Goal: Answer question/provide support: Share knowledge or assist other users

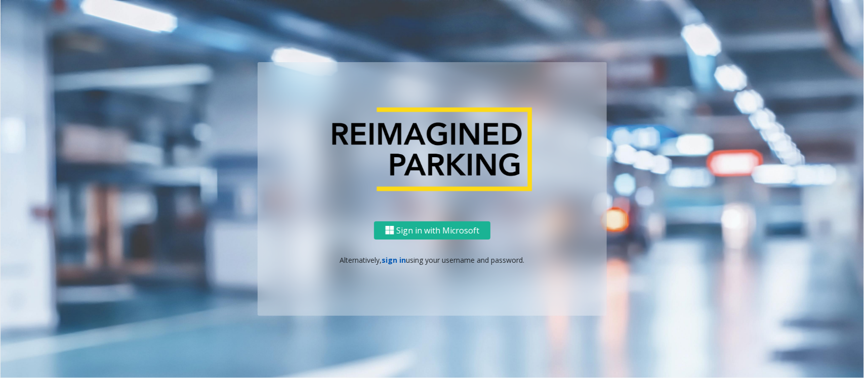
click at [389, 264] on link "sign in" at bounding box center [394, 260] width 24 height 10
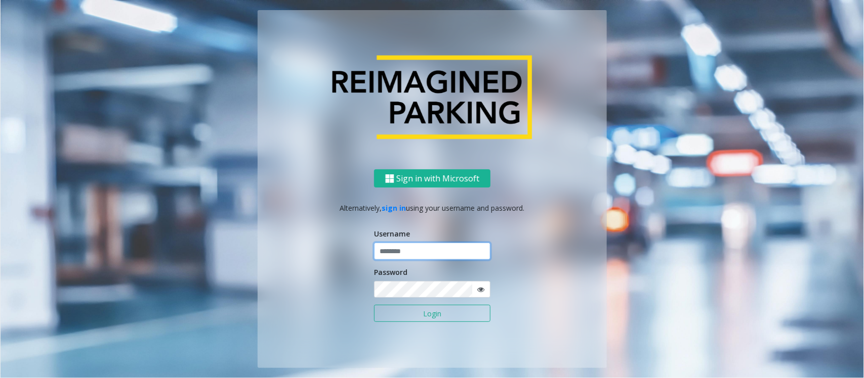
click at [401, 254] on input "text" at bounding box center [432, 251] width 116 height 17
type input "**********"
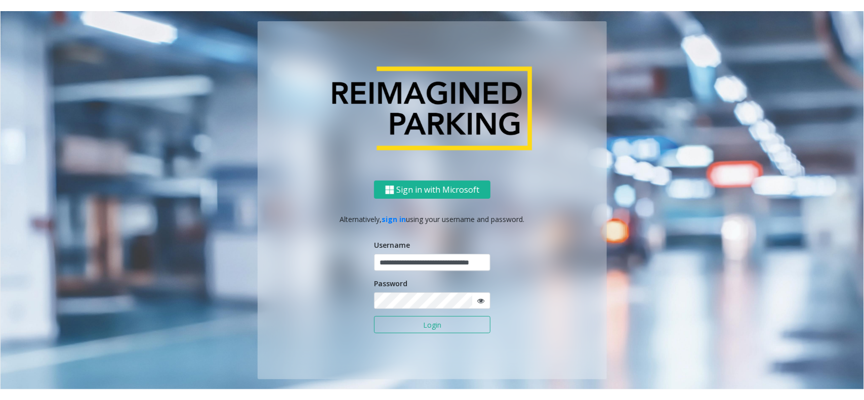
scroll to position [0, 0]
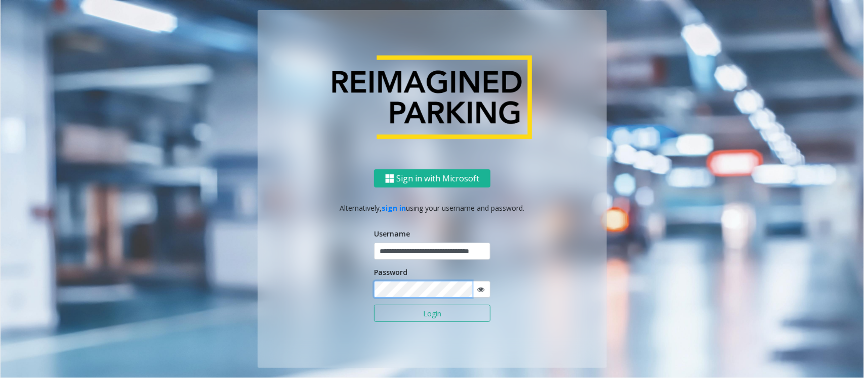
click at [374, 305] on button "Login" at bounding box center [432, 313] width 116 height 17
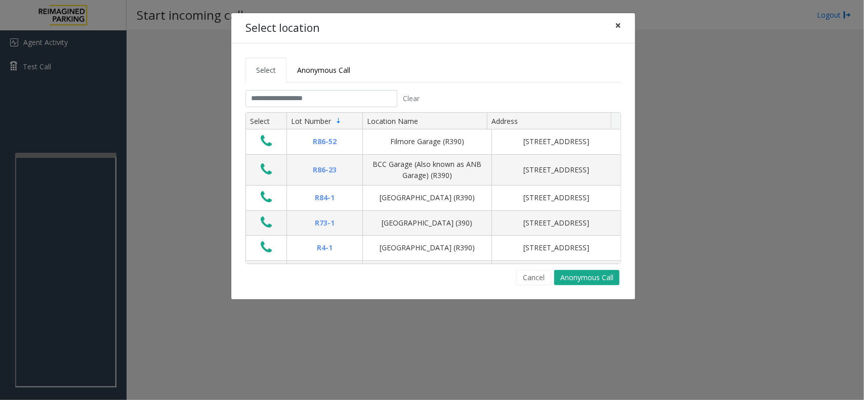
click at [622, 23] on button "×" at bounding box center [618, 25] width 20 height 25
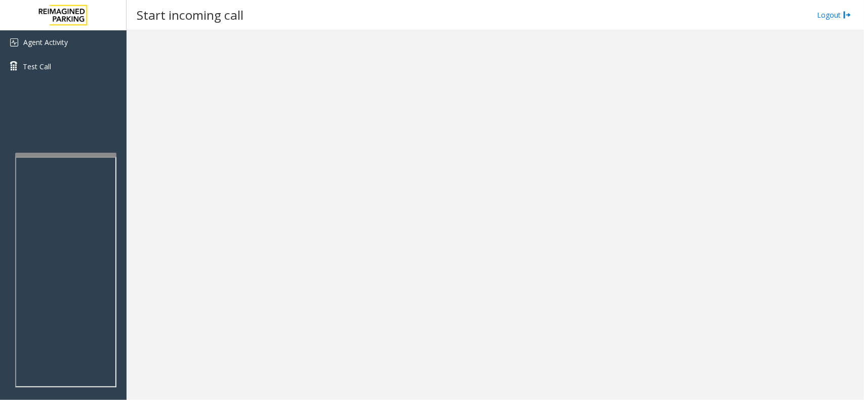
click at [452, 207] on bs-modal-backdrop at bounding box center [432, 200] width 864 height 400
drag, startPoint x: 69, startPoint y: 39, endPoint x: 119, endPoint y: 62, distance: 55.3
click at [69, 39] on link "Agent Activity" at bounding box center [63, 42] width 126 height 24
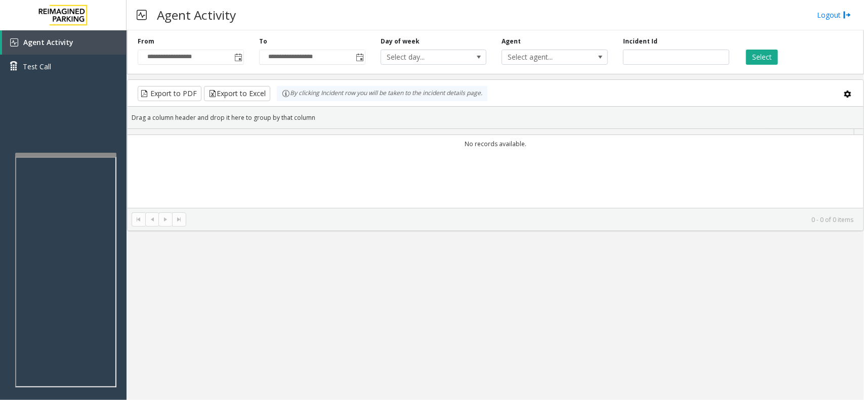
click at [362, 150] on td "No records available." at bounding box center [495, 144] width 736 height 18
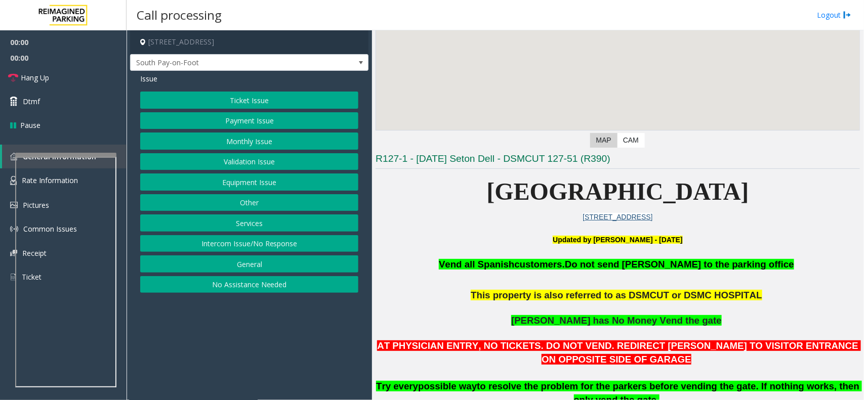
scroll to position [126, 0]
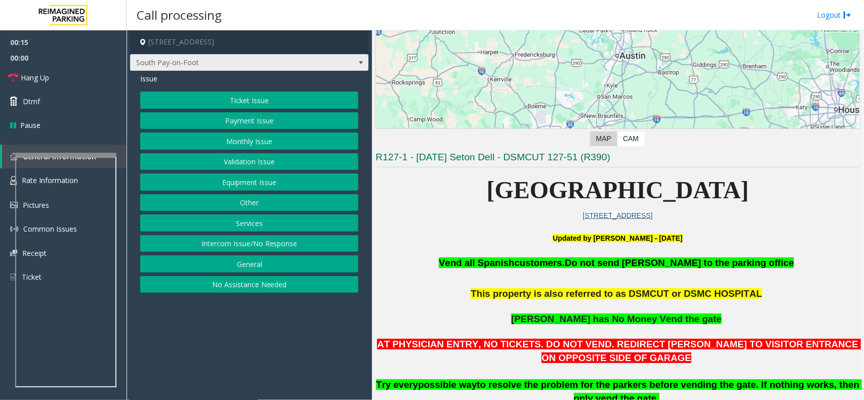
click at [249, 64] on span "South Pay-on-Foot" at bounding box center [226, 63] width 190 height 16
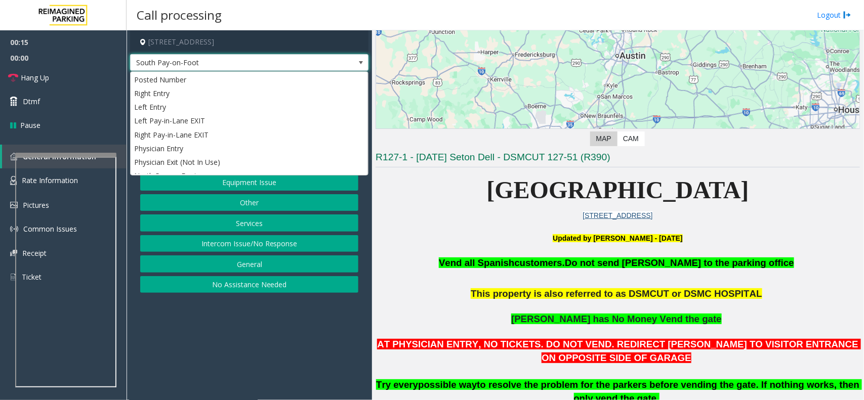
scroll to position [24, 0]
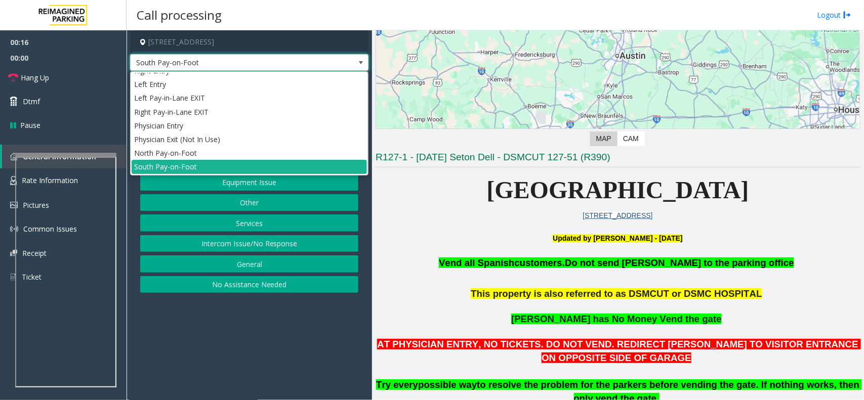
click at [408, 196] on p "[GEOGRAPHIC_DATA]" at bounding box center [617, 190] width 484 height 39
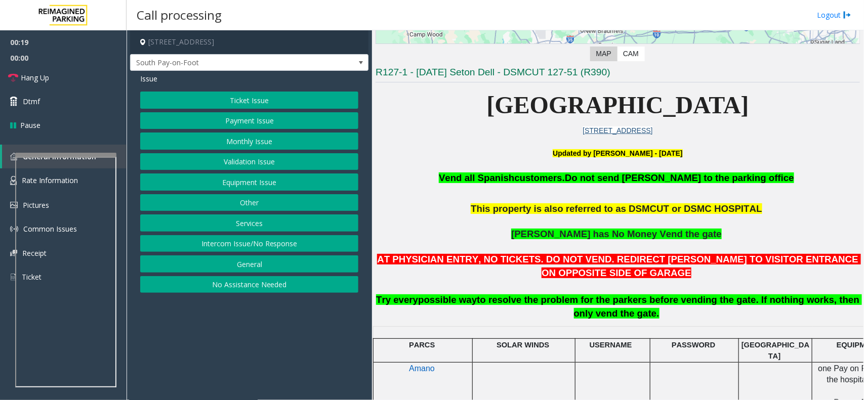
scroll to position [190, 0]
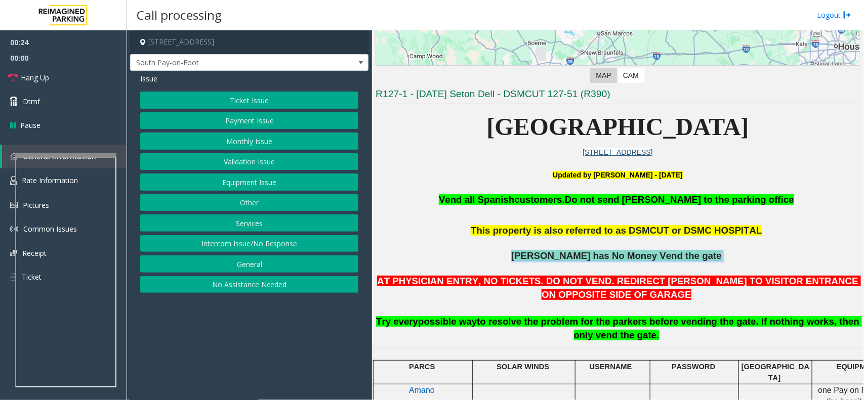
drag, startPoint x: 521, startPoint y: 253, endPoint x: 709, endPoint y: 256, distance: 187.7
click at [709, 256] on p "[PERSON_NAME] has No Money Vend the gate" at bounding box center [617, 262] width 484 height 25
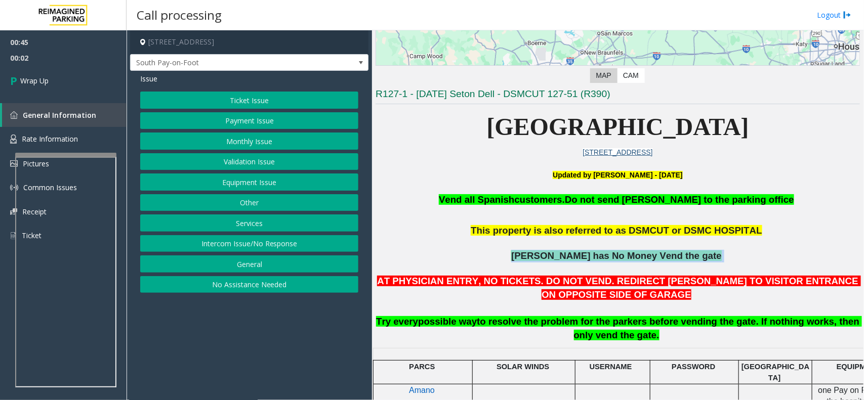
click at [246, 179] on button "Equipment Issue" at bounding box center [249, 182] width 218 height 17
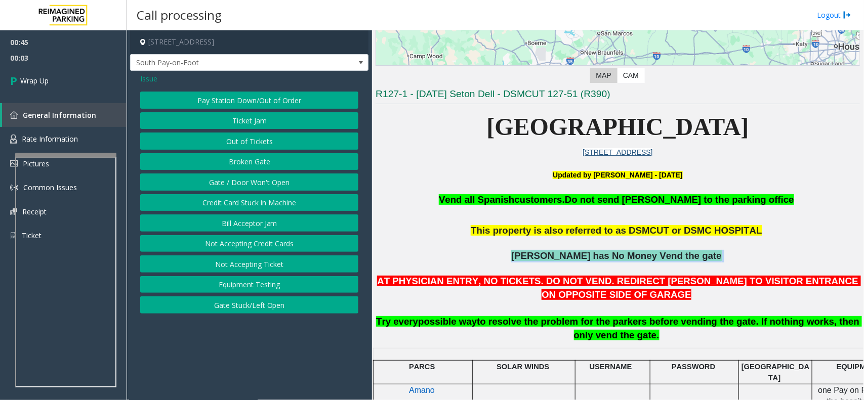
click at [250, 180] on button "Gate / Door Won't Open" at bounding box center [249, 182] width 218 height 17
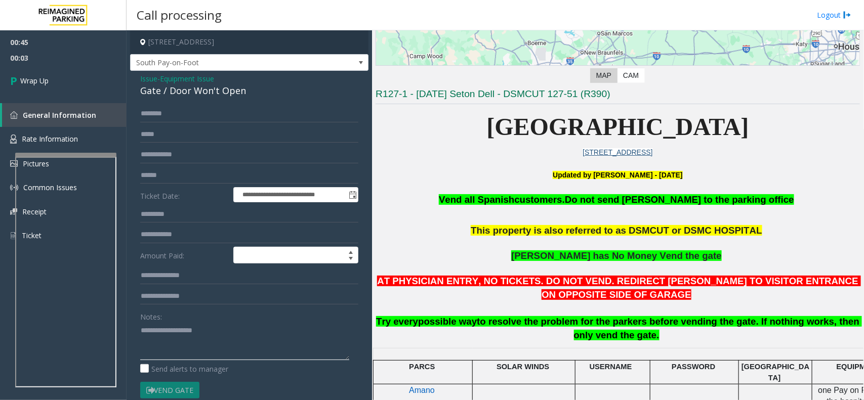
click at [175, 335] on textarea at bounding box center [244, 341] width 209 height 38
type textarea "*"
type textarea "**********"
click at [28, 87] on link "Wrap Up" at bounding box center [63, 81] width 126 height 30
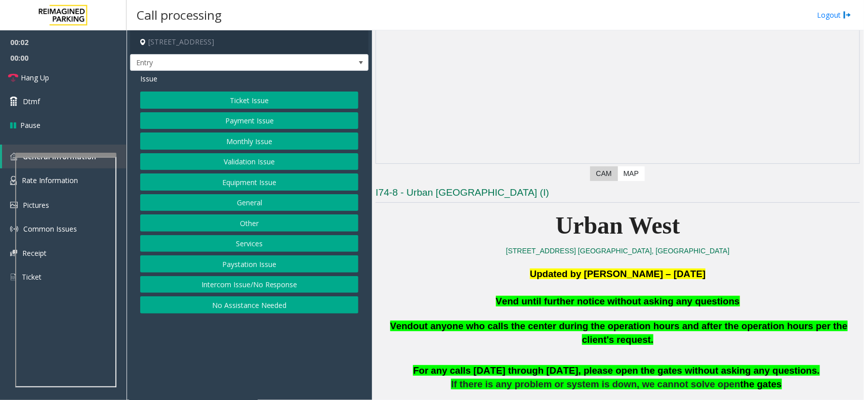
scroll to position [190, 0]
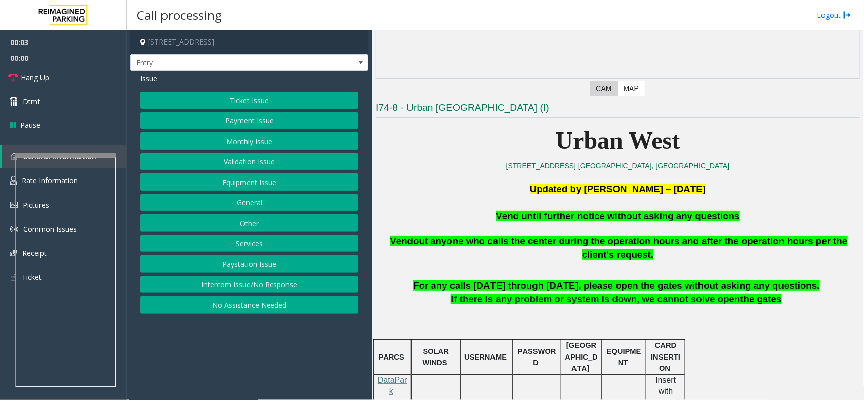
click at [593, 217] on span "Vend until further notice without asking any questions" at bounding box center [618, 216] width 244 height 11
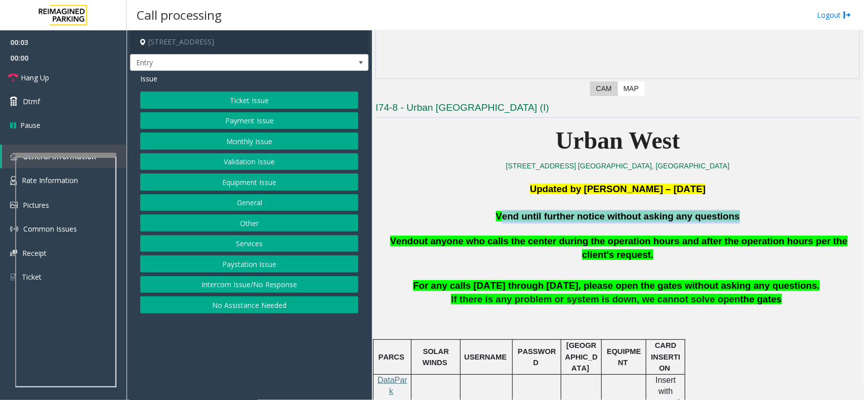
click at [593, 217] on span "Vend until further notice without asking any questions" at bounding box center [618, 216] width 244 height 11
copy span "Vend until further notice without asking any questions"
click at [240, 178] on button "Equipment Issue" at bounding box center [249, 182] width 218 height 17
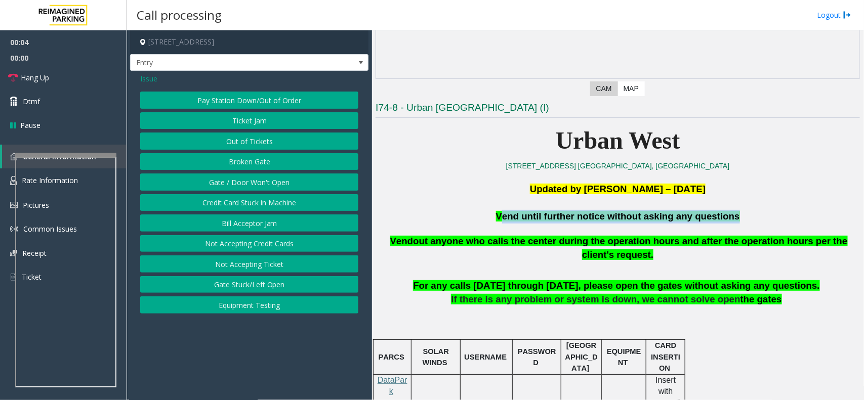
click at [253, 180] on button "Gate / Door Won't Open" at bounding box center [249, 182] width 218 height 17
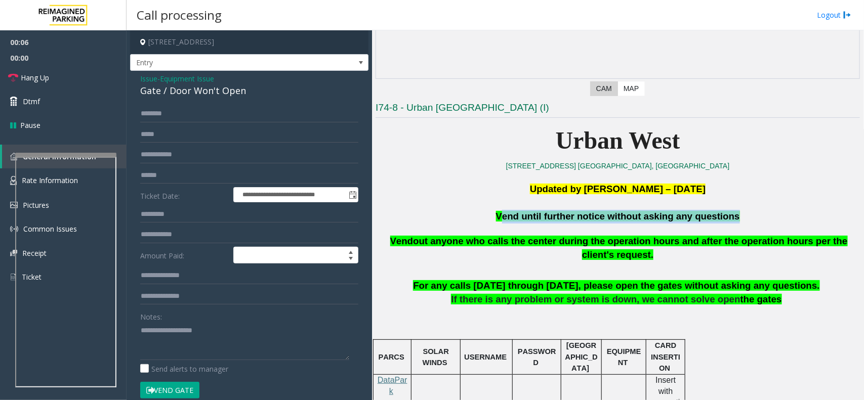
click at [158, 378] on button "Vend Gate" at bounding box center [169, 390] width 59 height 17
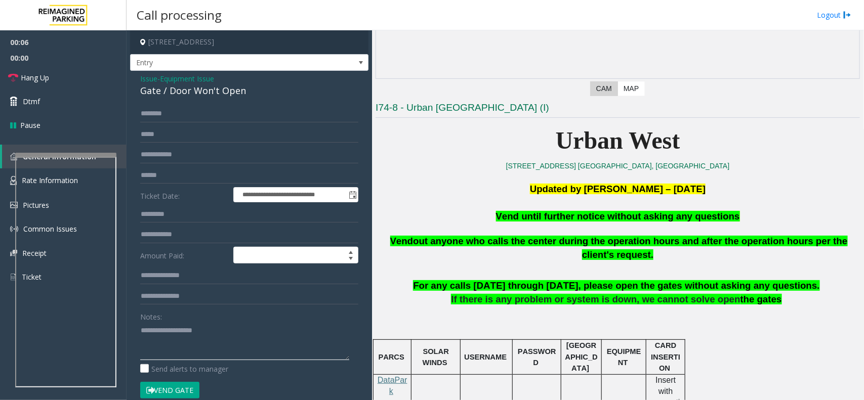
click at [189, 329] on textarea at bounding box center [244, 341] width 209 height 38
paste textarea "**********"
type textarea "**********"
click at [8, 82] on link "Hang Up" at bounding box center [63, 78] width 126 height 24
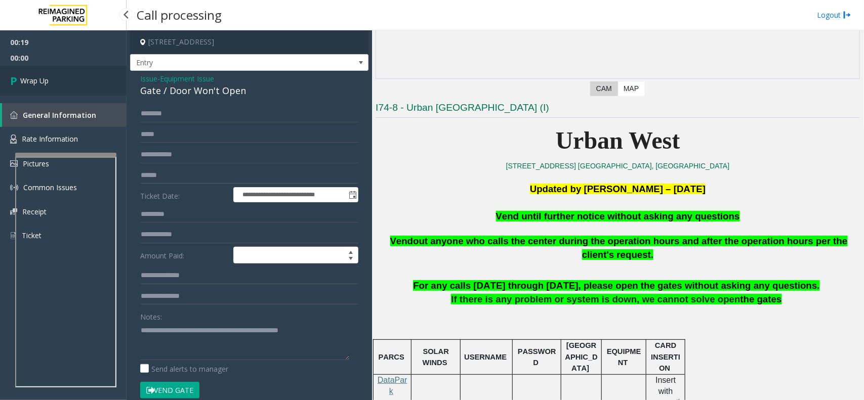
click at [8, 82] on link "Wrap Up" at bounding box center [63, 81] width 126 height 30
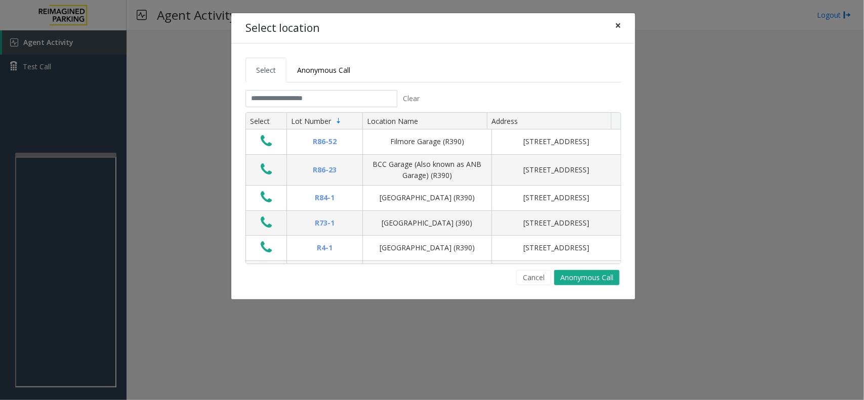
click at [616, 25] on span "×" at bounding box center [618, 25] width 6 height 14
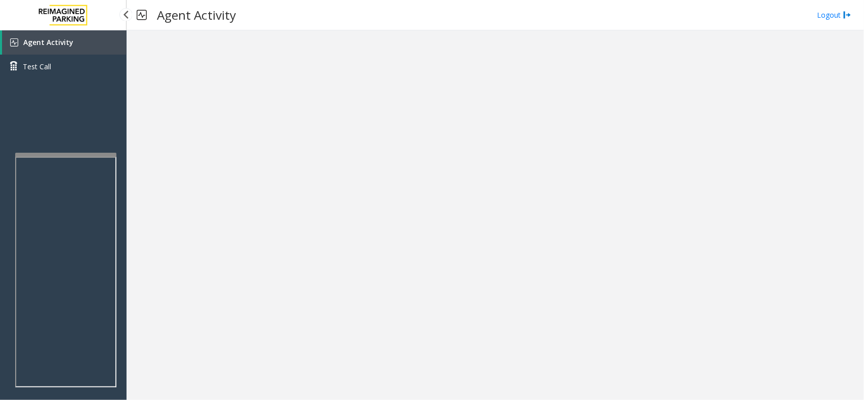
click at [44, 37] on span "Agent Activity" at bounding box center [48, 42] width 50 height 10
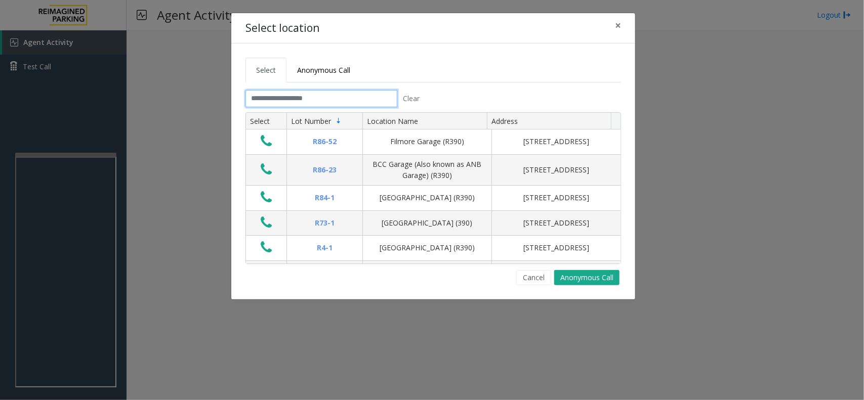
click at [298, 97] on input "text" at bounding box center [321, 98] width 152 height 17
click at [613, 27] on button "×" at bounding box center [618, 25] width 20 height 25
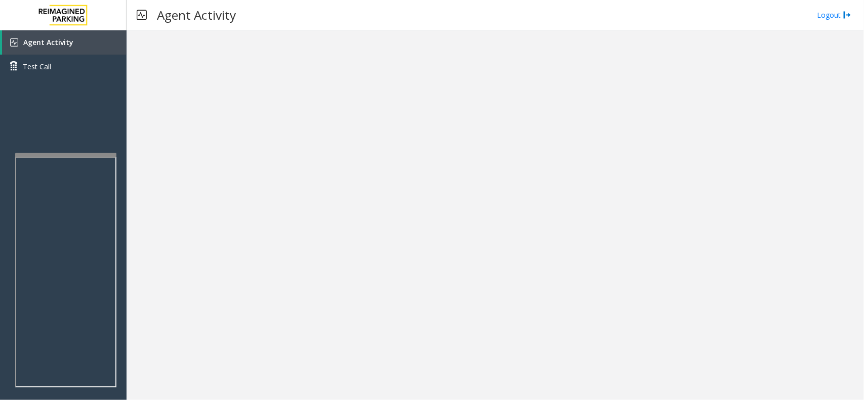
click at [448, 279] on div at bounding box center [494, 215] width 737 height 370
click at [82, 45] on link "Agent Activity" at bounding box center [64, 42] width 124 height 24
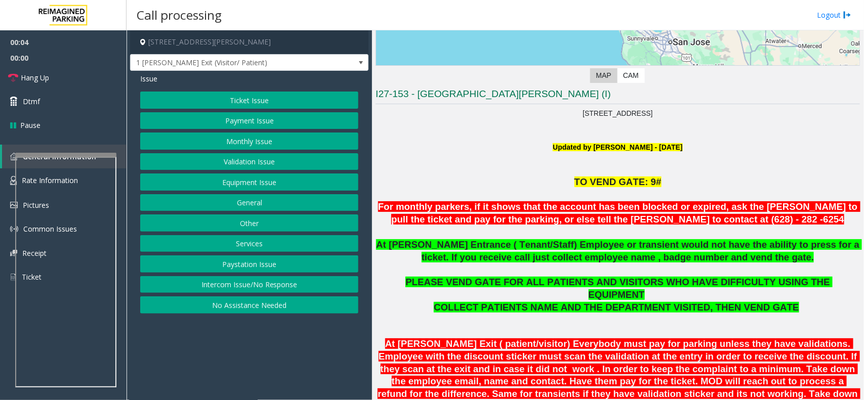
scroll to position [253, 0]
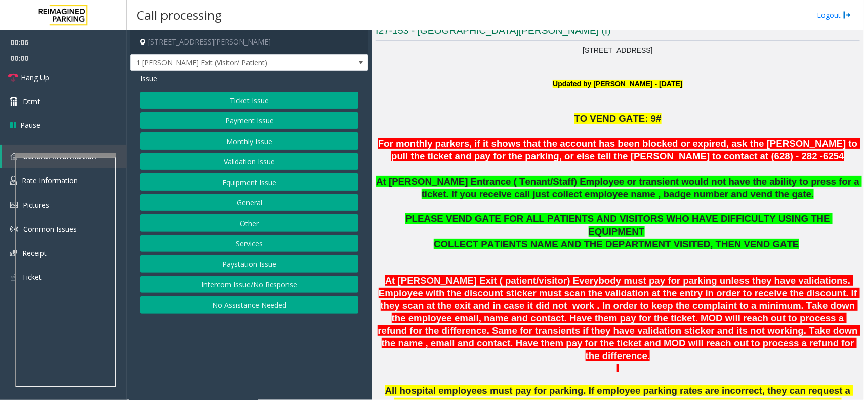
click at [218, 287] on button "Intercom Issue/No Response" at bounding box center [249, 284] width 218 height 17
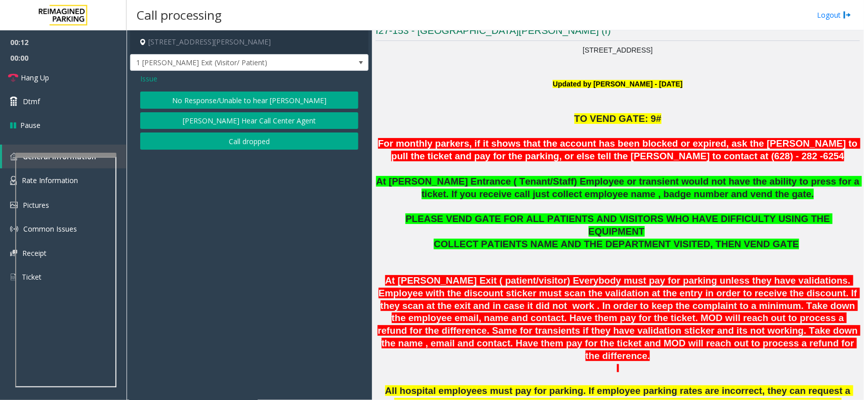
click at [147, 83] on span "Issue" at bounding box center [148, 78] width 17 height 11
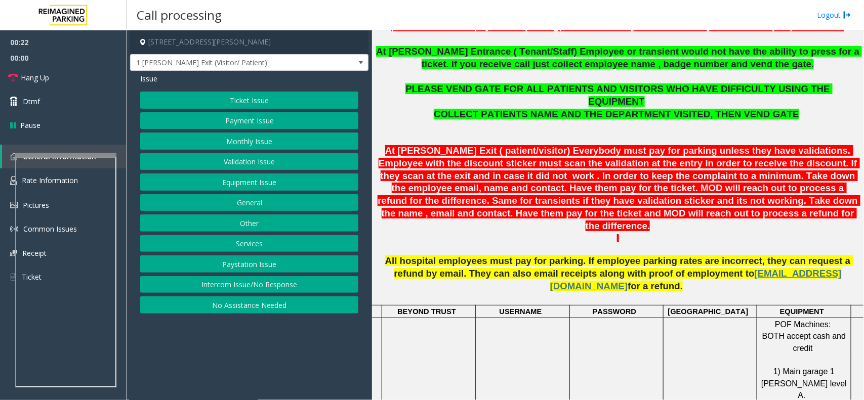
scroll to position [379, 0]
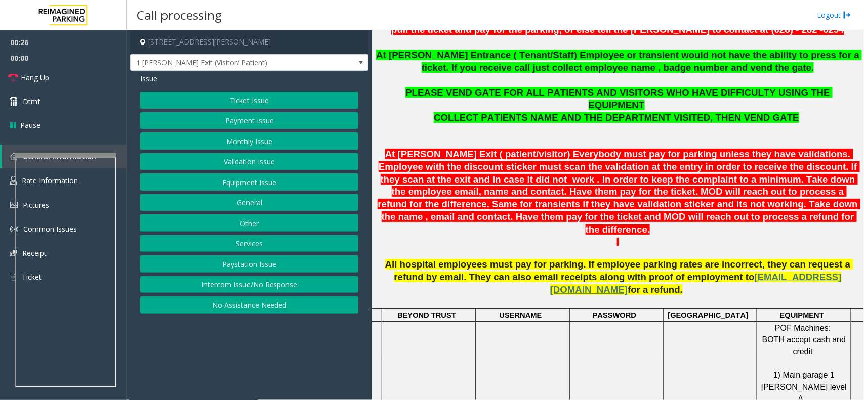
click at [267, 183] on button "Equipment Issue" at bounding box center [249, 182] width 218 height 17
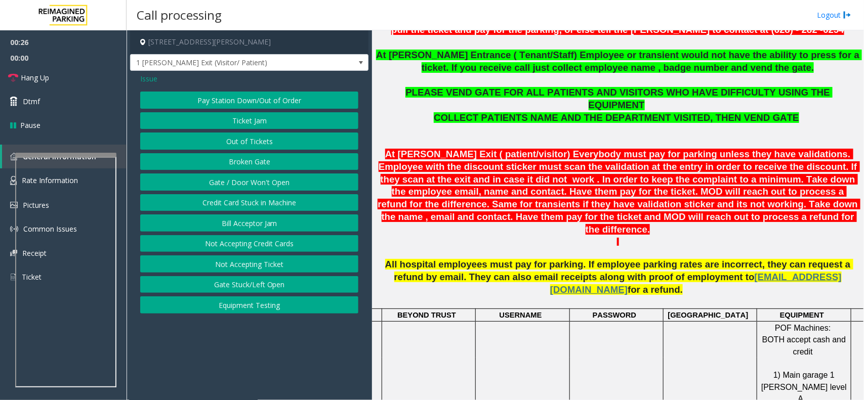
click at [258, 180] on button "Gate / Door Won't Open" at bounding box center [249, 182] width 218 height 17
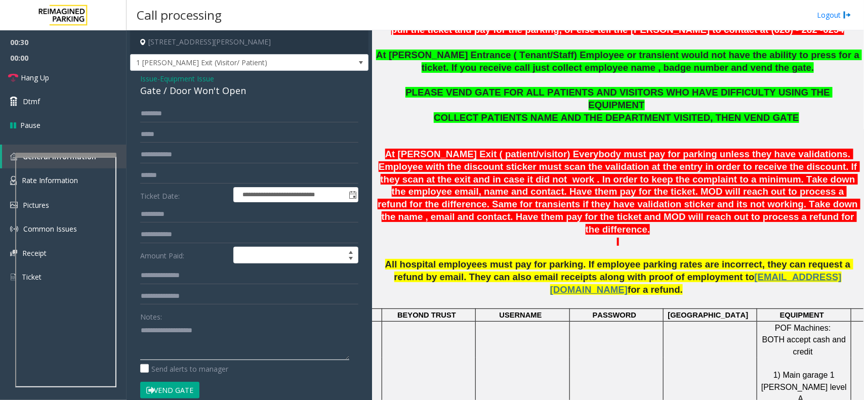
click at [207, 330] on textarea at bounding box center [244, 341] width 209 height 38
paste textarea "**********"
click at [215, 91] on div "Gate / Door Won't Open" at bounding box center [249, 91] width 218 height 14
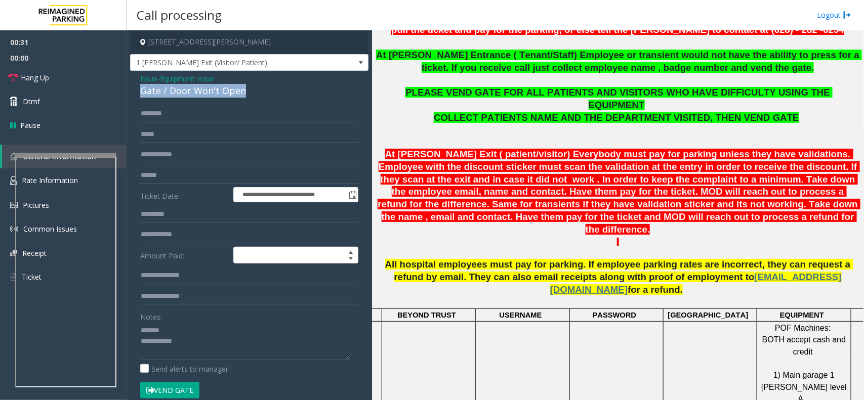
copy div "Gate / Door Won't Open"
click at [190, 327] on textarea at bounding box center [244, 341] width 209 height 38
paste textarea "**********"
click at [188, 353] on textarea at bounding box center [244, 341] width 209 height 38
click at [100, 71] on link "Hang Up" at bounding box center [63, 78] width 126 height 24
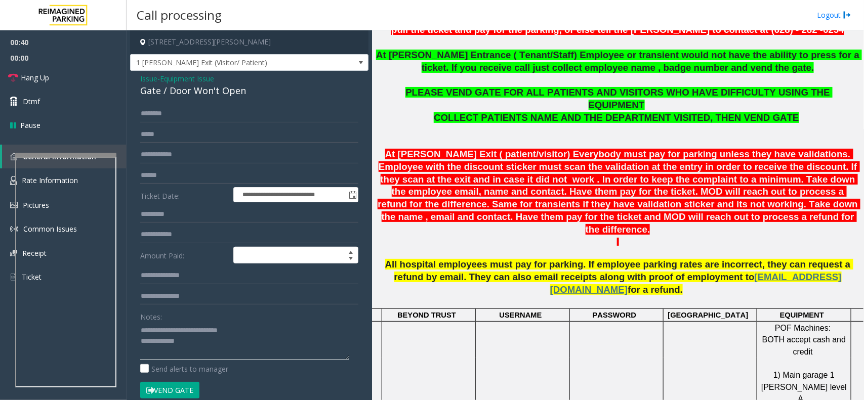
click at [240, 338] on textarea at bounding box center [244, 341] width 209 height 38
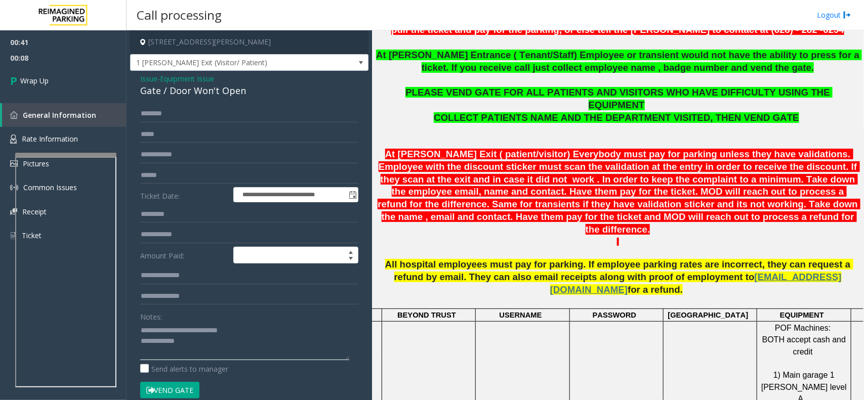
click at [240, 345] on textarea at bounding box center [244, 341] width 209 height 38
paste textarea "**********"
type textarea "**********"
click at [59, 79] on link "Wrap Up" at bounding box center [63, 81] width 126 height 30
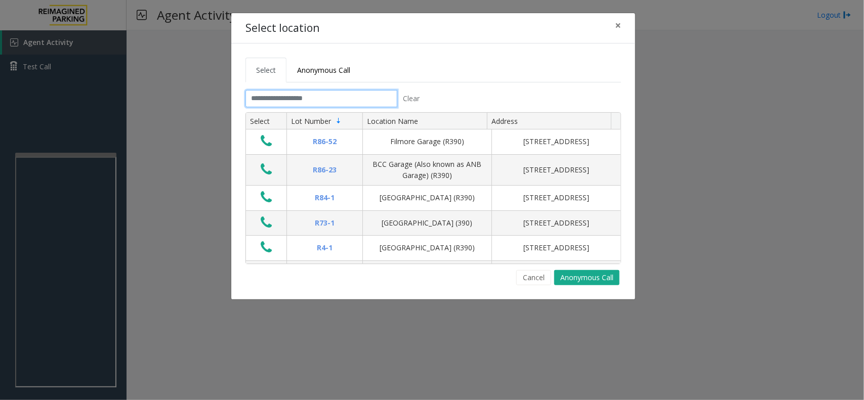
click at [337, 94] on input "text" at bounding box center [321, 98] width 152 height 17
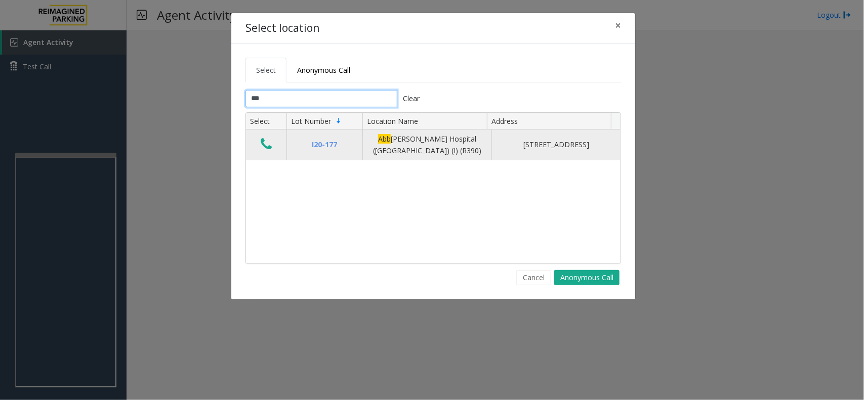
type input "***"
drag, startPoint x: 256, startPoint y: 137, endPoint x: 259, endPoint y: 142, distance: 5.5
click at [256, 137] on td "Data table" at bounding box center [266, 145] width 40 height 31
click at [260, 142] on button "Data table" at bounding box center [265, 145] width 17 height 16
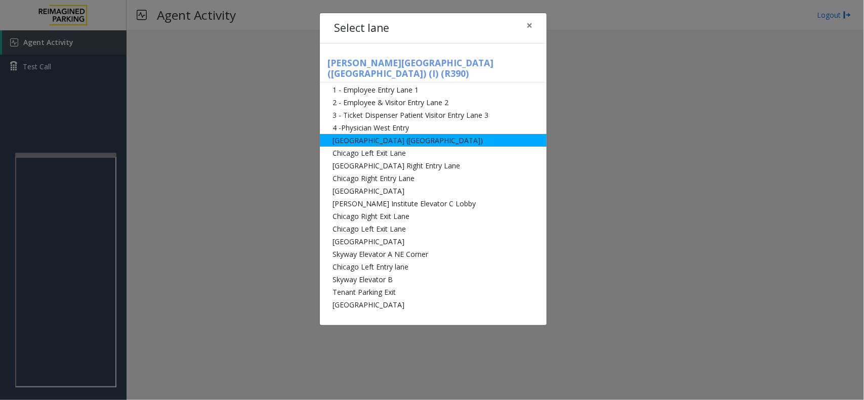
click at [441, 134] on li "[GEOGRAPHIC_DATA] ([GEOGRAPHIC_DATA])" at bounding box center [433, 140] width 227 height 13
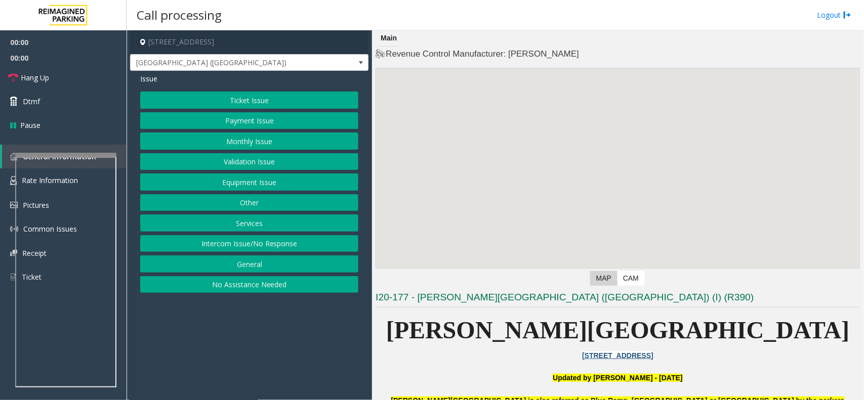
click at [307, 244] on button "Intercom Issue/No Response" at bounding box center [249, 243] width 218 height 17
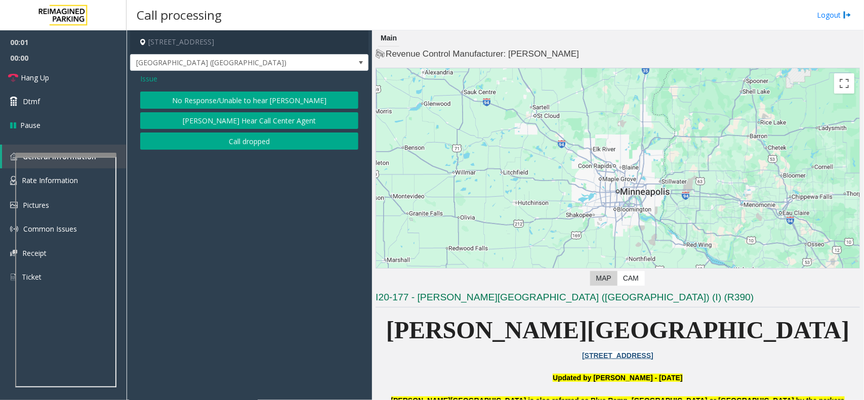
click at [206, 100] on button "No Response/Unable to hear [PERSON_NAME]" at bounding box center [249, 100] width 218 height 17
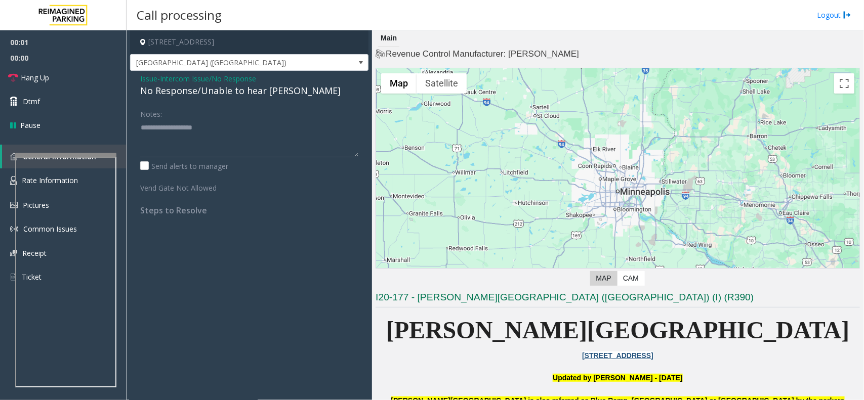
click at [206, 99] on div "Issue - Intercom Issue/No Response No Response/Unable to hear [PERSON_NAME] Not…" at bounding box center [249, 148] width 238 height 155
click at [206, 95] on div "No Response/Unable to hear [PERSON_NAME]" at bounding box center [249, 91] width 218 height 14
type textarea "**********"
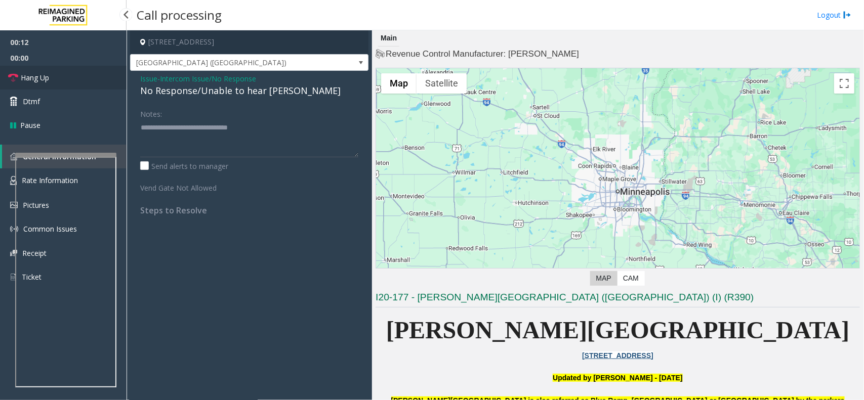
click at [48, 77] on span "Hang Up" at bounding box center [35, 77] width 28 height 11
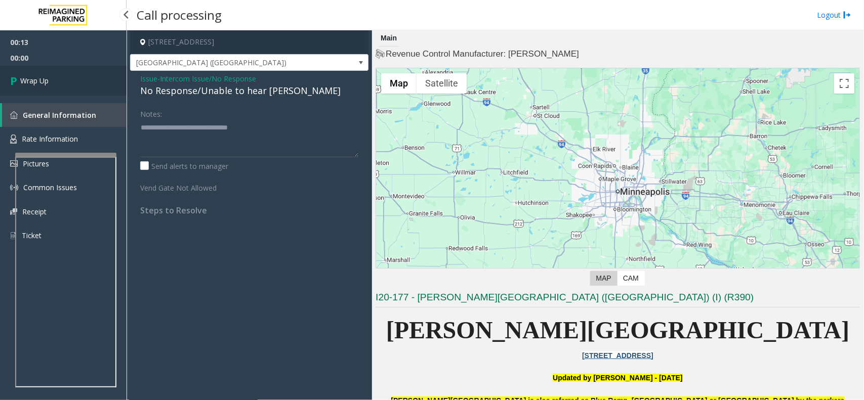
click at [48, 77] on span "Wrap Up" at bounding box center [34, 80] width 28 height 11
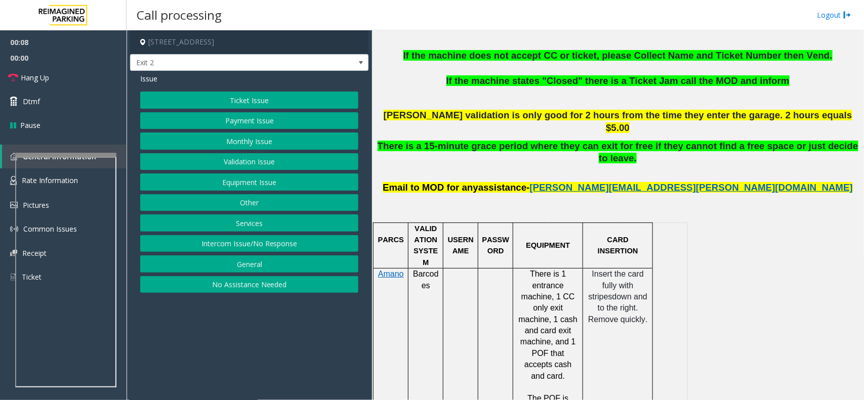
scroll to position [506, 0]
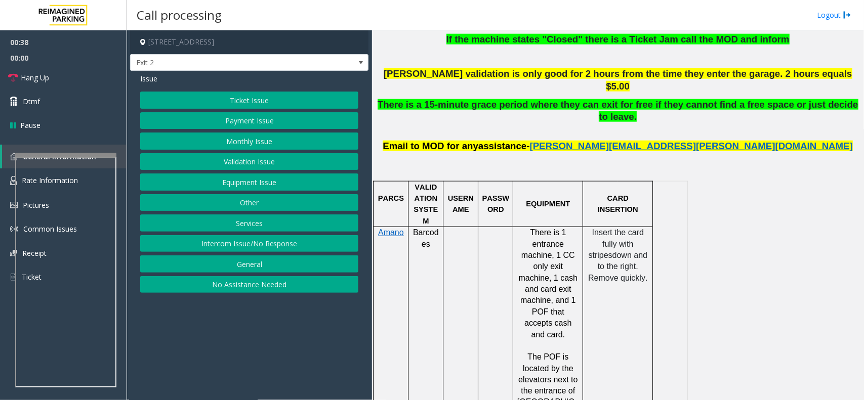
click at [259, 119] on button "Payment Issue" at bounding box center [249, 120] width 218 height 17
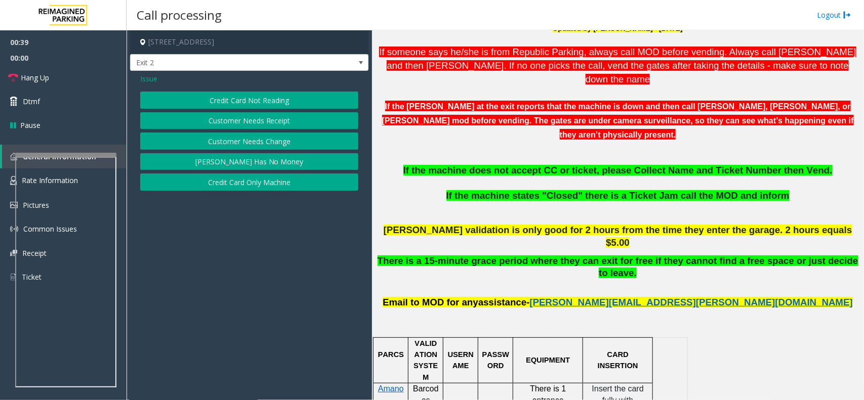
scroll to position [316, 0]
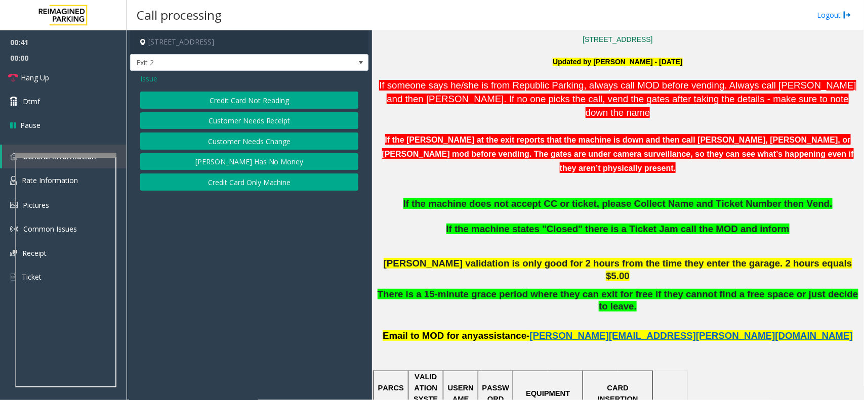
click at [263, 102] on button "Credit Card Not Reading" at bounding box center [249, 100] width 218 height 17
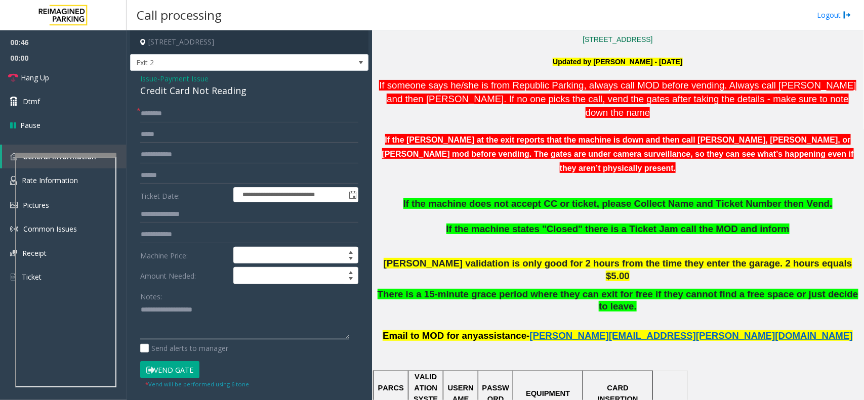
click at [173, 313] on textarea at bounding box center [244, 321] width 209 height 38
paste textarea "**********"
click at [194, 91] on div "Credit Card Not Reading" at bounding box center [249, 91] width 218 height 14
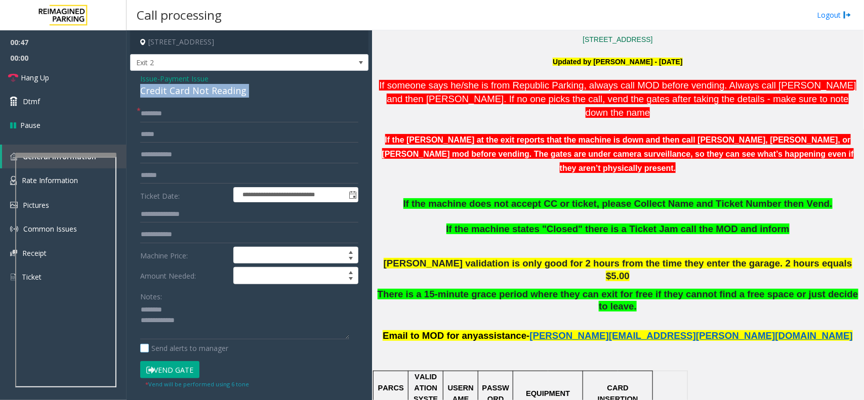
copy div "Credit Card Not Reading"
click at [178, 315] on textarea at bounding box center [244, 321] width 209 height 38
paste textarea "**********"
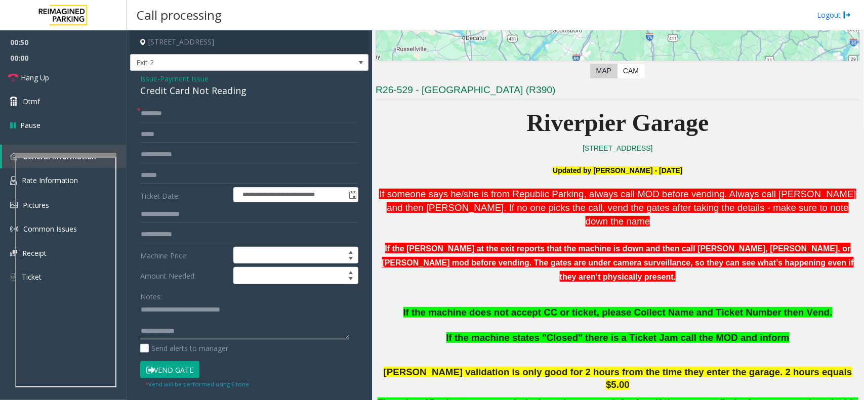
scroll to position [190, 0]
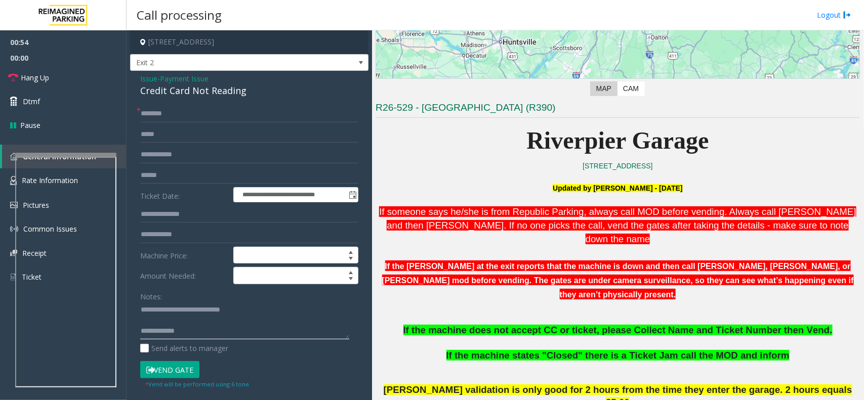
type textarea "**********"
click at [168, 176] on input "text" at bounding box center [249, 175] width 218 height 17
click at [158, 174] on input "text" at bounding box center [249, 175] width 218 height 17
type input "******"
click at [167, 114] on input "text" at bounding box center [249, 113] width 218 height 17
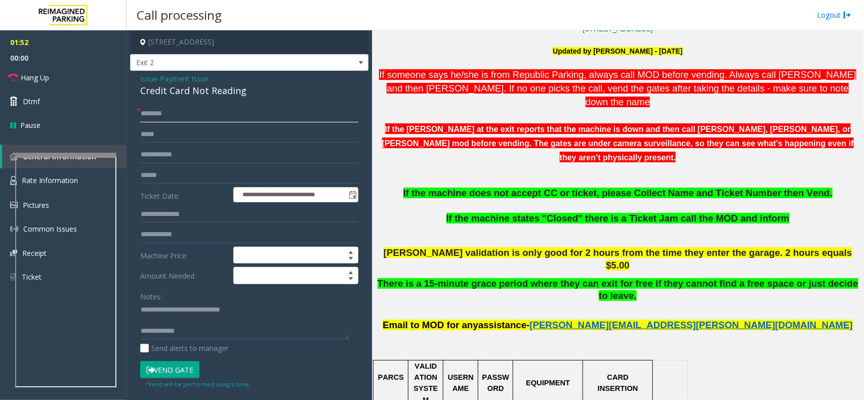
scroll to position [443, 0]
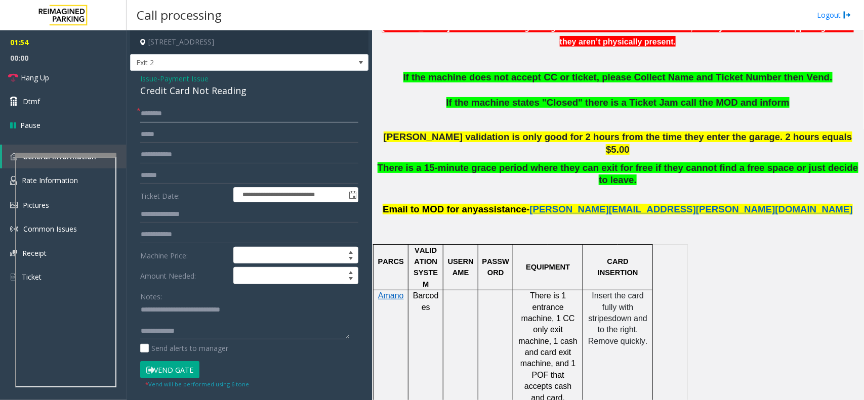
click at [182, 119] on input "text" at bounding box center [249, 113] width 218 height 17
type input "****"
click at [186, 375] on button "Vend Gate" at bounding box center [169, 369] width 59 height 17
click at [213, 322] on textarea at bounding box center [244, 321] width 209 height 38
click at [207, 332] on textarea at bounding box center [244, 321] width 209 height 38
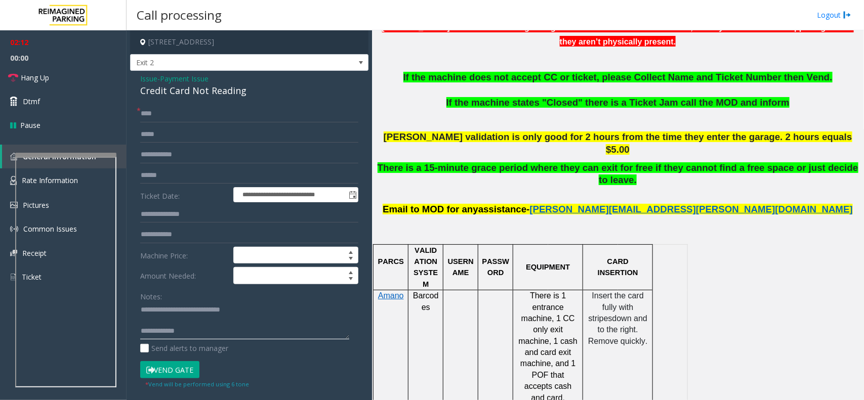
paste textarea "**********"
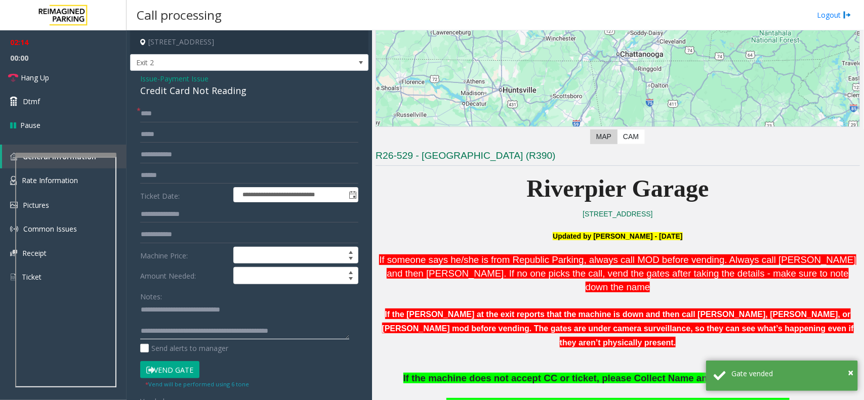
scroll to position [126, 0]
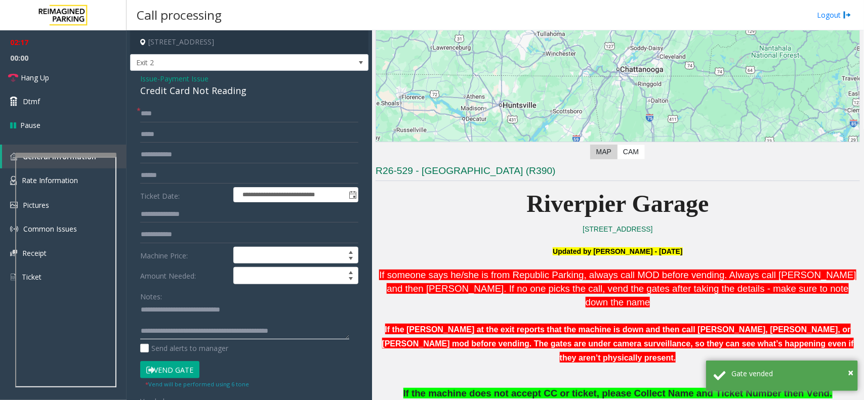
type textarea "**********"
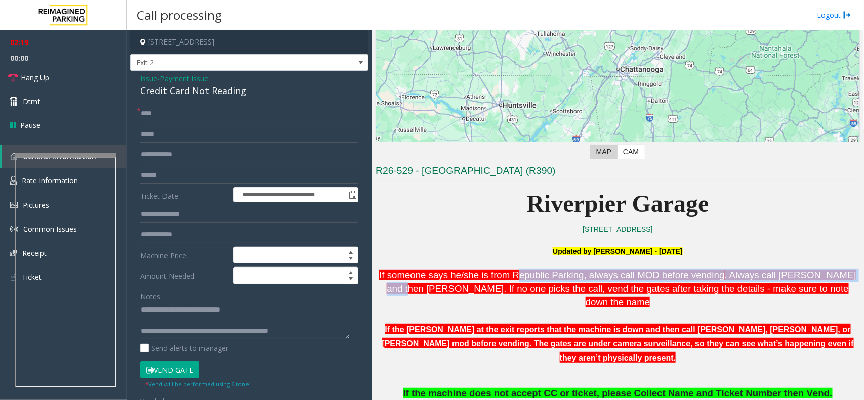
drag, startPoint x: 501, startPoint y: 282, endPoint x: 819, endPoint y: 273, distance: 317.3
click at [819, 273] on p "If someone says he/she is from Republic Parking, always call MOD before vending…" at bounding box center [617, 289] width 484 height 40
click at [654, 276] on span "If someone says he/she is from Republic Parking, always call MOD before vending" at bounding box center [551, 275] width 345 height 11
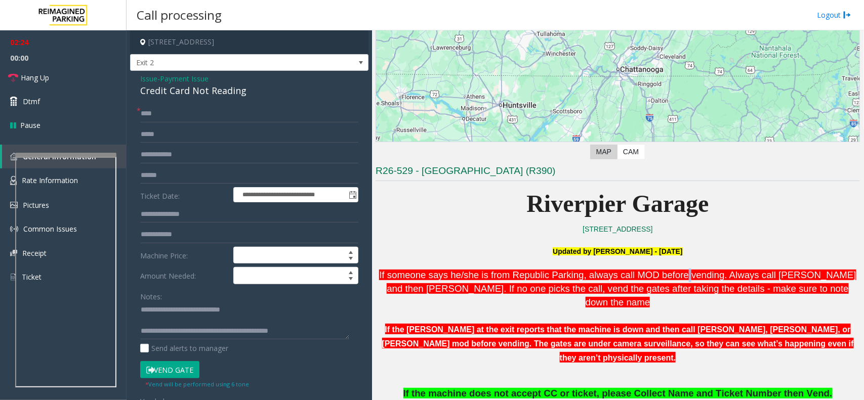
click at [654, 276] on span "If someone says he/she is from Republic Parking, always call MOD before vending" at bounding box center [551, 275] width 345 height 11
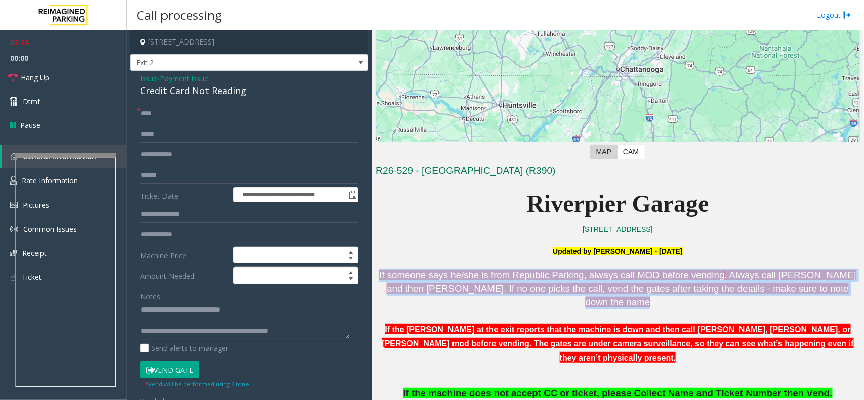
click at [654, 276] on span "If someone says he/she is from Republic Parking, always call MOD before vending" at bounding box center [551, 275] width 345 height 11
click at [57, 79] on link "Hang Up" at bounding box center [63, 78] width 126 height 24
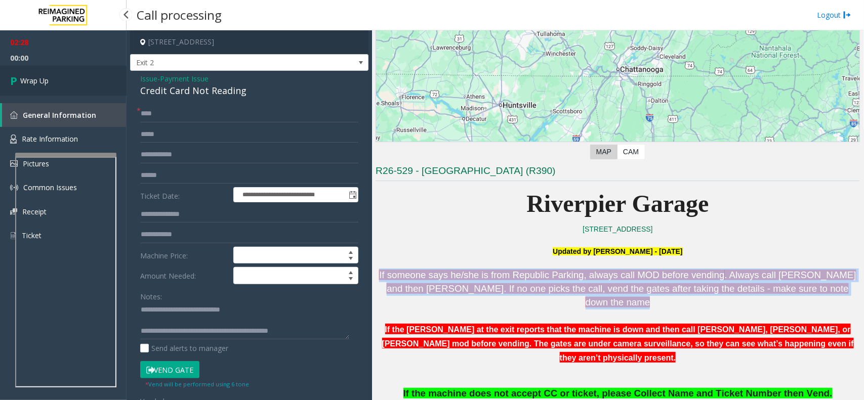
click at [57, 79] on link "Wrap Up" at bounding box center [63, 81] width 126 height 30
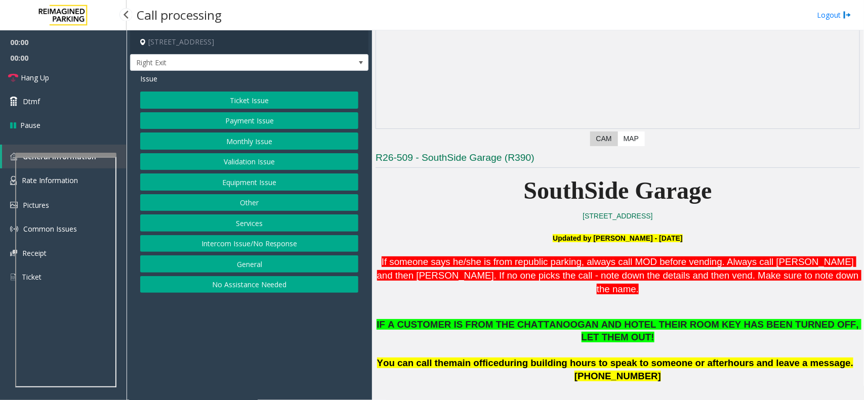
scroll to position [126, 0]
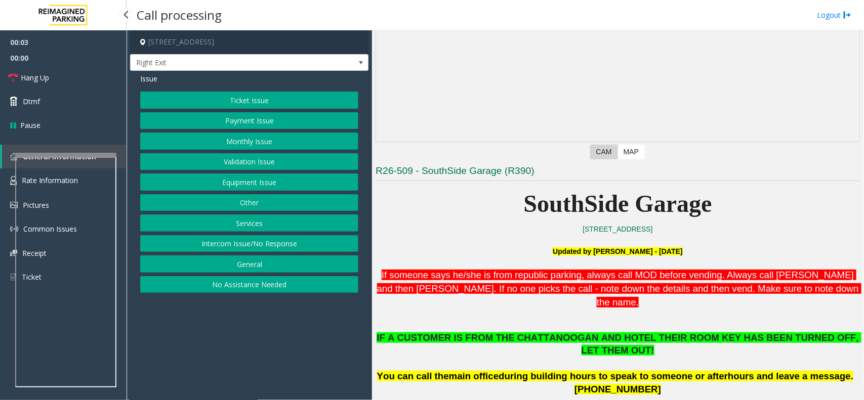
click at [248, 289] on button "No Assistance Needed" at bounding box center [249, 284] width 218 height 17
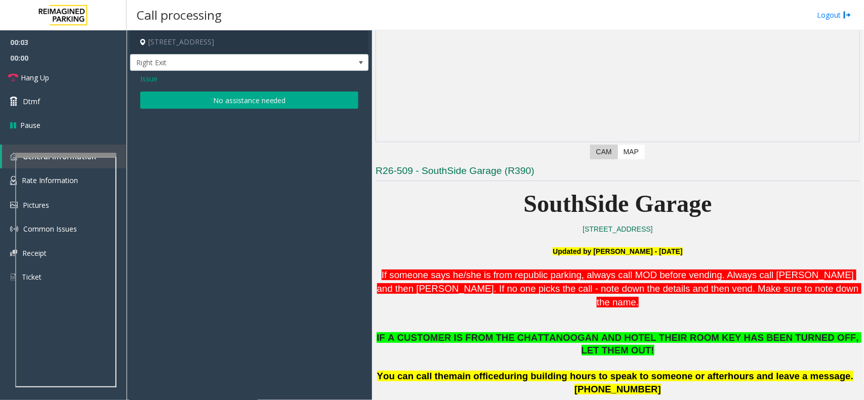
click at [213, 102] on button "No assistance needed" at bounding box center [249, 100] width 218 height 17
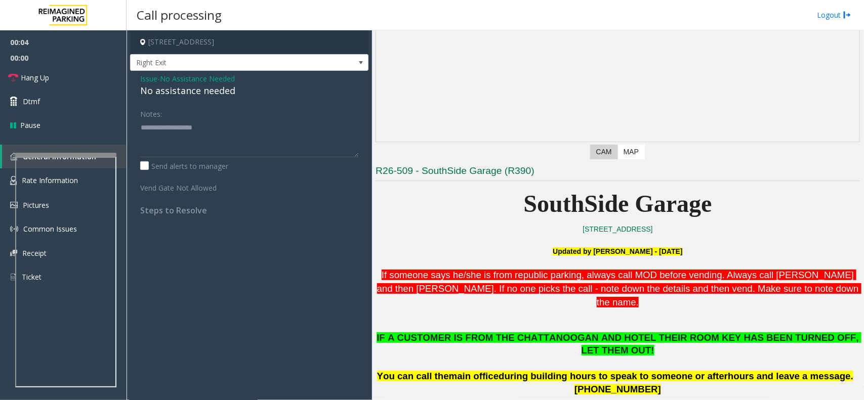
click at [208, 89] on div "No assistance needed" at bounding box center [249, 91] width 218 height 14
type textarea "**********"
click at [76, 85] on link "Hang Up" at bounding box center [63, 78] width 126 height 24
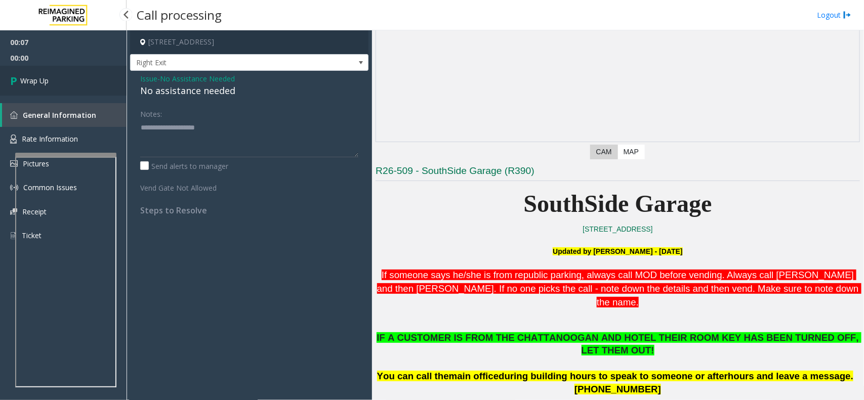
click at [74, 77] on link "Wrap Up" at bounding box center [63, 81] width 126 height 30
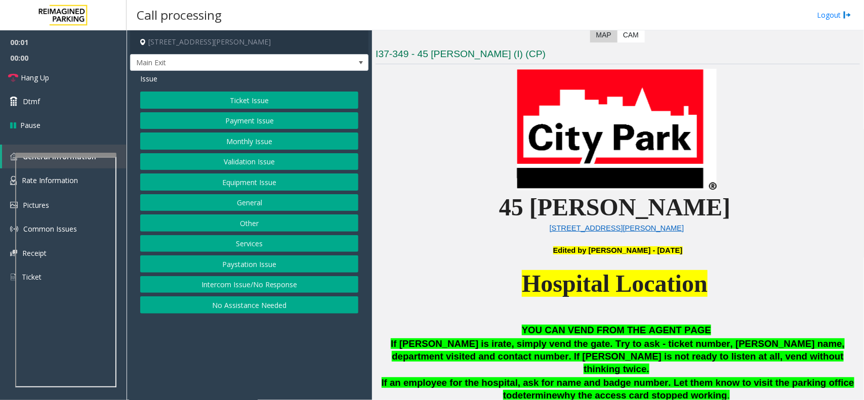
scroll to position [379, 0]
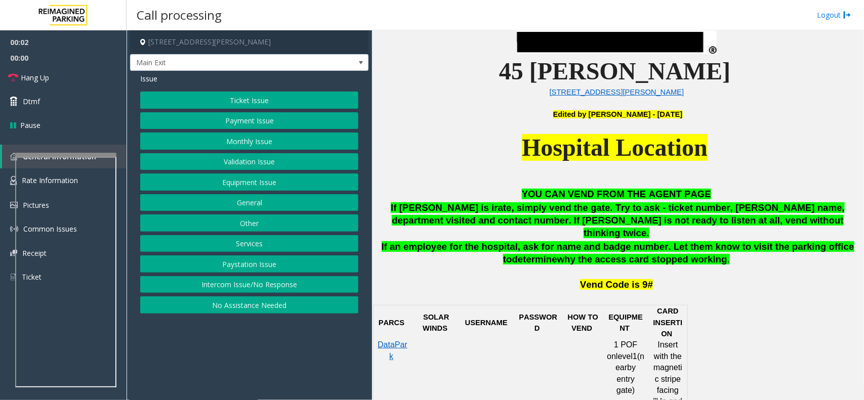
click at [217, 291] on button "Intercom Issue/No Response" at bounding box center [249, 284] width 218 height 17
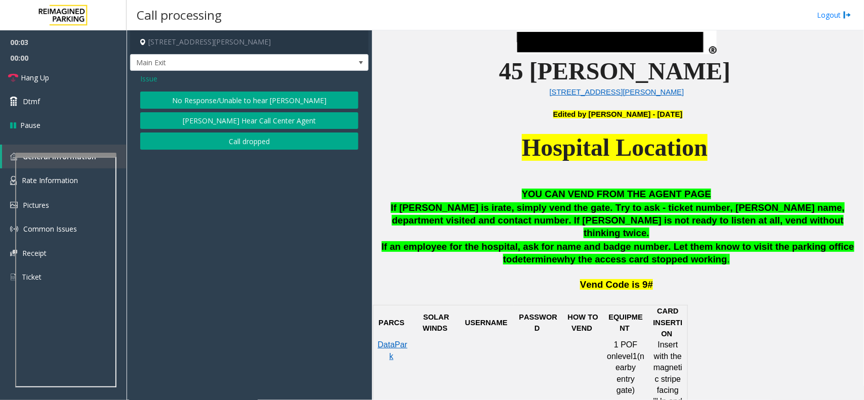
click at [241, 110] on div "No Response/Unable to hear [PERSON_NAME] Cannot Hear Call Center Agent Call dro…" at bounding box center [249, 121] width 218 height 58
click at [220, 96] on button "No Response/Unable to hear [PERSON_NAME]" at bounding box center [249, 100] width 218 height 17
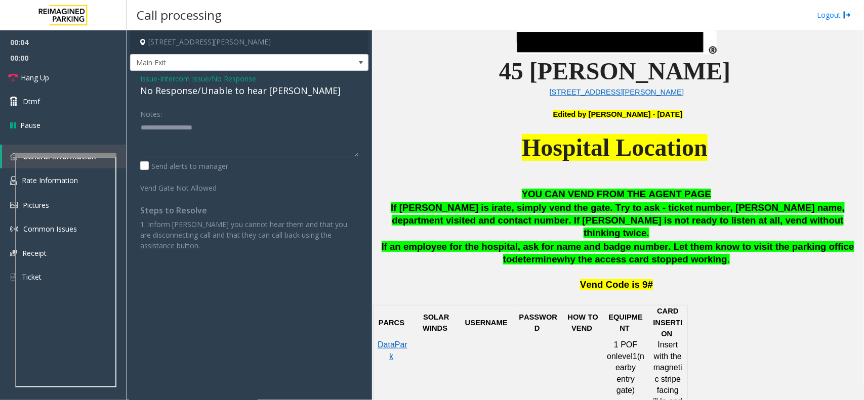
click at [220, 94] on div "No Response/Unable to hear [PERSON_NAME]" at bounding box center [249, 91] width 218 height 14
type textarea "**********"
click at [67, 72] on link "Hang Up" at bounding box center [63, 78] width 126 height 24
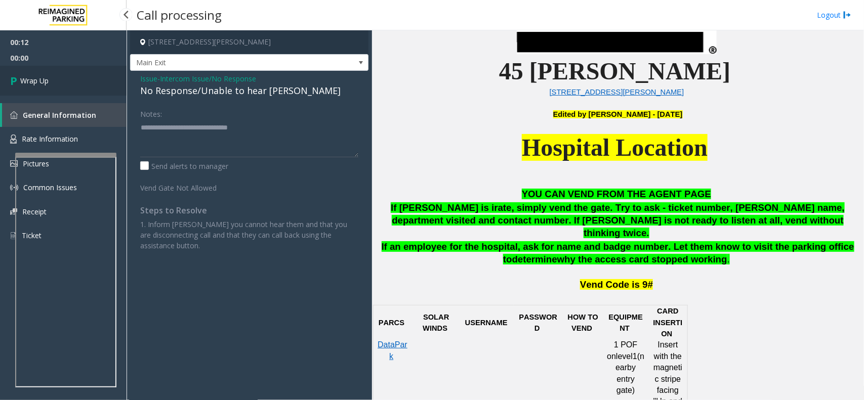
click at [67, 72] on link "Wrap Up" at bounding box center [63, 81] width 126 height 30
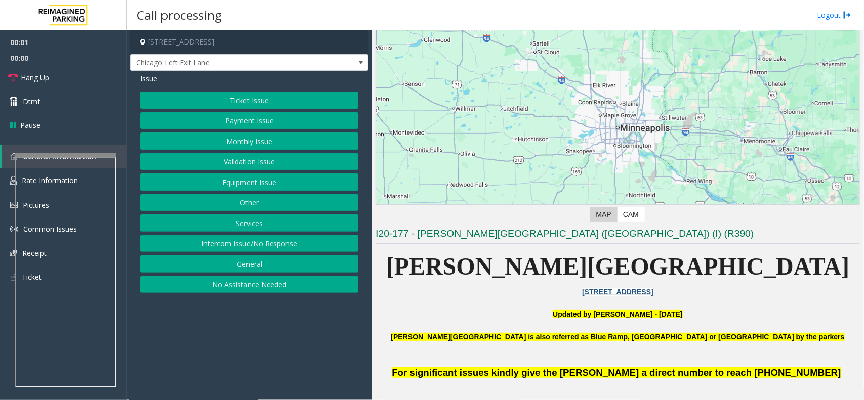
scroll to position [63, 0]
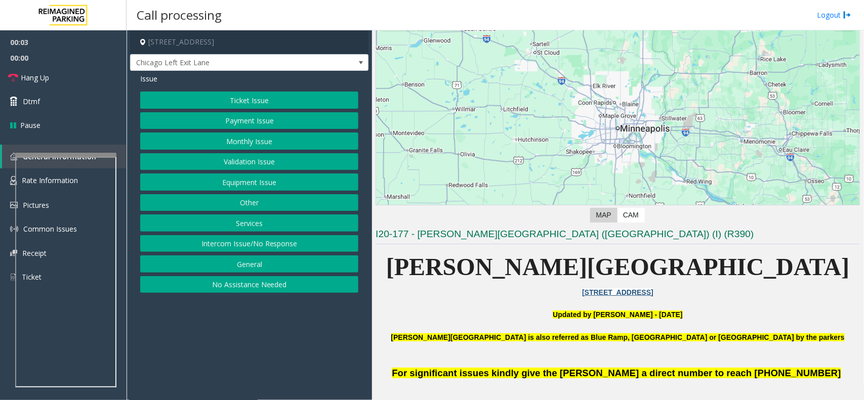
click at [223, 180] on button "Equipment Issue" at bounding box center [249, 182] width 218 height 17
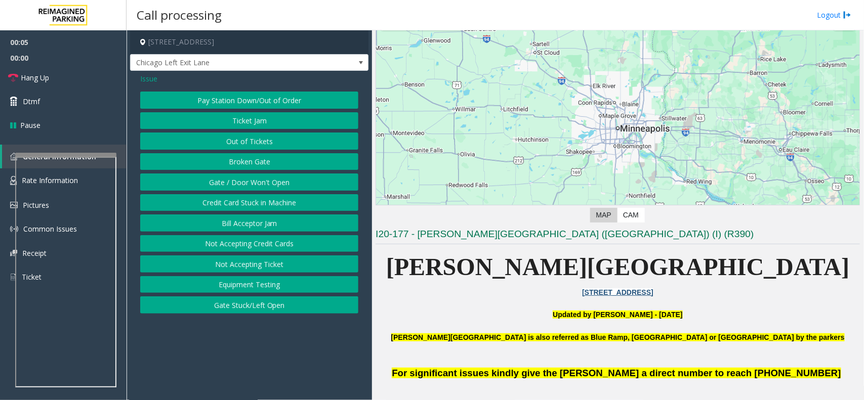
click at [155, 79] on span "Issue" at bounding box center [148, 78] width 17 height 11
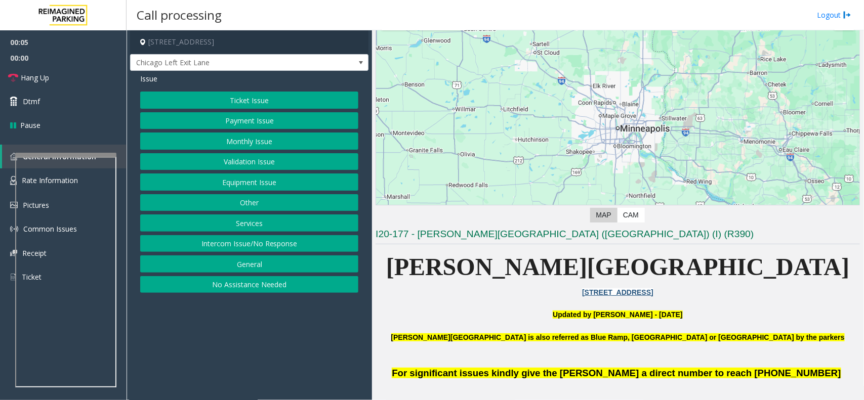
click at [250, 103] on button "Ticket Issue" at bounding box center [249, 100] width 218 height 17
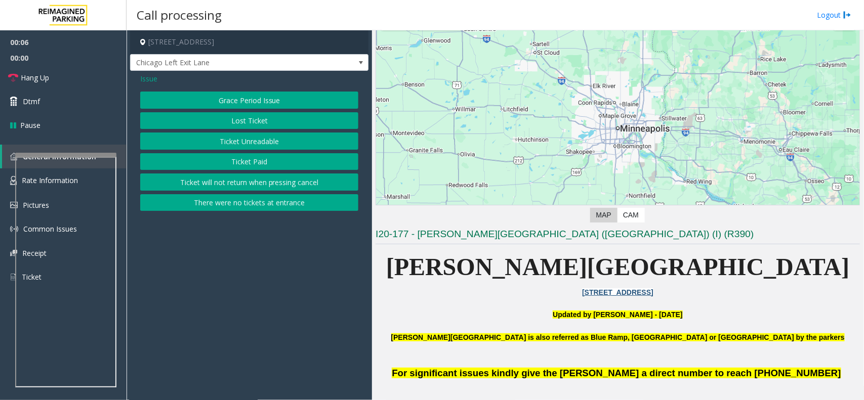
click at [258, 148] on button "Ticket Unreadable" at bounding box center [249, 141] width 218 height 17
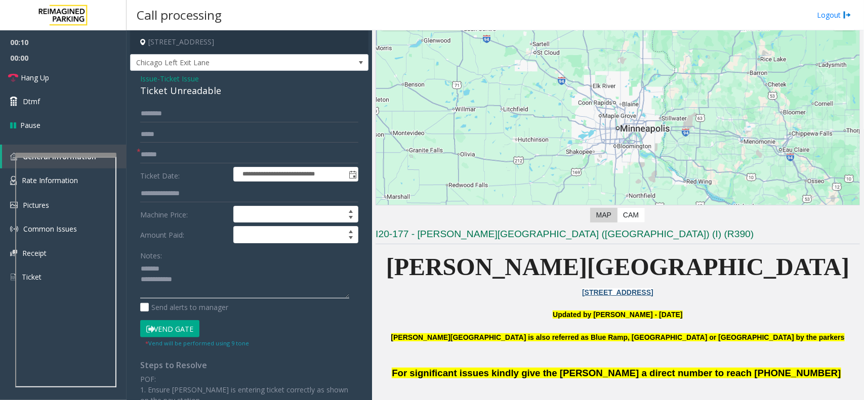
type textarea "**********"
click at [145, 84] on div "Ticket Unreadable" at bounding box center [249, 91] width 218 height 14
click at [152, 77] on span "Issue" at bounding box center [148, 78] width 17 height 11
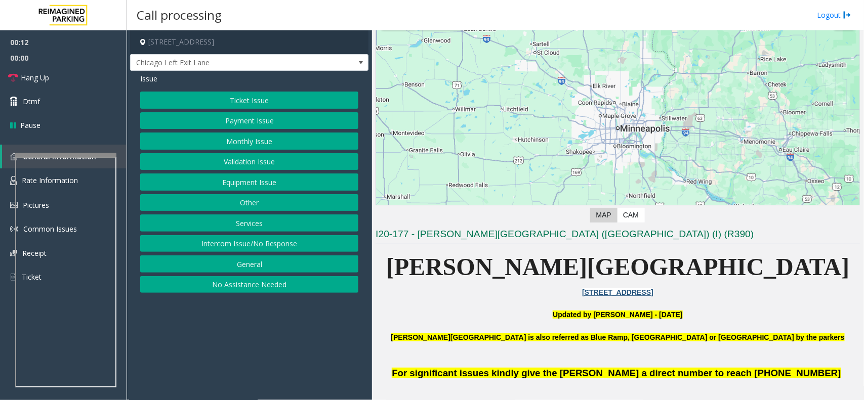
click at [249, 185] on button "Equipment Issue" at bounding box center [249, 182] width 218 height 17
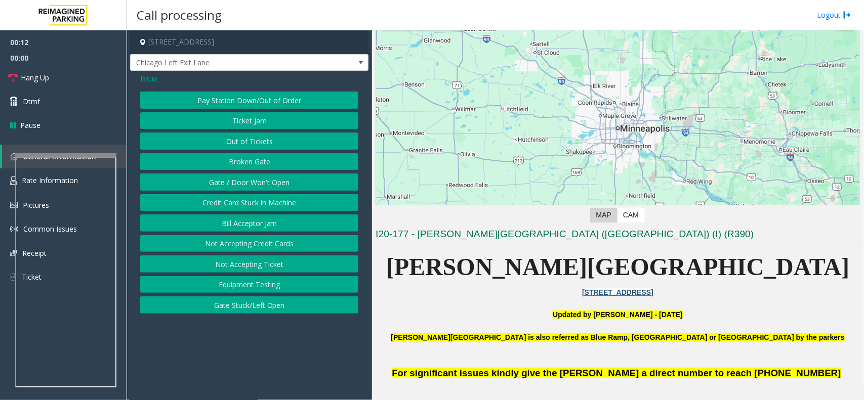
click at [257, 162] on button "Broken Gate" at bounding box center [249, 161] width 218 height 17
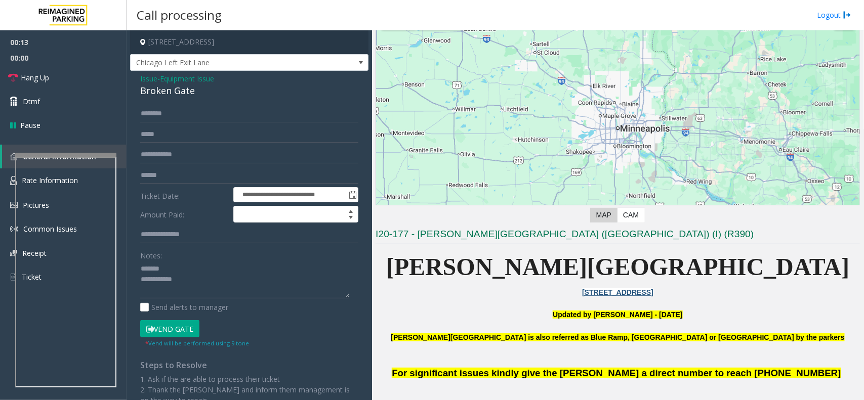
click at [145, 78] on span "Issue" at bounding box center [148, 78] width 17 height 11
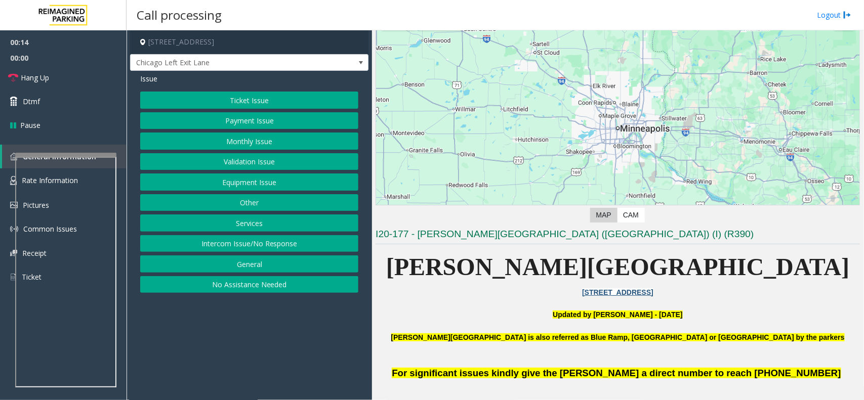
click at [289, 181] on button "Equipment Issue" at bounding box center [249, 182] width 218 height 17
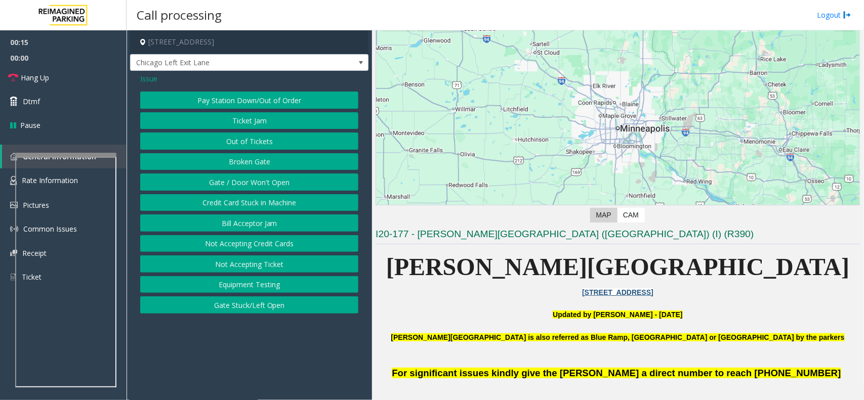
click at [271, 181] on button "Gate / Door Won't Open" at bounding box center [249, 182] width 218 height 17
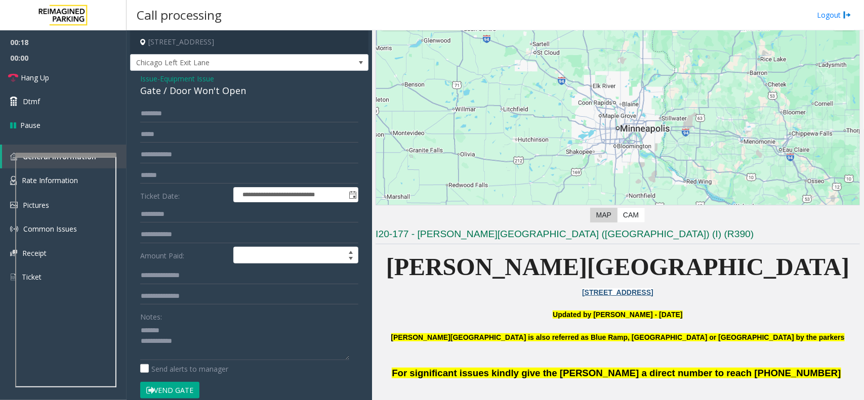
click at [174, 378] on button "Vend Gate" at bounding box center [169, 390] width 59 height 17
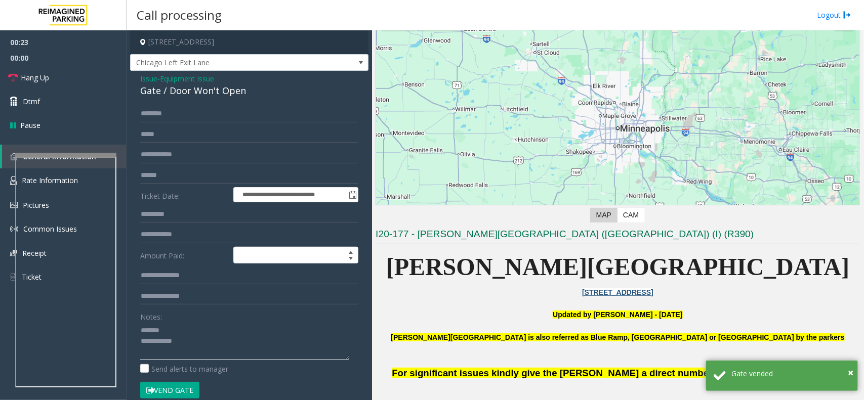
click at [233, 338] on textarea at bounding box center [244, 341] width 209 height 38
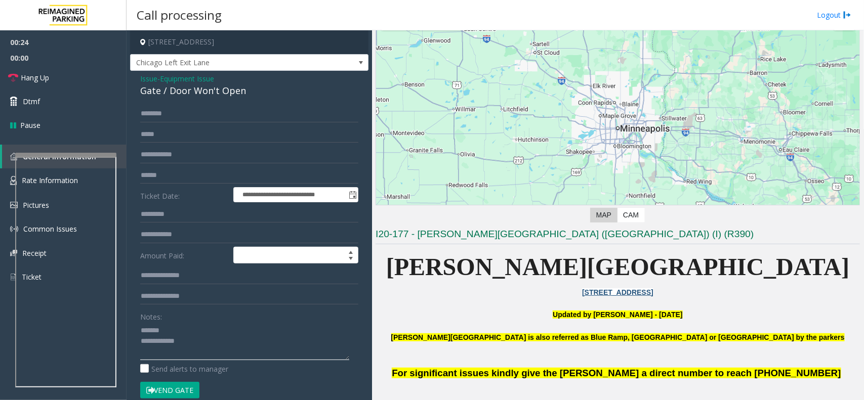
paste textarea "**********"
click at [45, 80] on span "Hang Up" at bounding box center [35, 77] width 28 height 11
click at [218, 84] on div "Gate / Door Won't Open" at bounding box center [249, 91] width 218 height 14
click at [218, 87] on div "Gate / Door Won't Open" at bounding box center [249, 91] width 218 height 14
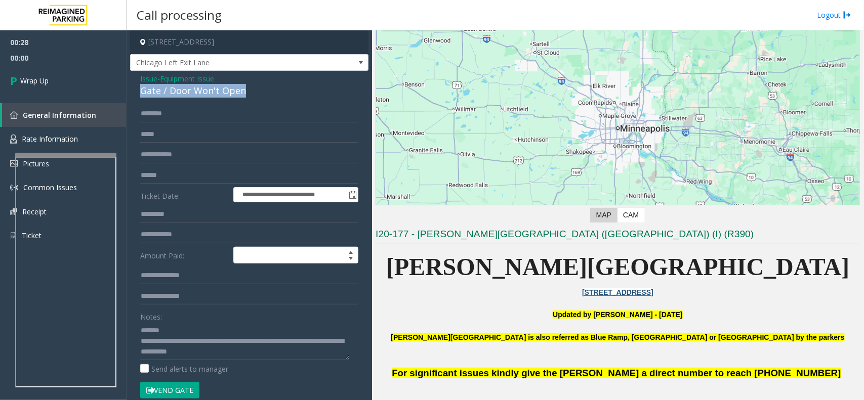
click at [218, 87] on div "Gate / Door Won't Open" at bounding box center [249, 91] width 218 height 14
click at [203, 95] on div "Gate / Door Won't Open" at bounding box center [249, 91] width 218 height 14
copy div "Gate / Door Won't Open"
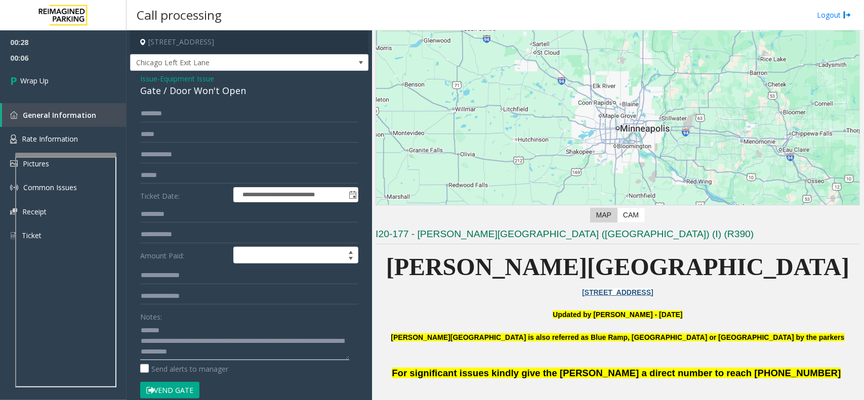
paste textarea "**********"
click at [203, 330] on textarea at bounding box center [244, 341] width 209 height 38
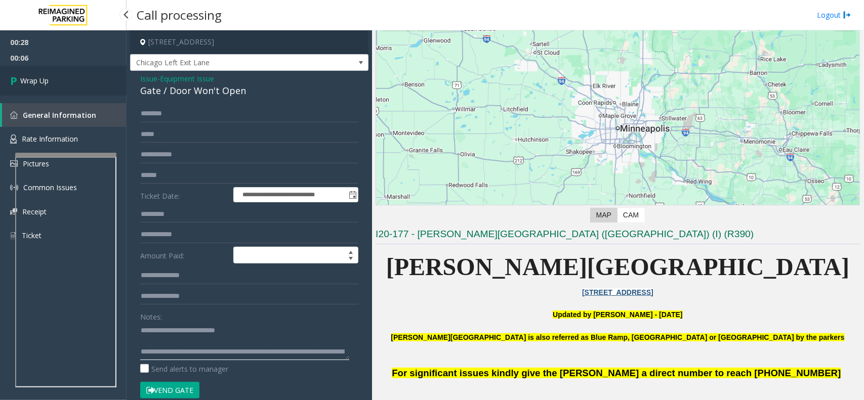
type textarea "**********"
click at [53, 81] on link "Wrap Up" at bounding box center [63, 81] width 126 height 30
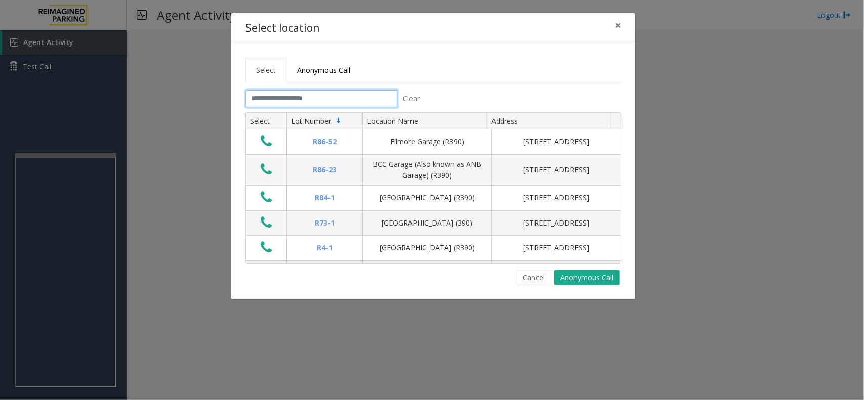
click at [315, 104] on input "text" at bounding box center [321, 98] width 152 height 17
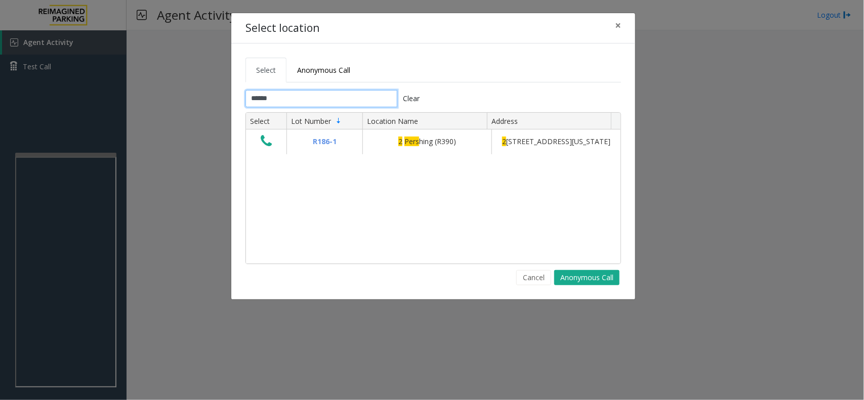
type input "******"
click at [612, 25] on button "×" at bounding box center [618, 25] width 20 height 25
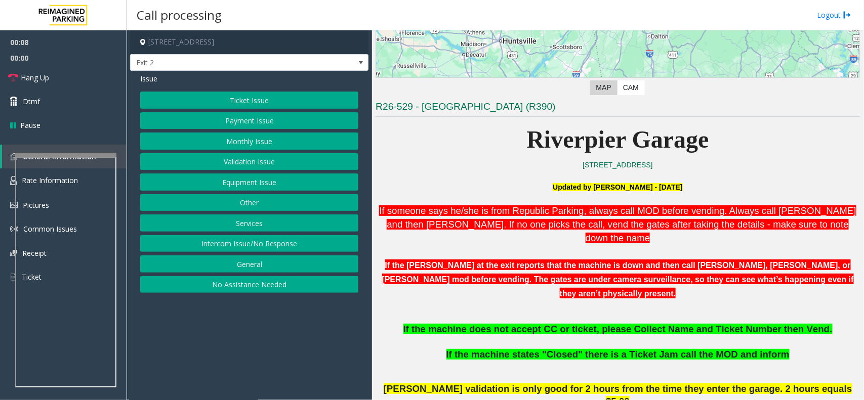
scroll to position [190, 0]
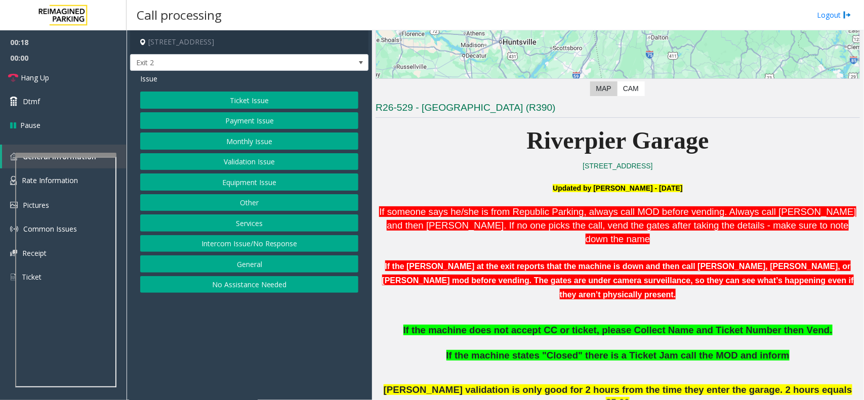
click at [256, 112] on div "Ticket Issue Payment Issue Monthly Issue Validation Issue Equipment Issue Other…" at bounding box center [249, 192] width 218 height 201
click at [246, 125] on button "Payment Issue" at bounding box center [249, 120] width 218 height 17
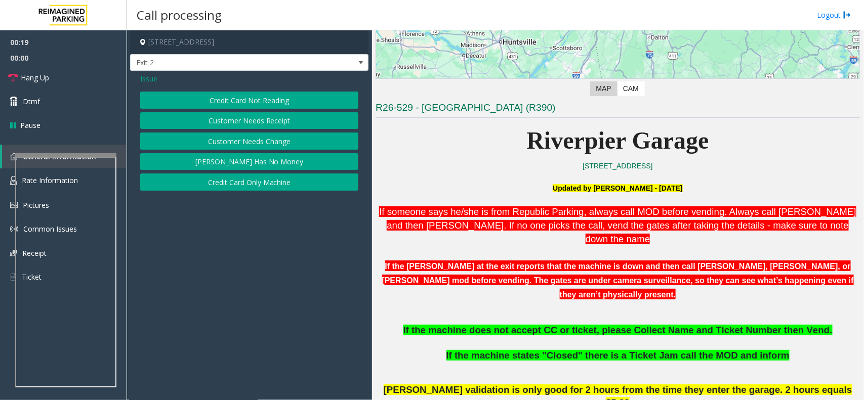
click at [256, 105] on button "Credit Card Not Reading" at bounding box center [249, 100] width 218 height 17
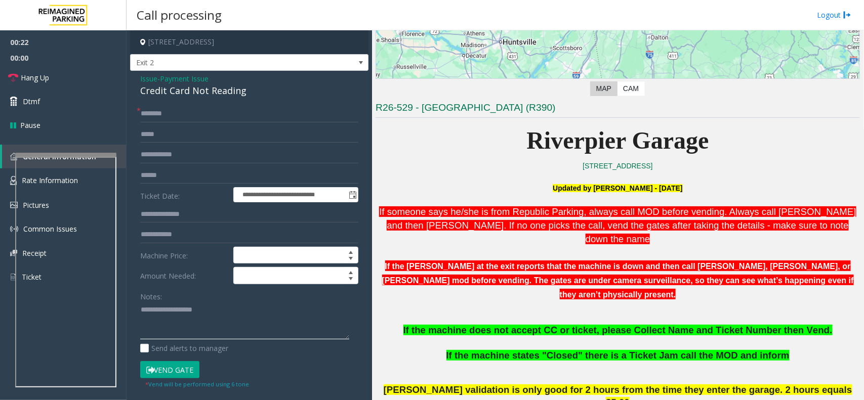
click at [265, 317] on textarea at bounding box center [244, 321] width 209 height 38
paste textarea "**********"
click at [207, 97] on div "Credit Card Not Reading" at bounding box center [249, 91] width 218 height 14
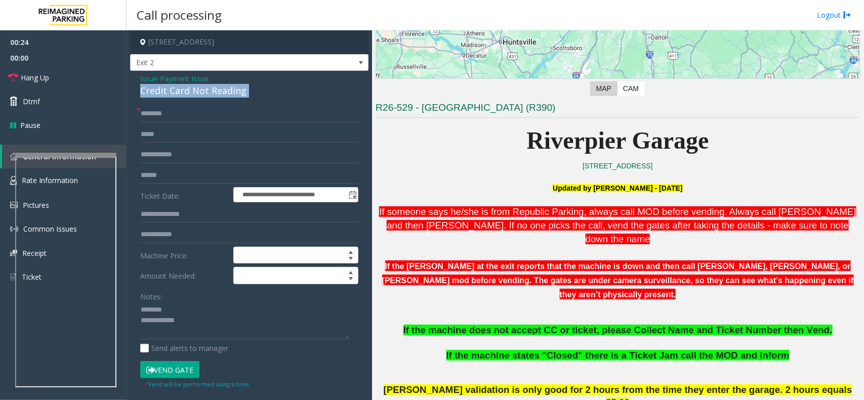
copy div "Credit Card Not Reading"
click at [196, 314] on textarea at bounding box center [244, 321] width 209 height 38
paste textarea "**********"
click at [226, 329] on textarea at bounding box center [244, 321] width 209 height 38
paste textarea "**********"
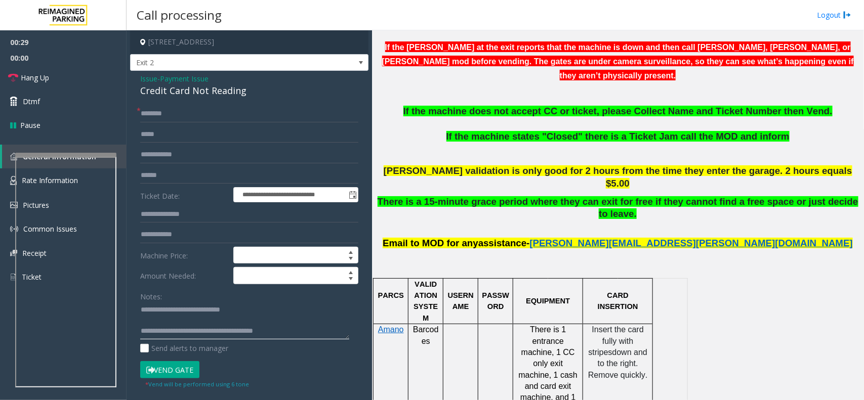
scroll to position [443, 0]
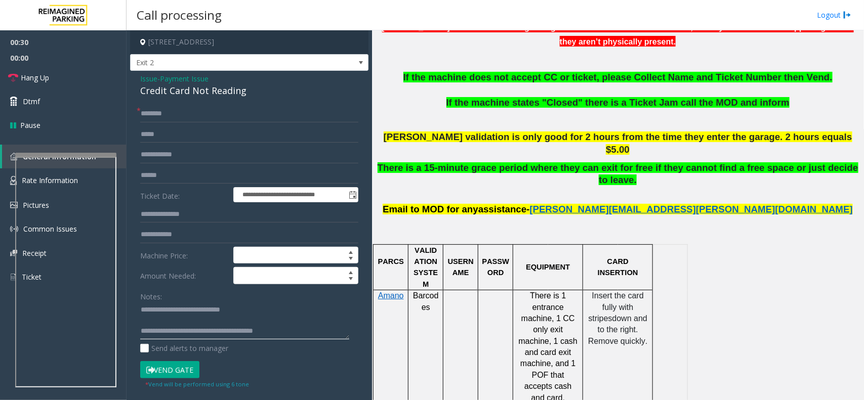
type textarea "**********"
click at [157, 174] on input "text" at bounding box center [249, 175] width 218 height 17
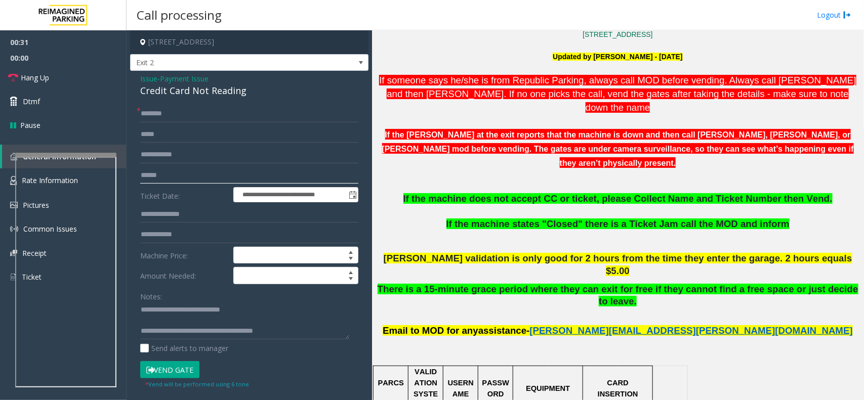
scroll to position [316, 0]
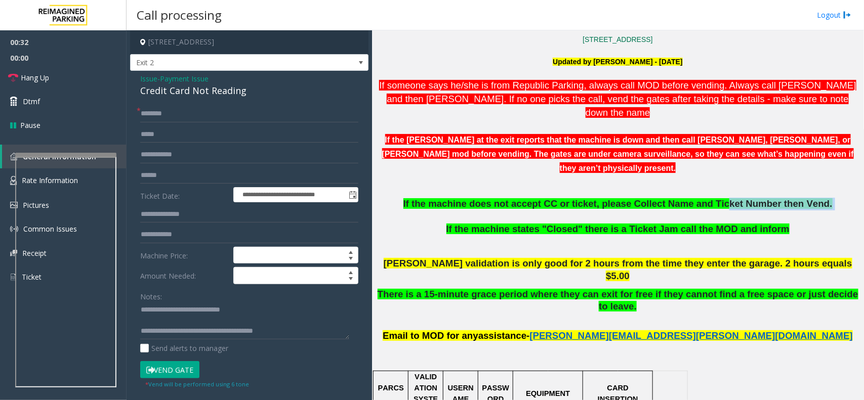
drag, startPoint x: 416, startPoint y: 182, endPoint x: 709, endPoint y: 173, distance: 293.1
click at [709, 198] on p "If the machine does not accept CC or ticket, please Collect Name and Ticket Num…" at bounding box center [617, 216] width 484 height 37
click at [160, 180] on input "text" at bounding box center [249, 175] width 218 height 17
click at [144, 173] on input "text" at bounding box center [249, 175] width 218 height 17
click at [150, 168] on input "text" at bounding box center [249, 175] width 218 height 17
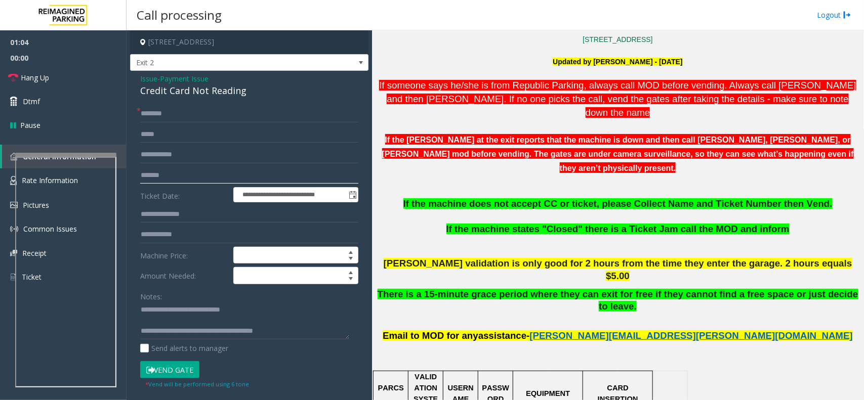
type input "********"
drag, startPoint x: 539, startPoint y: 165, endPoint x: 772, endPoint y: 165, distance: 232.7
click at [772, 175] on p at bounding box center [617, 186] width 484 height 23
click at [173, 106] on input "text" at bounding box center [249, 113] width 218 height 17
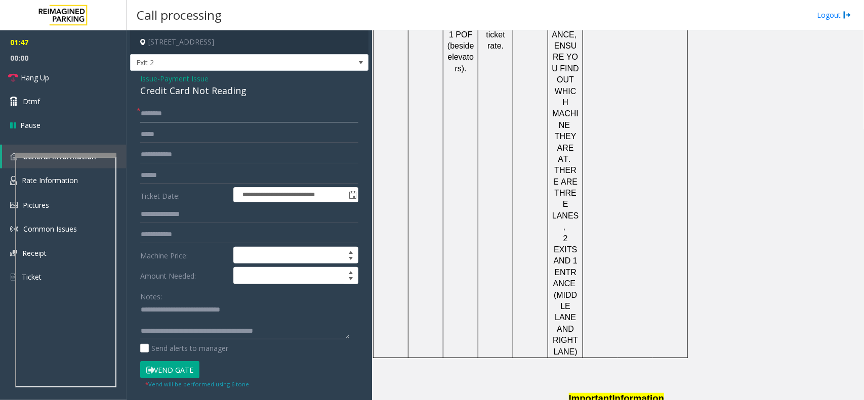
scroll to position [1334, 0]
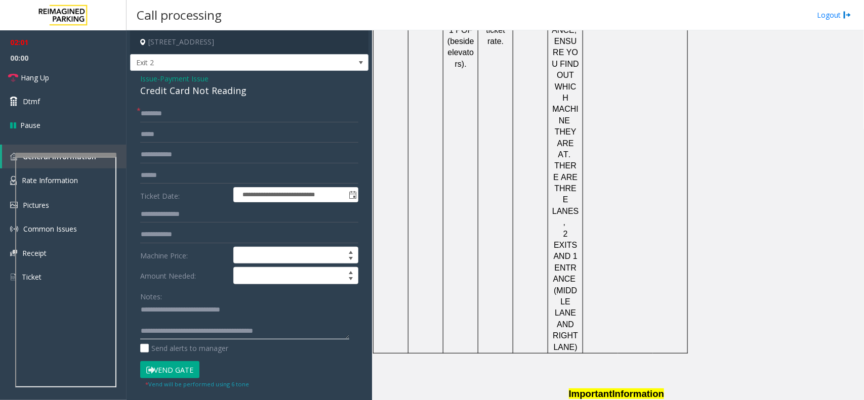
drag, startPoint x: 178, startPoint y: 330, endPoint x: 327, endPoint y: 332, distance: 149.2
click at [327, 332] on textarea at bounding box center [244, 321] width 209 height 38
type textarea "**********"
click at [72, 79] on link "Hang Up" at bounding box center [63, 78] width 126 height 24
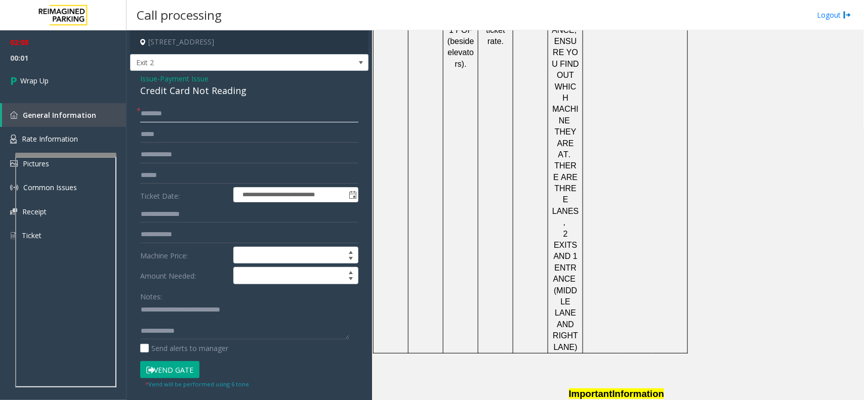
click at [178, 113] on input "text" at bounding box center [249, 113] width 218 height 17
type input "**"
click at [210, 329] on textarea at bounding box center [244, 321] width 209 height 38
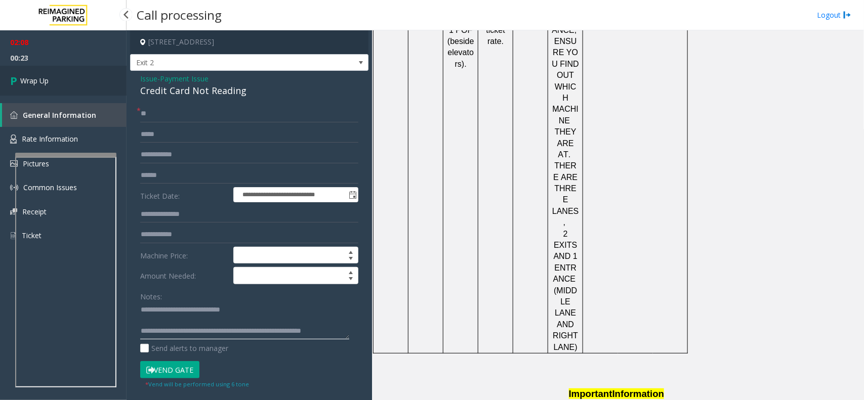
type textarea "**********"
click at [19, 72] on icon at bounding box center [15, 80] width 10 height 17
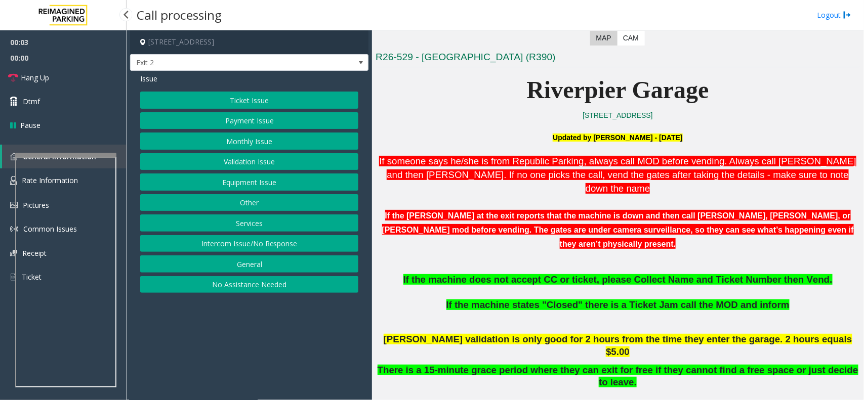
scroll to position [316, 0]
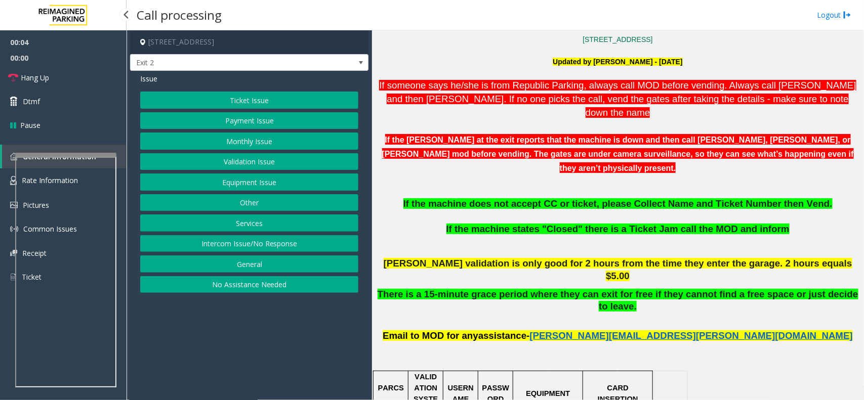
click at [251, 118] on button "Payment Issue" at bounding box center [249, 120] width 218 height 17
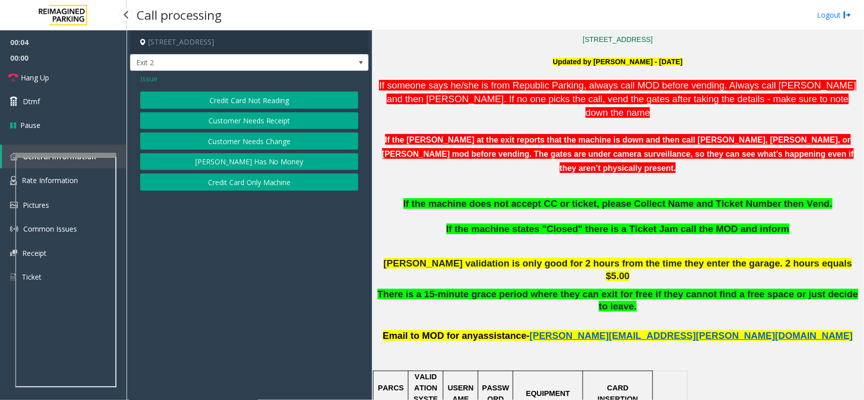
click at [230, 101] on button "Credit Card Not Reading" at bounding box center [249, 100] width 218 height 17
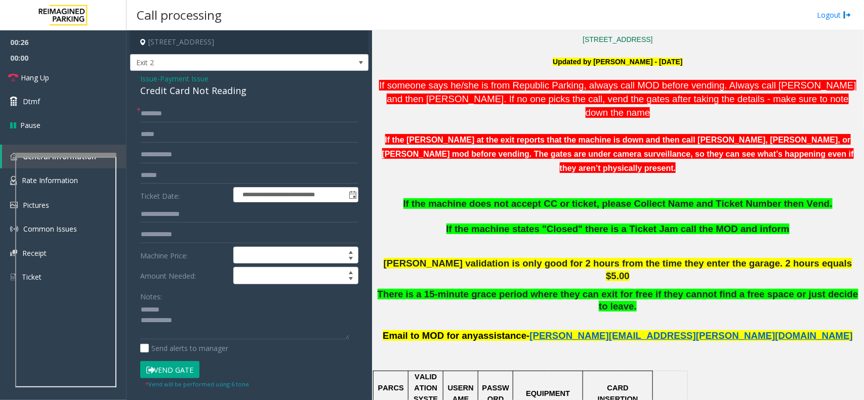
click at [205, 92] on div "Credit Card Not Reading" at bounding box center [249, 91] width 218 height 14
click at [185, 179] on input "text" at bounding box center [249, 175] width 218 height 17
click at [184, 171] on input "text" at bounding box center [249, 175] width 218 height 17
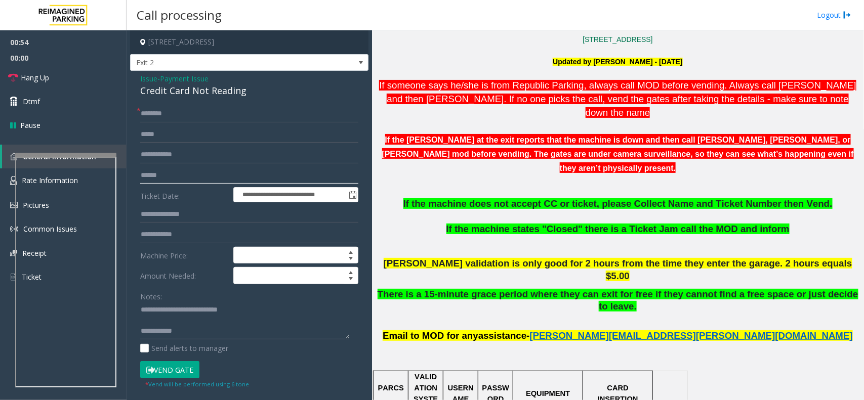
click at [183, 172] on input "text" at bounding box center [249, 175] width 218 height 17
click at [280, 325] on textarea at bounding box center [244, 321] width 209 height 38
click at [264, 332] on textarea at bounding box center [244, 321] width 209 height 38
type textarea "**********"
click at [79, 76] on link "Hang Up" at bounding box center [63, 78] width 126 height 24
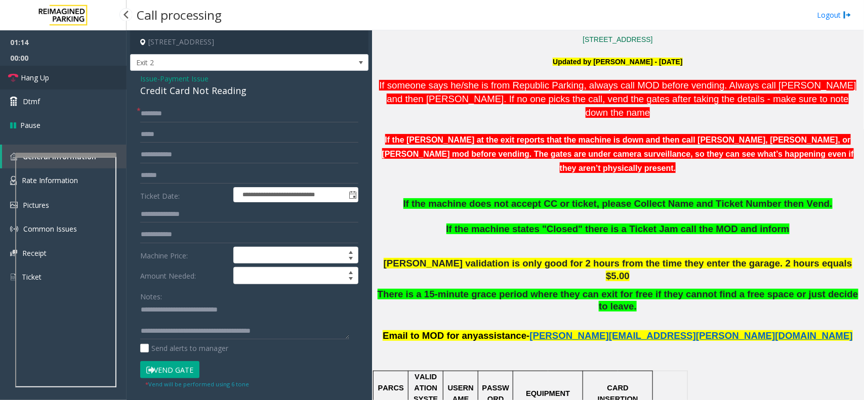
click at [79, 76] on link "Hang Up" at bounding box center [63, 78] width 126 height 24
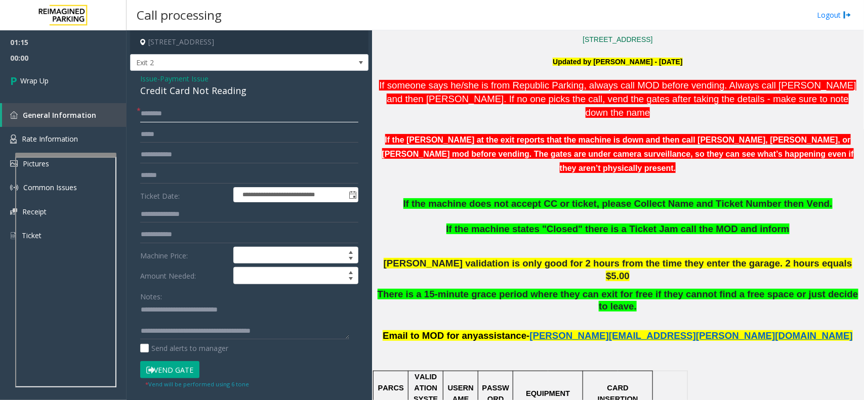
click at [159, 108] on input "text" at bounding box center [249, 113] width 218 height 17
type input "**"
click at [66, 88] on link "Wrap Up" at bounding box center [63, 81] width 126 height 30
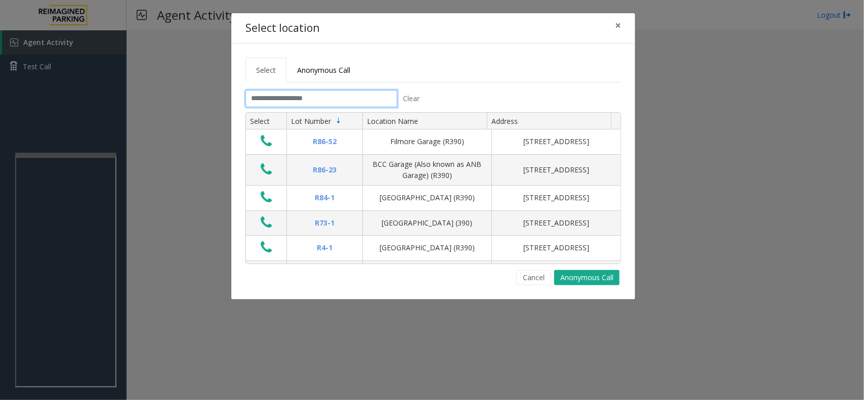
click at [375, 95] on input "text" at bounding box center [321, 98] width 152 height 17
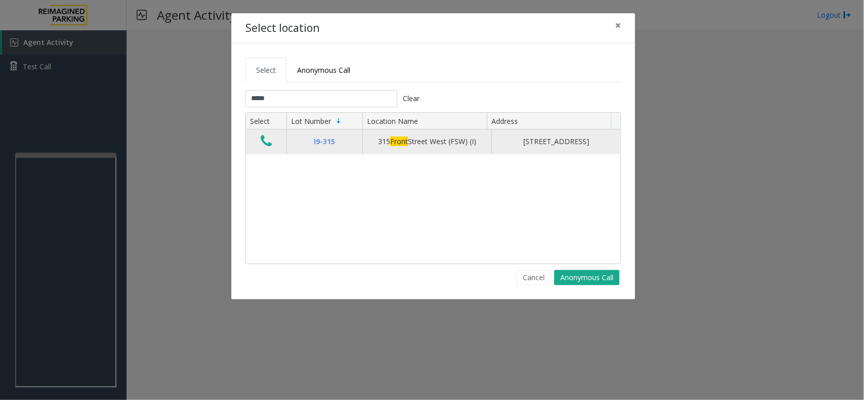
click at [272, 145] on button "Data table" at bounding box center [265, 142] width 17 height 16
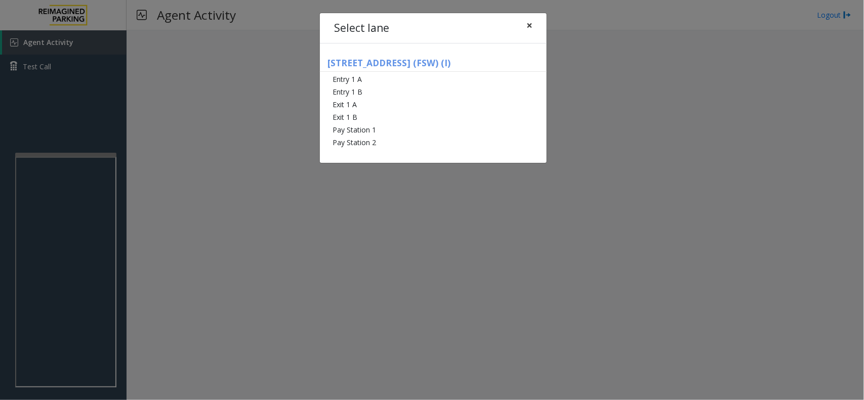
click at [523, 27] on button "×" at bounding box center [529, 25] width 20 height 25
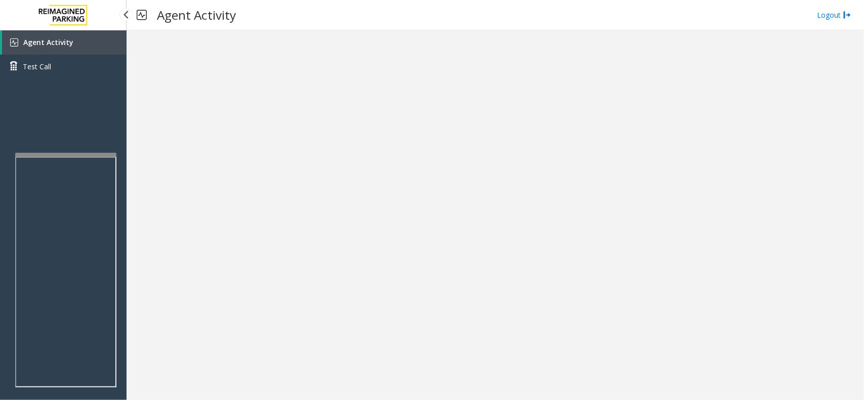
drag, startPoint x: 47, startPoint y: 44, endPoint x: 124, endPoint y: 87, distance: 88.3
click at [47, 44] on span "Agent Activity" at bounding box center [48, 42] width 50 height 10
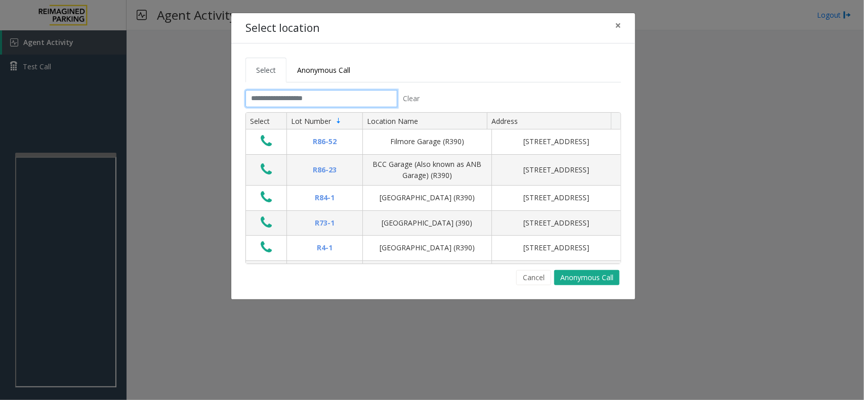
click at [302, 102] on input "text" at bounding box center [321, 98] width 152 height 17
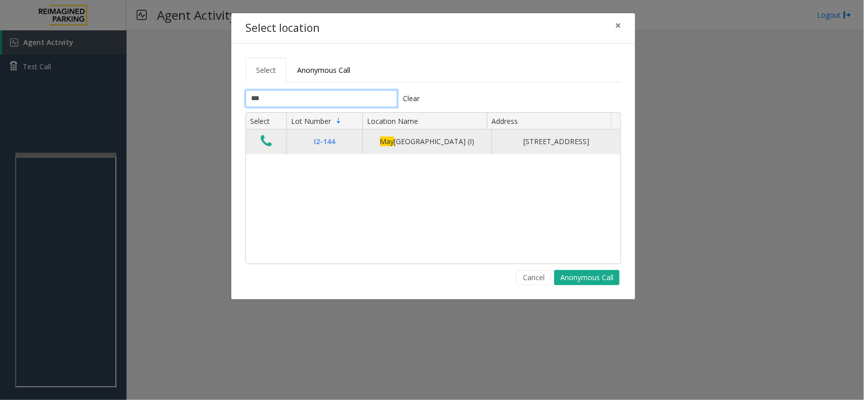
type input "***"
click at [270, 147] on icon "Data table" at bounding box center [266, 141] width 11 height 14
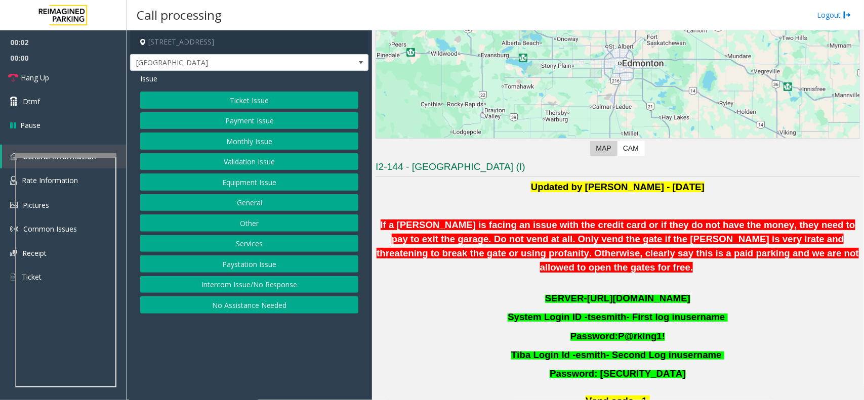
scroll to position [126, 0]
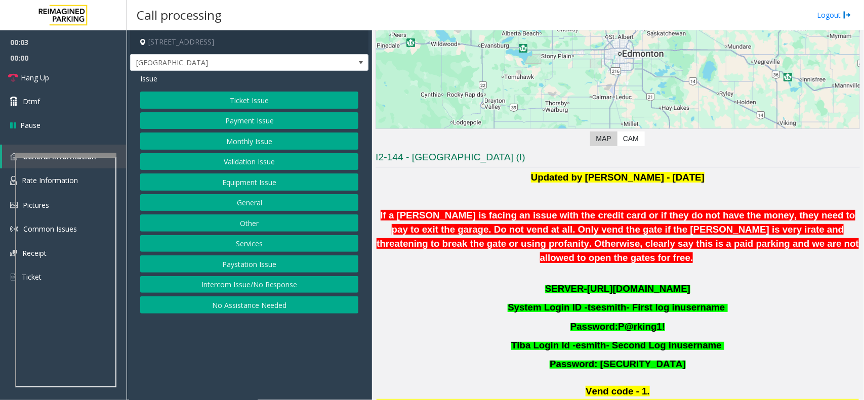
click at [625, 283] on span "[URL][DOMAIN_NAME]" at bounding box center [638, 288] width 103 height 11
click at [267, 104] on button "Ticket Issue" at bounding box center [249, 100] width 218 height 17
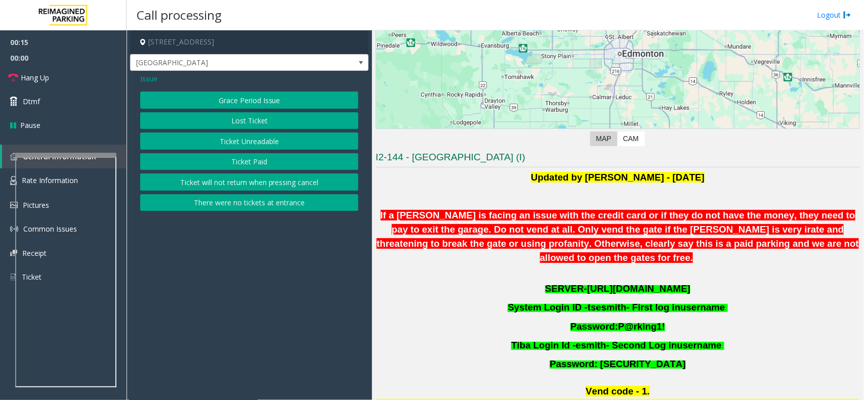
click at [266, 157] on button "Ticket Paid" at bounding box center [249, 161] width 218 height 17
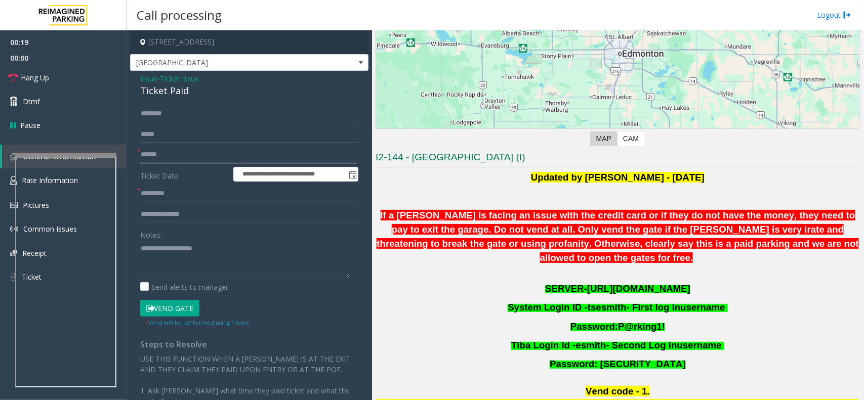
click at [185, 153] on input "text" at bounding box center [249, 154] width 218 height 17
paste input "*****"
type input "*****"
paste input "*****"
click at [183, 198] on input "text" at bounding box center [249, 193] width 218 height 17
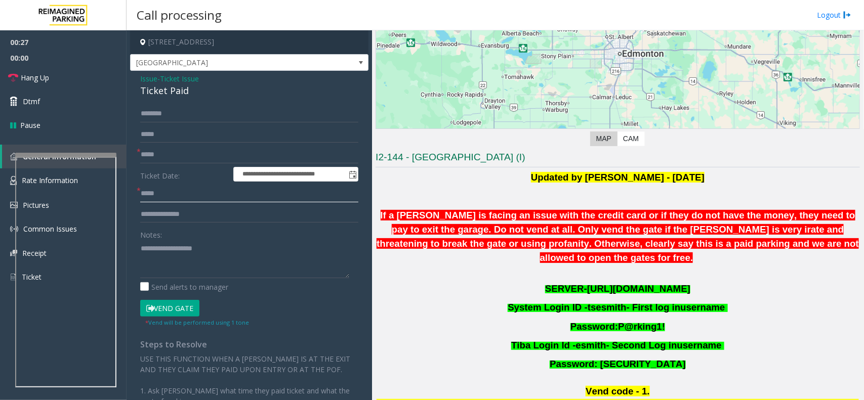
type input "*****"
click at [166, 211] on input "text" at bounding box center [249, 214] width 218 height 17
paste input "**********"
type input "**********"
click at [165, 253] on textarea at bounding box center [244, 259] width 209 height 38
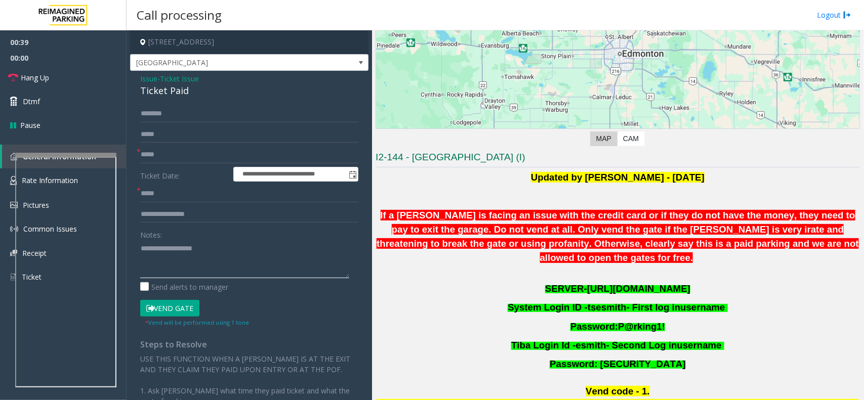
paste textarea "**********"
click at [238, 250] on textarea at bounding box center [244, 259] width 209 height 38
drag, startPoint x: 205, startPoint y: 251, endPoint x: 277, endPoint y: 249, distance: 71.3
click at [276, 249] on textarea at bounding box center [244, 259] width 209 height 38
click at [288, 262] on textarea at bounding box center [244, 259] width 209 height 38
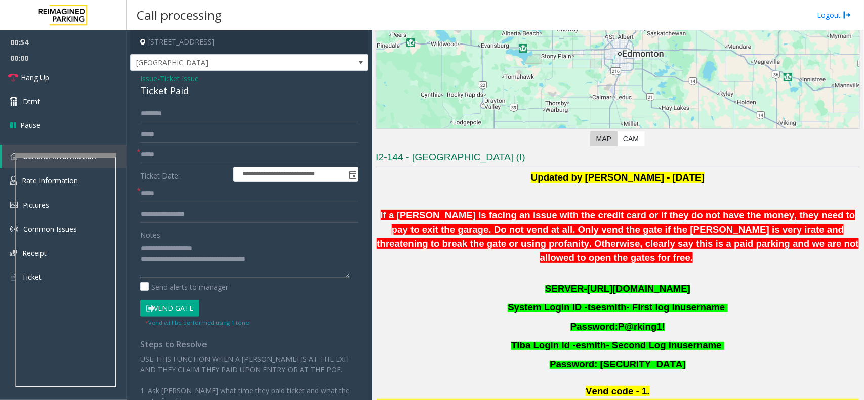
click at [227, 261] on textarea at bounding box center [244, 259] width 209 height 38
type textarea "**********"
click at [173, 312] on button "Vend Gate" at bounding box center [169, 308] width 59 height 17
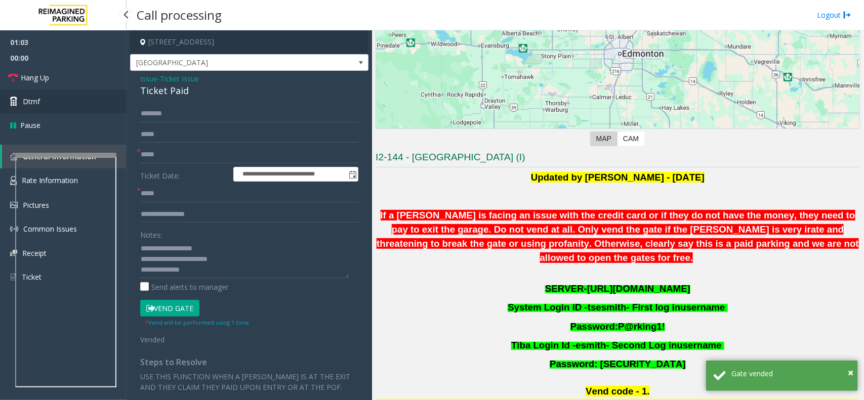
click at [53, 108] on link "Dtmf" at bounding box center [63, 102] width 126 height 24
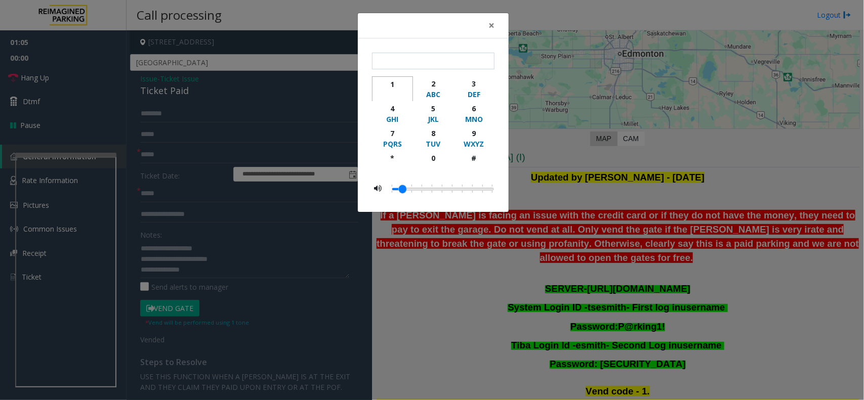
click at [395, 80] on div "1" at bounding box center [392, 84] width 28 height 11
type input "*"
click at [484, 25] on button "×" at bounding box center [491, 25] width 20 height 25
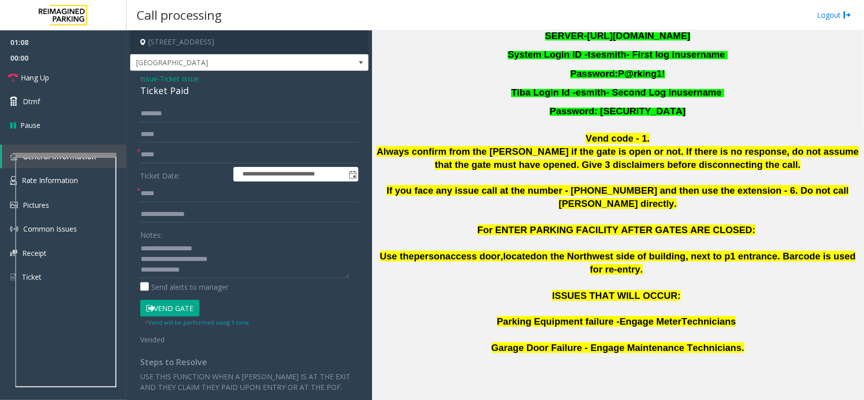
scroll to position [253, 0]
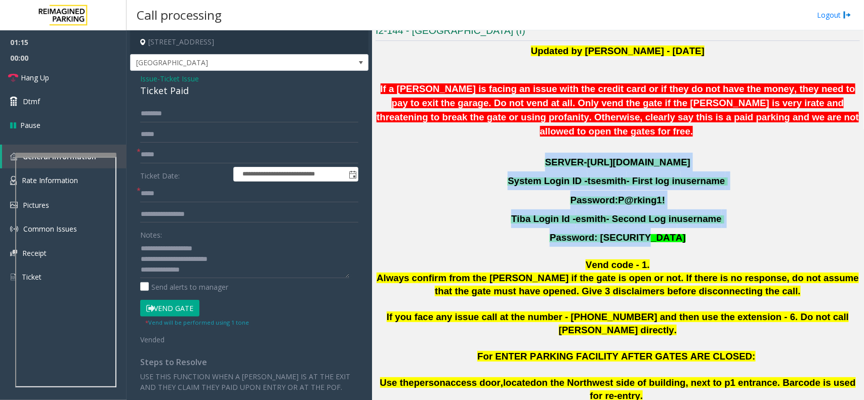
drag, startPoint x: 636, startPoint y: 226, endPoint x: 526, endPoint y: 155, distance: 131.3
click at [526, 155] on div "Updated by [PERSON_NAME] - [DATE] If a [PERSON_NAME] is facing an issue with th…" at bounding box center [617, 211] width 484 height 332
copy div "SERVER- [URL][DOMAIN_NAME] System Login ID - tsesmith - First log in username P…"
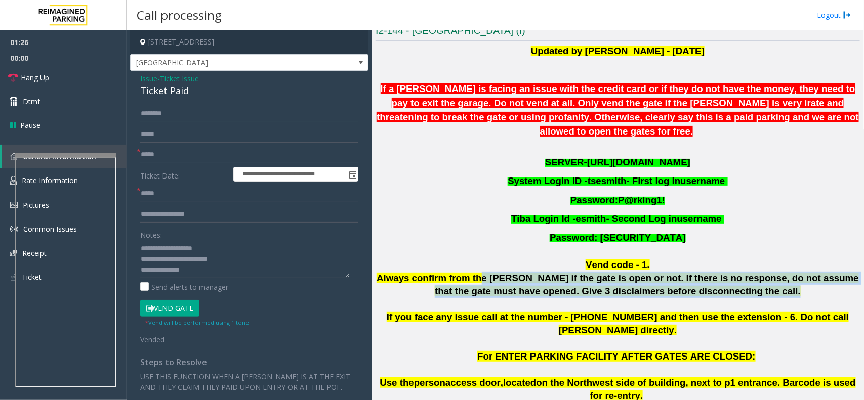
drag, startPoint x: 470, startPoint y: 262, endPoint x: 709, endPoint y: 293, distance: 240.4
click at [709, 293] on div "Updated by [PERSON_NAME] - [DATE] If a [PERSON_NAME] is facing an issue with th…" at bounding box center [617, 211] width 484 height 332
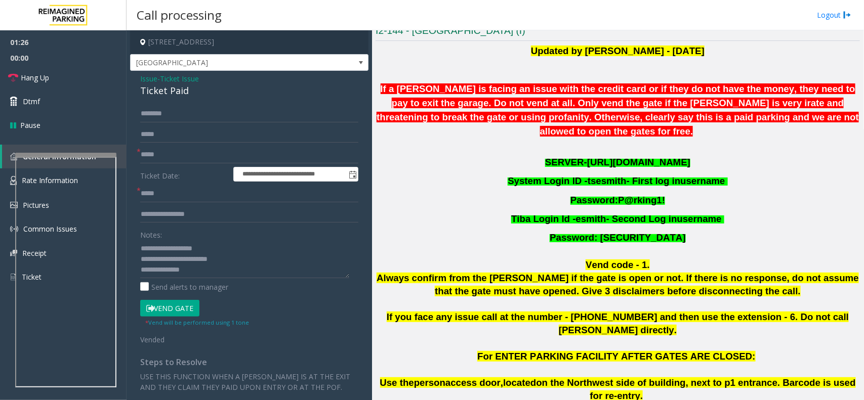
click at [712, 312] on span "If you face any issue call at the number - [PHONE_NUMBER] and then use the exte…" at bounding box center [618, 324] width 462 height 24
drag, startPoint x: 661, startPoint y: 304, endPoint x: 769, endPoint y: 303, distance: 108.3
click at [768, 312] on span "If you face any issue call at the number - [PHONE_NUMBER] and then use the exte…" at bounding box center [618, 324] width 462 height 24
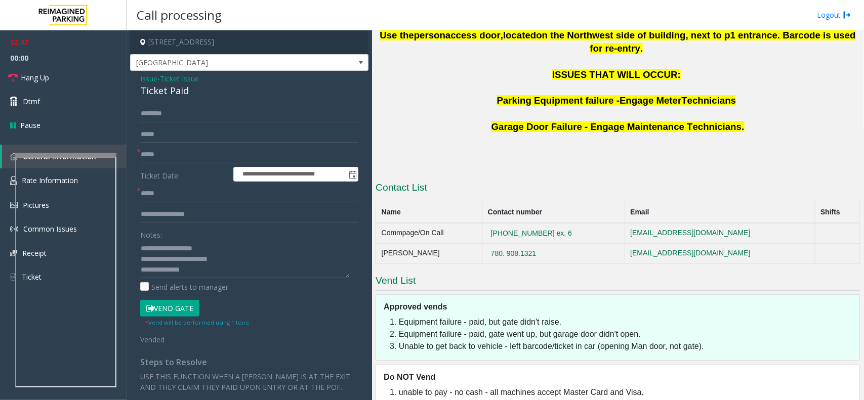
scroll to position [602, 0]
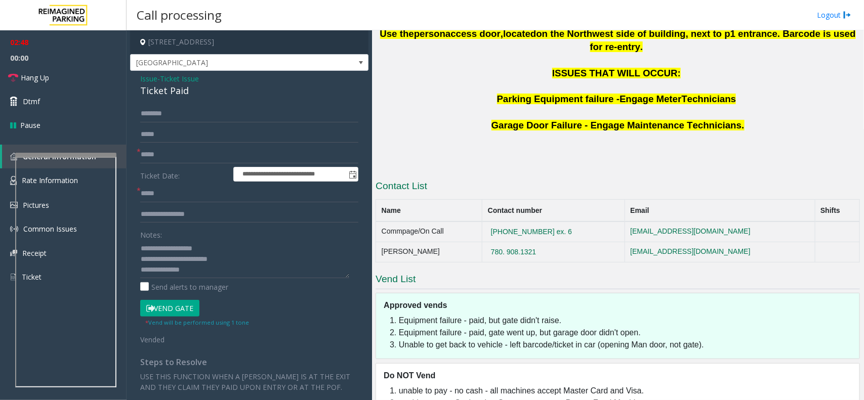
copy tr "780. 908.1321"
drag, startPoint x: 553, startPoint y: 207, endPoint x: 486, endPoint y: 210, distance: 67.3
click at [486, 242] on tr "[PERSON_NAME] 780. 908.1321 [EMAIL_ADDRESS][DOMAIN_NAME]" at bounding box center [618, 252] width 484 height 20
click at [241, 259] on textarea at bounding box center [244, 259] width 209 height 38
drag, startPoint x: 155, startPoint y: 258, endPoint x: 243, endPoint y: 257, distance: 88.5
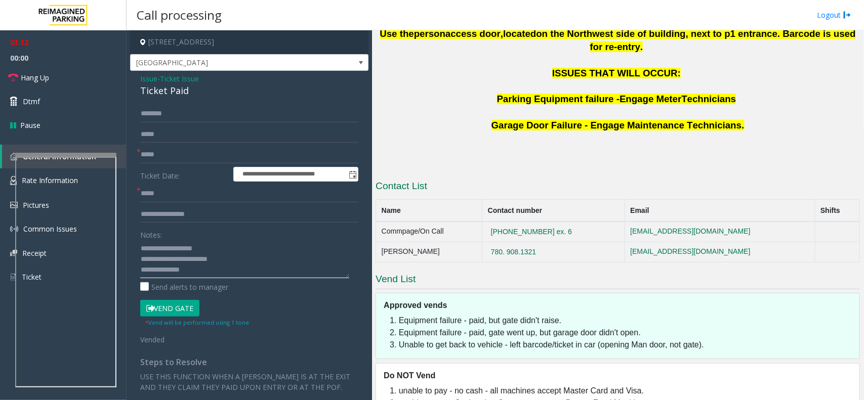
click at [243, 257] on textarea at bounding box center [244, 259] width 209 height 38
click at [262, 265] on textarea at bounding box center [244, 259] width 209 height 38
click at [62, 102] on link "Dtmf" at bounding box center [63, 102] width 126 height 24
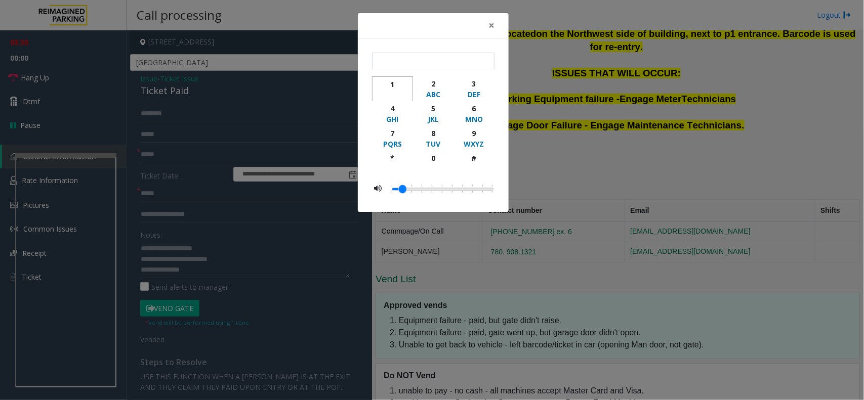
click at [392, 82] on div "1" at bounding box center [392, 84] width 28 height 11
type input "*"
click at [491, 23] on span "×" at bounding box center [491, 25] width 6 height 14
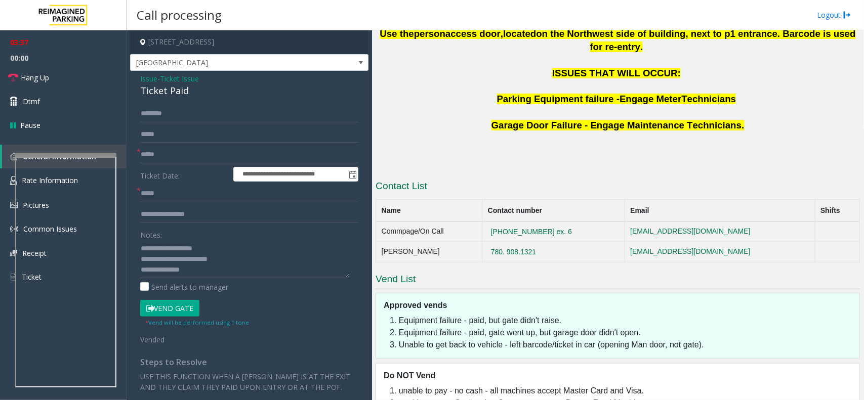
drag, startPoint x: 490, startPoint y: 347, endPoint x: 655, endPoint y: 342, distance: 165.5
click at [654, 363] on div "Do NOT Vend unable to pay - no cash - all machines accept Master Card and Visa.…" at bounding box center [617, 396] width 484 height 66
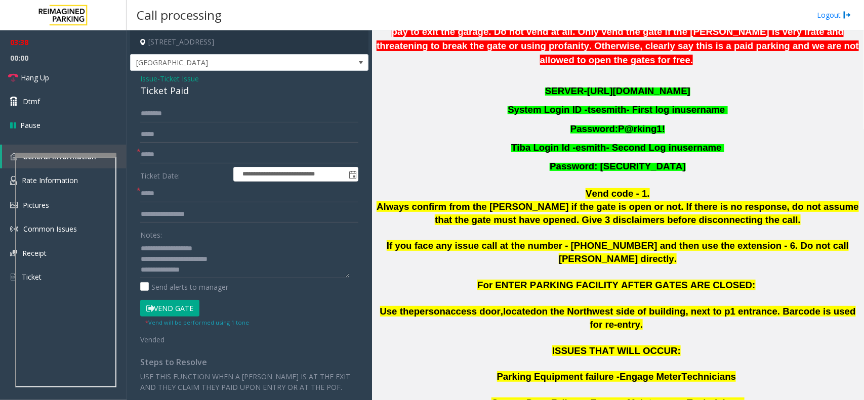
scroll to position [223, 0]
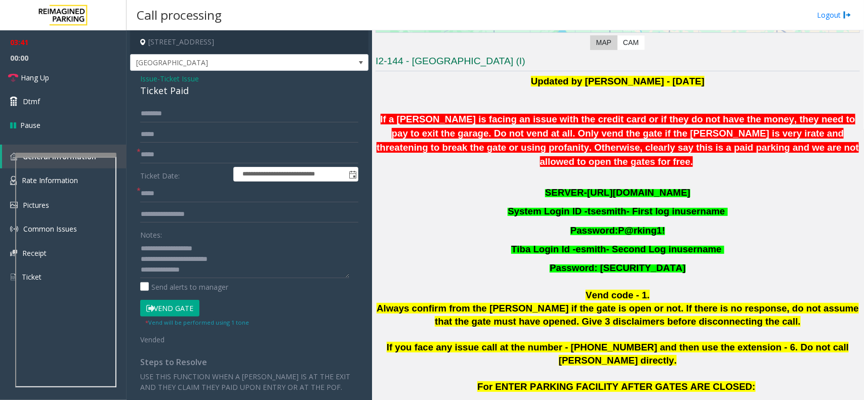
click at [706, 183] on p "SERVER- [URL][DOMAIN_NAME]" at bounding box center [617, 192] width 484 height 19
drag, startPoint x: 674, startPoint y: 216, endPoint x: 663, endPoint y: 201, distance: 17.7
click at [630, 204] on div "Updated by [PERSON_NAME] - [DATE] If a [PERSON_NAME] is facing an issue with th…" at bounding box center [617, 241] width 484 height 332
click at [673, 221] on p "Password: P@rking1!" at bounding box center [617, 230] width 484 height 19
drag, startPoint x: 664, startPoint y: 216, endPoint x: 524, endPoint y: 175, distance: 146.1
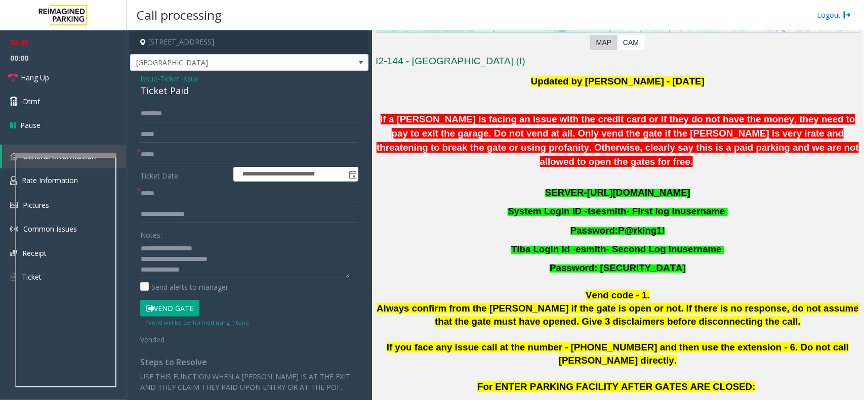
click at [524, 175] on div "Updated by [PERSON_NAME] - [DATE] If a [PERSON_NAME] is facing an issue with th…" at bounding box center [617, 241] width 484 height 332
copy div "SERVER- [URL][DOMAIN_NAME] System Login ID - tsesmith - First log in username P…"
click at [203, 66] on span "[GEOGRAPHIC_DATA]" at bounding box center [226, 63] width 190 height 16
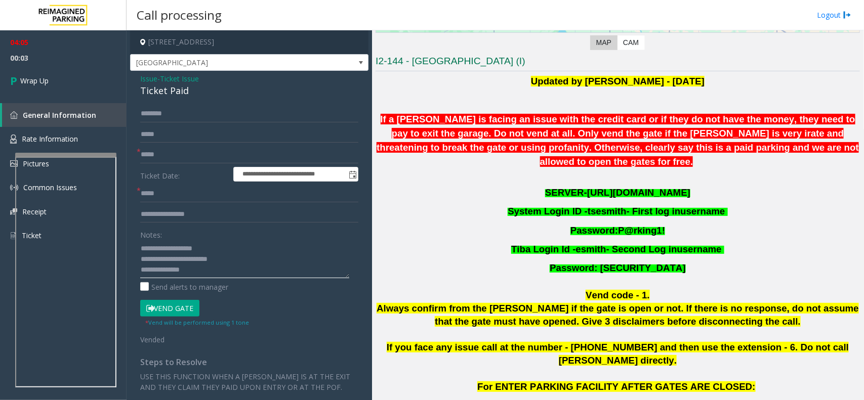
drag, startPoint x: 155, startPoint y: 259, endPoint x: 281, endPoint y: 264, distance: 126.6
click at [281, 264] on textarea at bounding box center [244, 259] width 209 height 38
type textarea "**********"
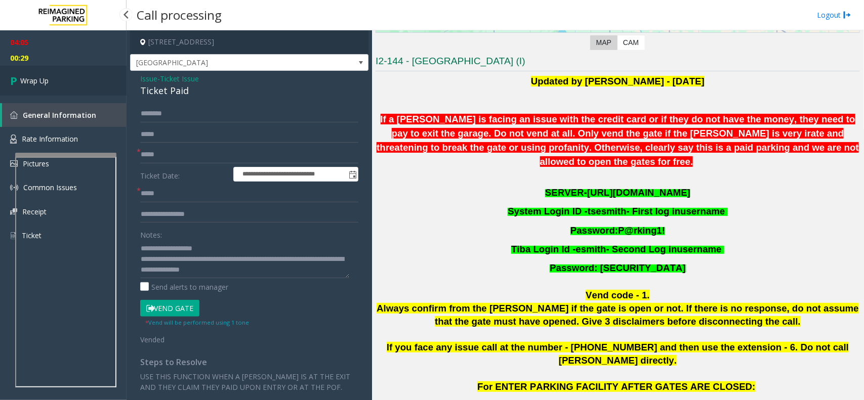
click at [45, 79] on span "Wrap Up" at bounding box center [34, 80] width 28 height 11
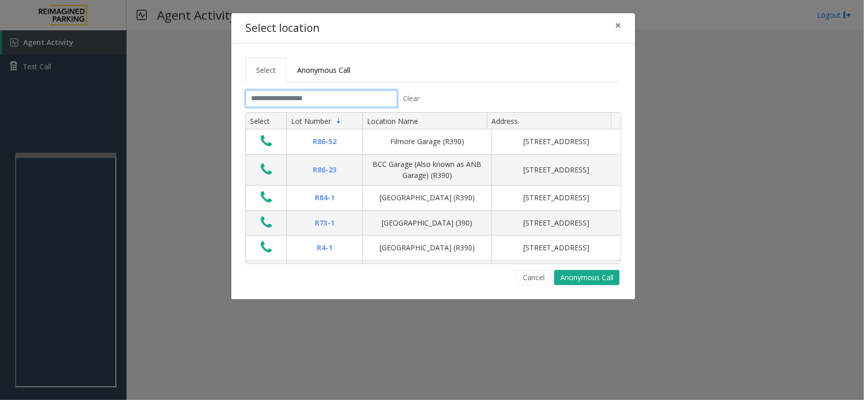
click at [318, 97] on input "text" at bounding box center [321, 98] width 152 height 17
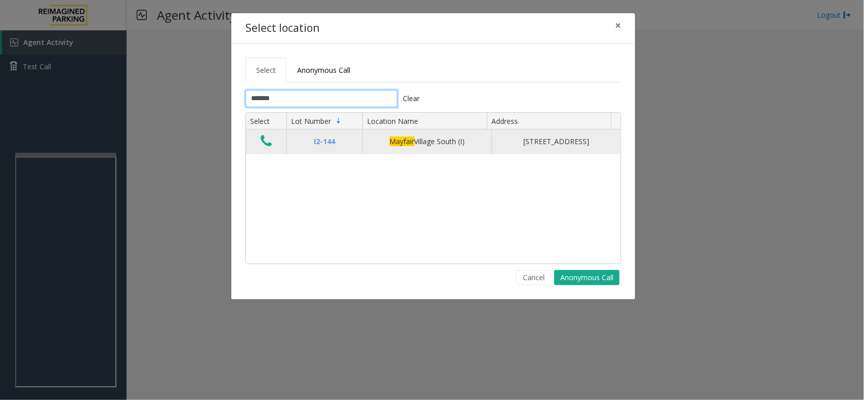
type input "*******"
click at [271, 145] on button "Data table" at bounding box center [265, 142] width 17 height 16
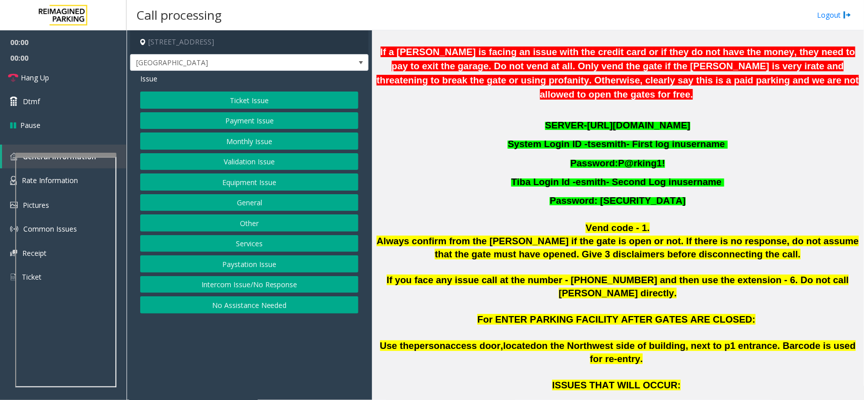
scroll to position [316, 0]
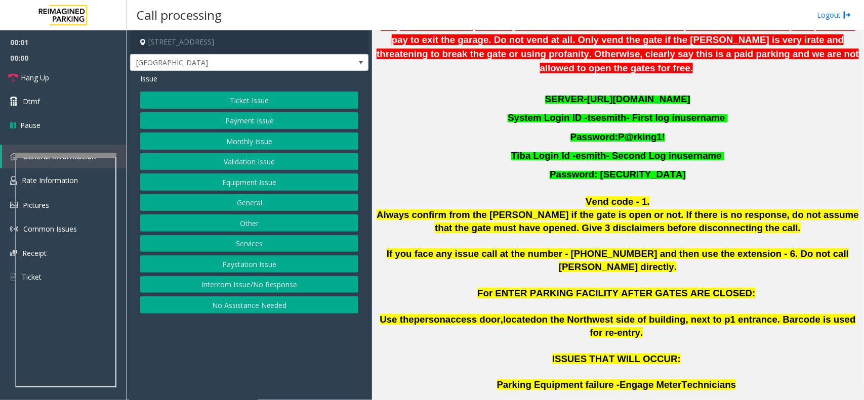
click at [274, 98] on button "Ticket Issue" at bounding box center [249, 100] width 218 height 17
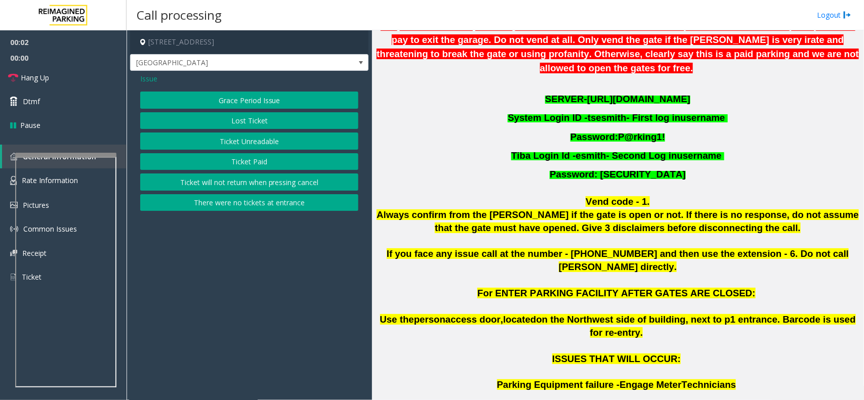
click at [264, 158] on button "Ticket Paid" at bounding box center [249, 161] width 218 height 17
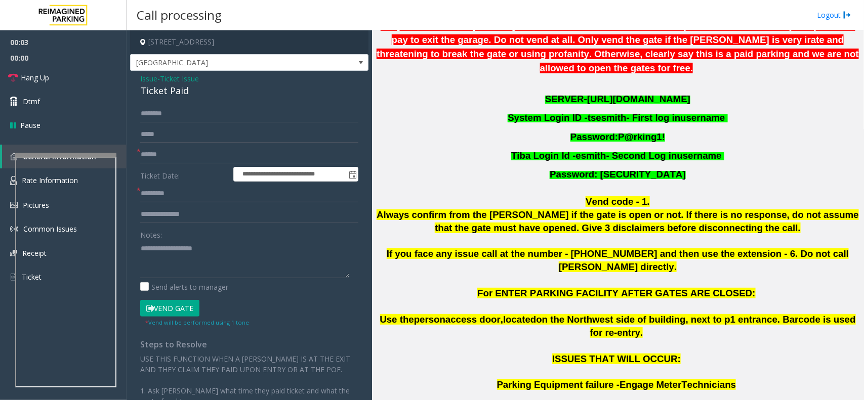
click at [638, 169] on span "Password: [SECURITY_DATA]" at bounding box center [617, 174] width 136 height 11
click at [628, 94] on span "[URL][DOMAIN_NAME]" at bounding box center [638, 99] width 103 height 11
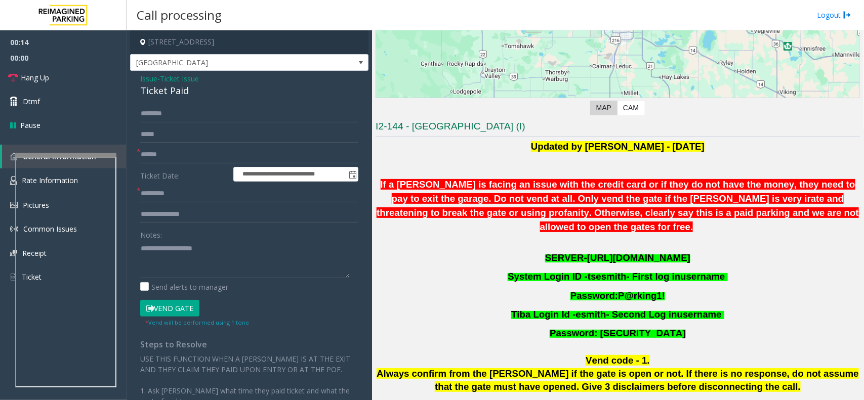
scroll to position [126, 0]
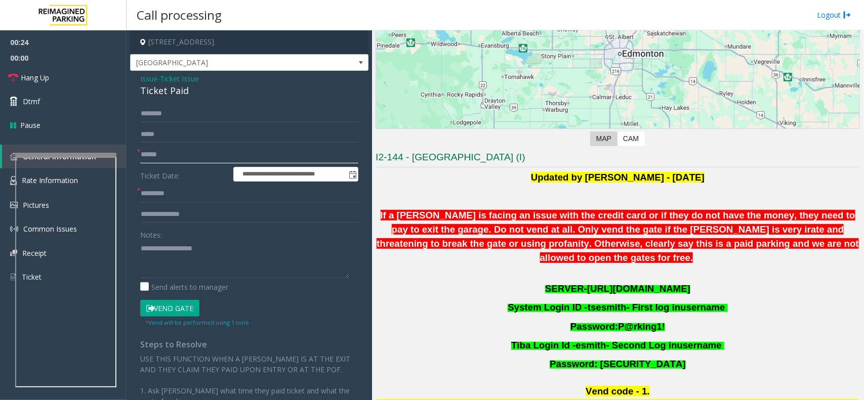
click at [158, 152] on input "text" at bounding box center [249, 154] width 218 height 17
click at [178, 159] on input "text" at bounding box center [249, 154] width 218 height 17
paste input "*****"
type input "*****"
click at [176, 314] on button "Vend Gate" at bounding box center [169, 308] width 59 height 17
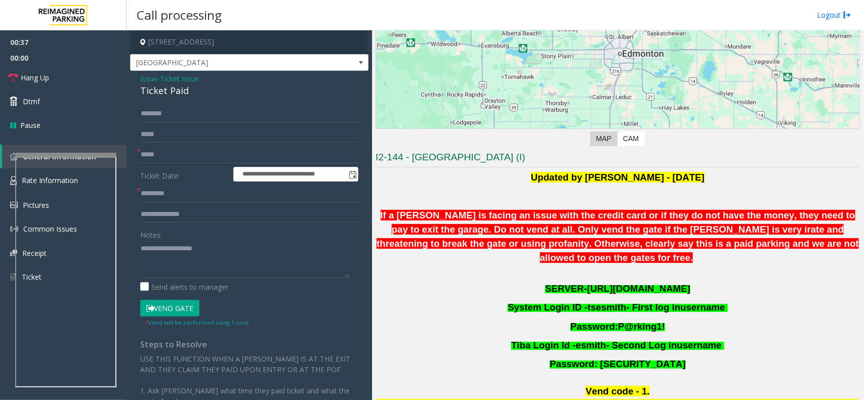
click at [165, 310] on button "Vend Gate" at bounding box center [169, 308] width 59 height 17
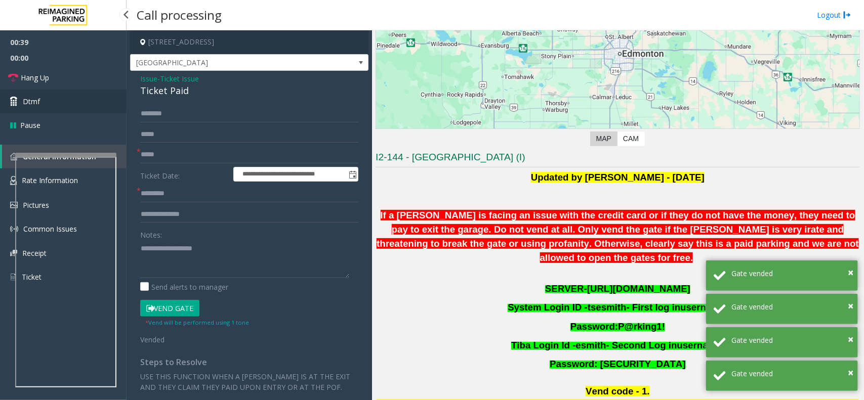
click at [47, 102] on link "Dtmf" at bounding box center [63, 102] width 126 height 24
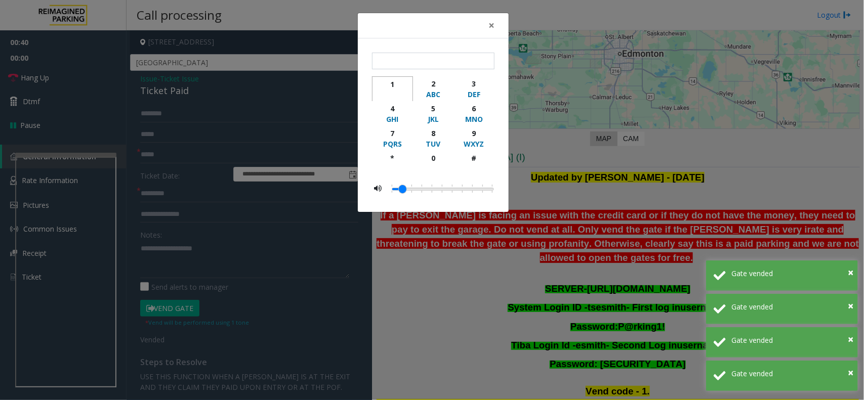
click at [395, 86] on div "1" at bounding box center [392, 84] width 28 height 11
type input "*"
click at [489, 26] on span "×" at bounding box center [491, 25] width 6 height 14
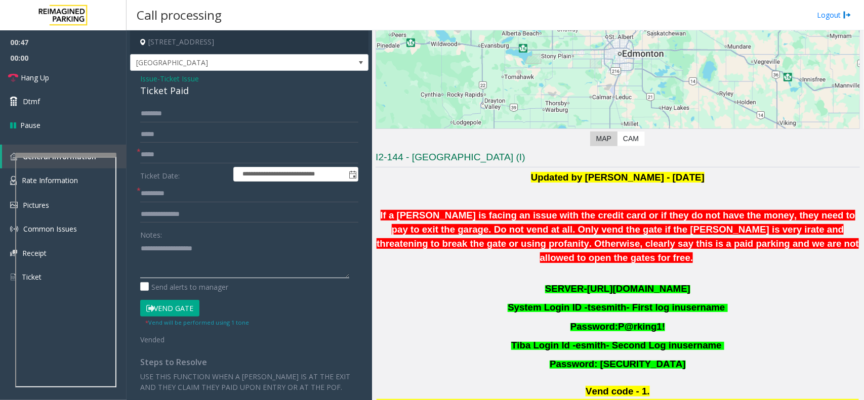
click at [235, 265] on textarea at bounding box center [244, 259] width 209 height 38
paste textarea "**********"
click at [203, 248] on textarea at bounding box center [244, 259] width 209 height 38
click at [241, 249] on textarea at bounding box center [244, 259] width 209 height 38
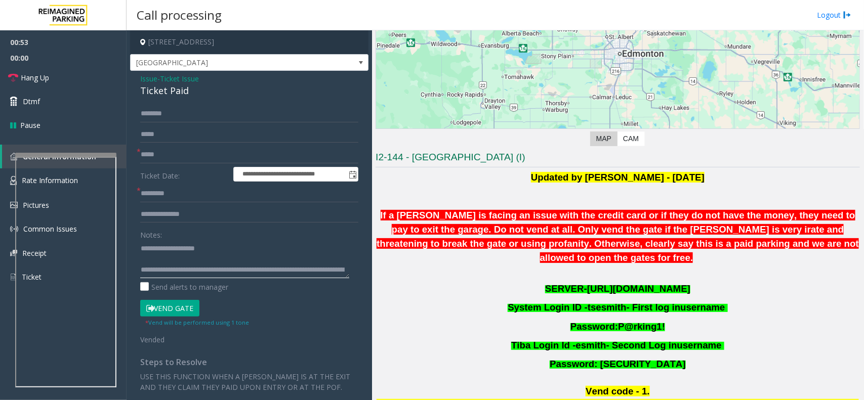
click at [233, 261] on textarea at bounding box center [244, 259] width 209 height 38
click at [264, 254] on textarea at bounding box center [244, 259] width 209 height 38
drag, startPoint x: 248, startPoint y: 261, endPoint x: 203, endPoint y: 259, distance: 45.6
click at [203, 259] on textarea at bounding box center [244, 259] width 209 height 38
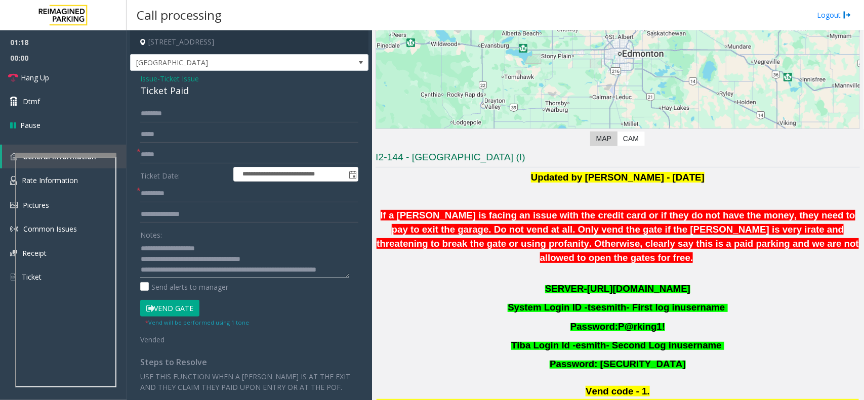
click at [257, 261] on textarea at bounding box center [244, 259] width 209 height 38
drag, startPoint x: 279, startPoint y: 273, endPoint x: 206, endPoint y: 282, distance: 72.9
click at [206, 282] on div "Notes: Send alerts to manager" at bounding box center [249, 259] width 218 height 66
type textarea "**********"
click at [198, 219] on input "text" at bounding box center [249, 214] width 218 height 17
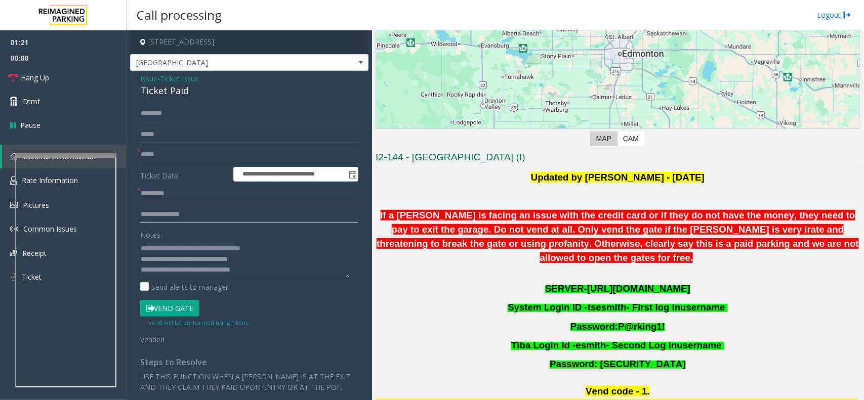
paste input "**********"
type input "**********"
drag, startPoint x: 276, startPoint y: 267, endPoint x: 128, endPoint y: 268, distance: 148.2
click at [128, 268] on app-call-processing-form "**********" at bounding box center [248, 215] width 245 height 370
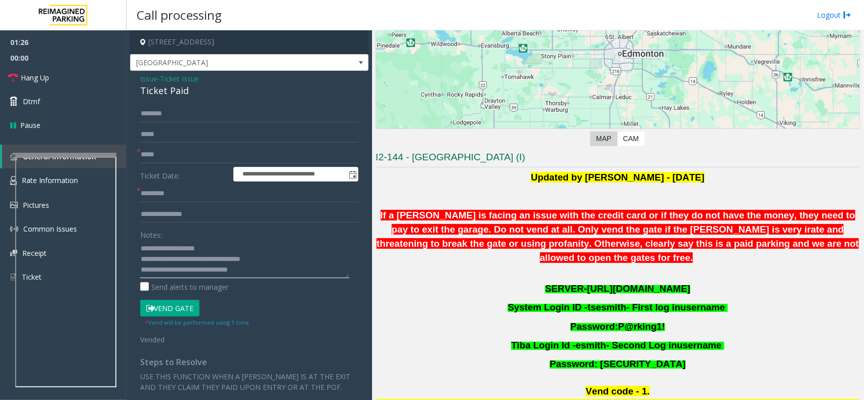
drag, startPoint x: 238, startPoint y: 269, endPoint x: 261, endPoint y: 271, distance: 22.4
click at [261, 271] on textarea at bounding box center [244, 259] width 209 height 38
type textarea "**********"
click at [183, 195] on input "text" at bounding box center [249, 193] width 218 height 17
paste input "******"
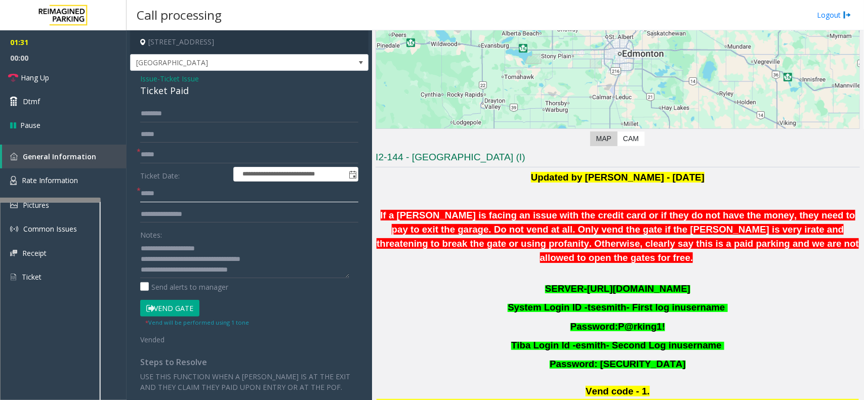
click at [48, 202] on div at bounding box center [49, 200] width 101 height 4
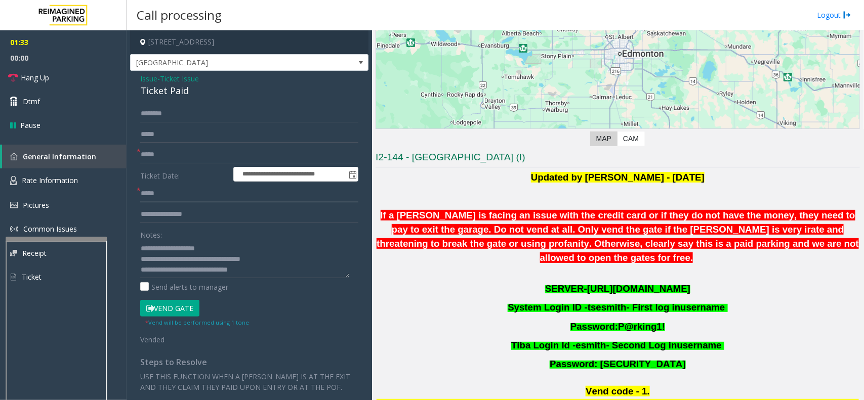
click at [55, 242] on div at bounding box center [56, 355] width 101 height 237
type input "*****"
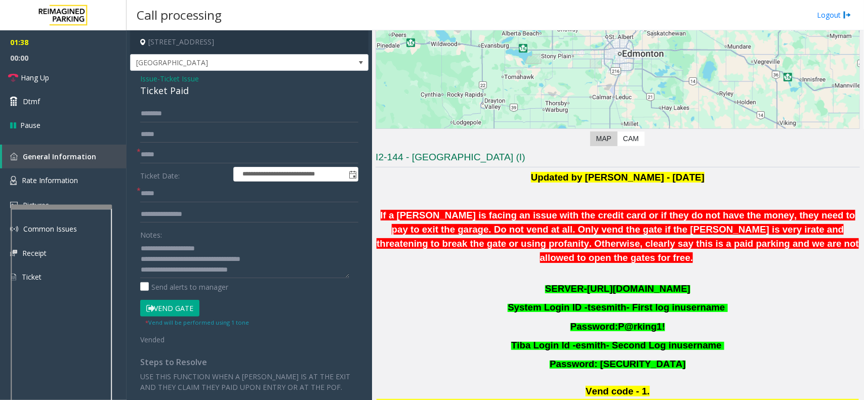
click at [57, 208] on div at bounding box center [61, 323] width 101 height 237
click at [44, 177] on span "Rate Information" at bounding box center [50, 181] width 56 height 10
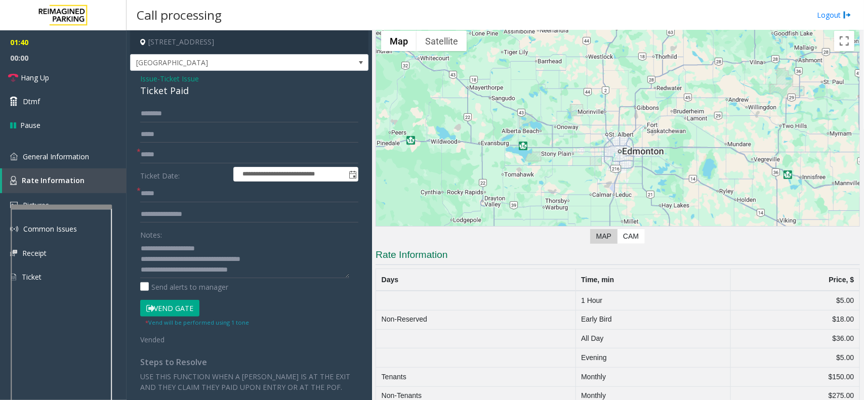
scroll to position [44, 0]
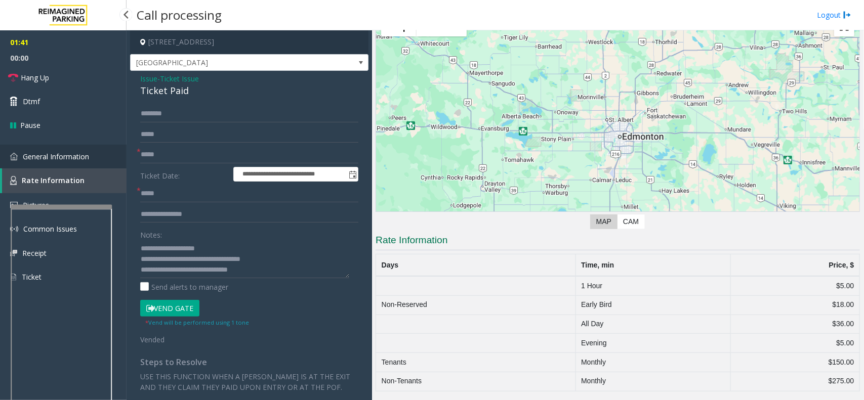
click at [36, 157] on span "General Information" at bounding box center [56, 157] width 66 height 10
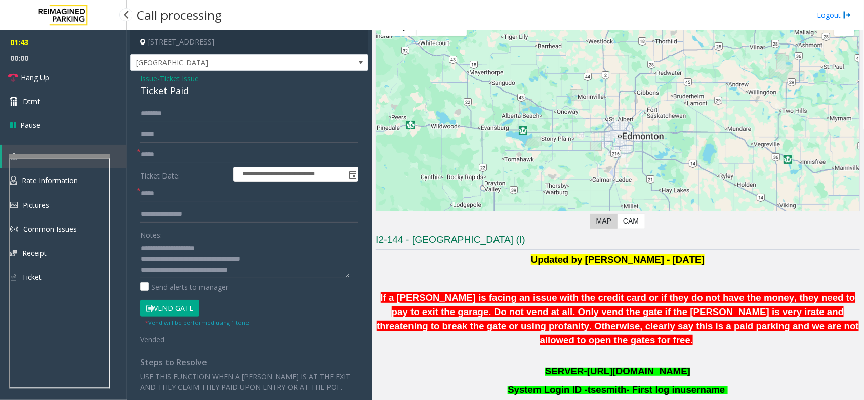
click at [46, 147] on app-root "**********" at bounding box center [432, 200] width 864 height 400
click at [199, 271] on textarea at bounding box center [244, 259] width 209 height 38
drag, startPoint x: 199, startPoint y: 271, endPoint x: 278, endPoint y: 277, distance: 79.7
click at [278, 277] on textarea at bounding box center [244, 259] width 209 height 38
click at [287, 249] on textarea at bounding box center [244, 259] width 209 height 38
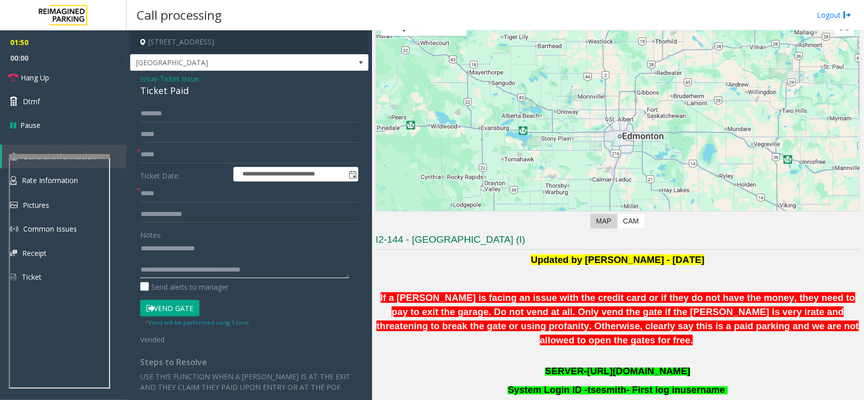
click at [287, 267] on textarea at bounding box center [244, 259] width 209 height 38
click at [238, 256] on textarea at bounding box center [244, 259] width 209 height 38
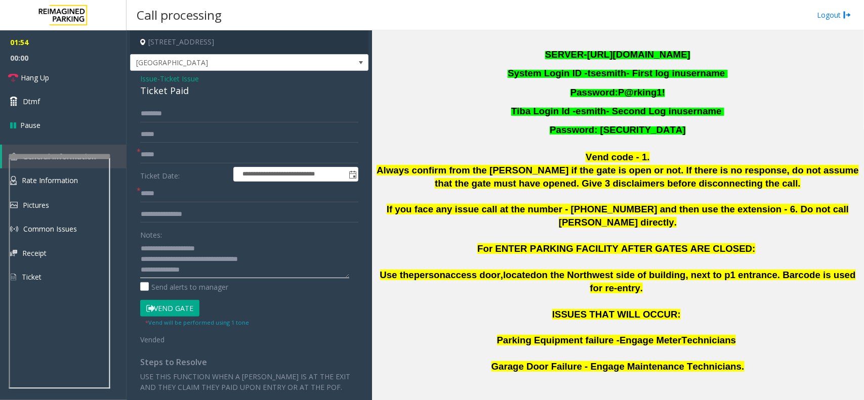
scroll to position [602, 0]
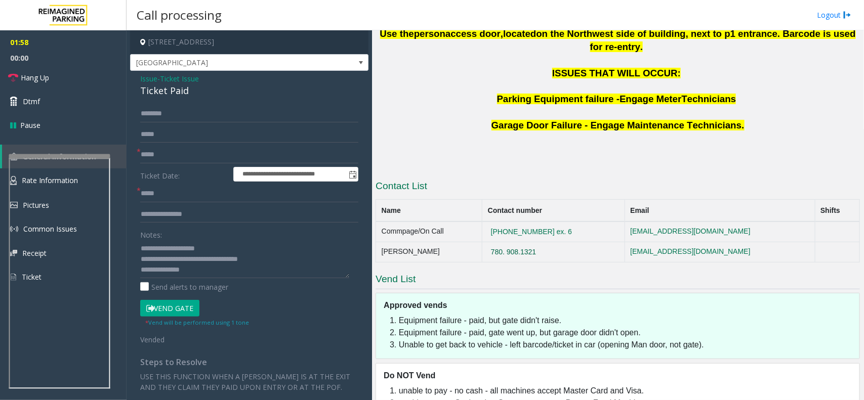
drag, startPoint x: 547, startPoint y: 210, endPoint x: 496, endPoint y: 211, distance: 50.6
click at [496, 242] on td "780. 908.1321" at bounding box center [553, 252] width 143 height 20
copy button "780. 908.1321"
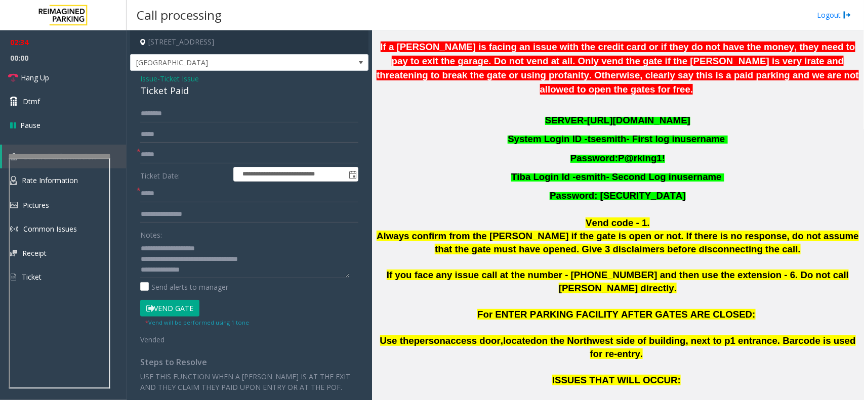
scroll to position [223, 0]
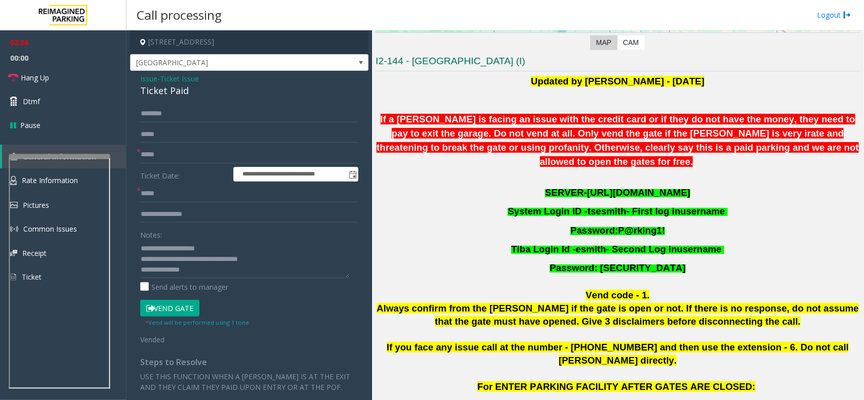
click at [595, 187] on span "[URL][DOMAIN_NAME]" at bounding box center [638, 192] width 103 height 11
click at [289, 267] on textarea at bounding box center [244, 259] width 209 height 38
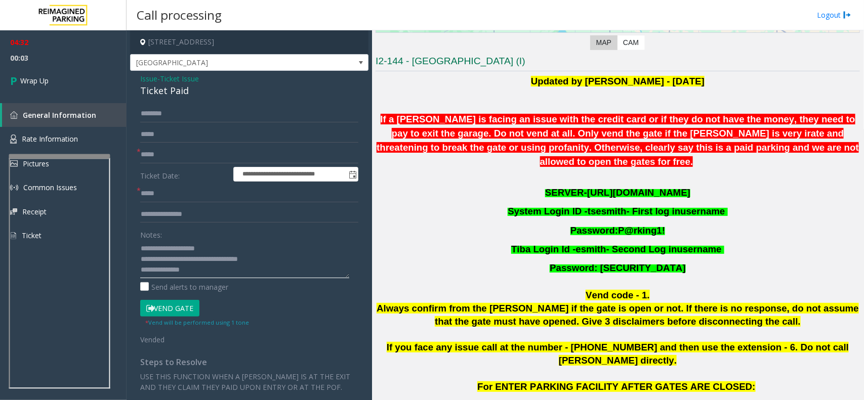
click at [289, 267] on textarea at bounding box center [244, 259] width 209 height 38
click at [275, 261] on textarea at bounding box center [244, 259] width 209 height 38
type textarea "**********"
click at [97, 76] on link "Wrap Up" at bounding box center [63, 81] width 126 height 30
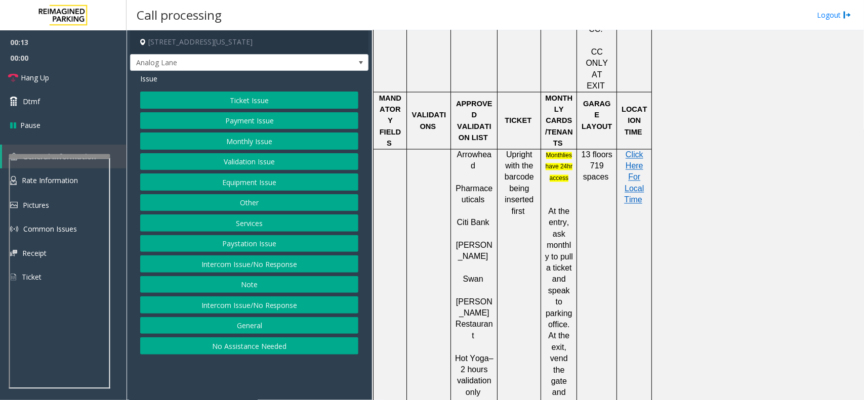
scroll to position [759, 0]
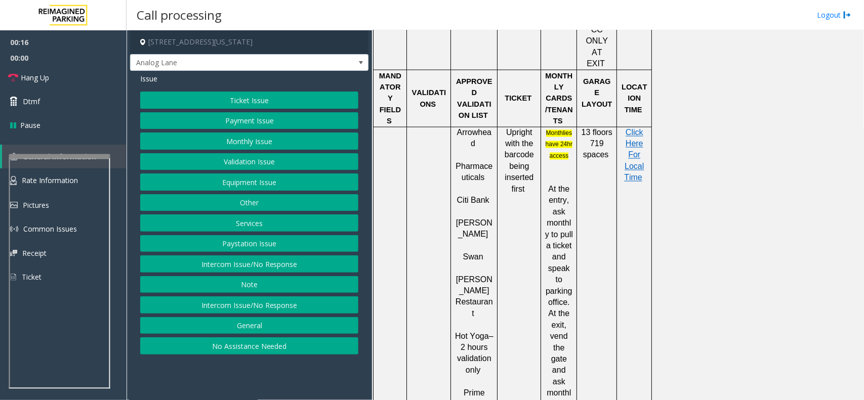
click at [240, 157] on button "Validation Issue" at bounding box center [249, 161] width 218 height 17
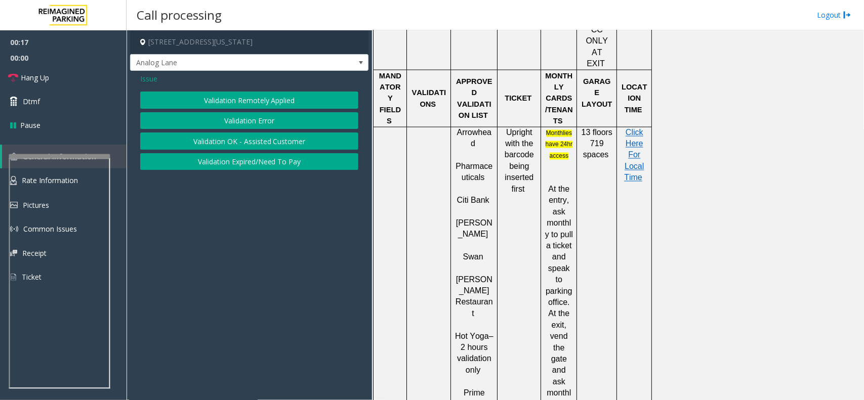
click at [256, 115] on button "Validation Error" at bounding box center [249, 120] width 218 height 17
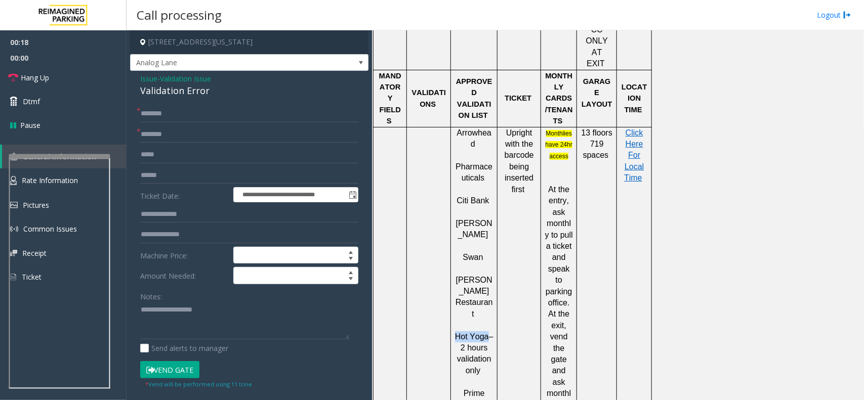
copy span "Hot Yoga"
drag, startPoint x: 486, startPoint y: 214, endPoint x: 453, endPoint y: 216, distance: 33.4
click at [453, 216] on div "Arrowhead Pharmaceuticals Citi Bank [PERSON_NAME] [PERSON_NAME] Restauran t Hot…" at bounding box center [474, 336] width 46 height 419
paste input "********"
click at [173, 137] on input "text" at bounding box center [249, 134] width 218 height 17
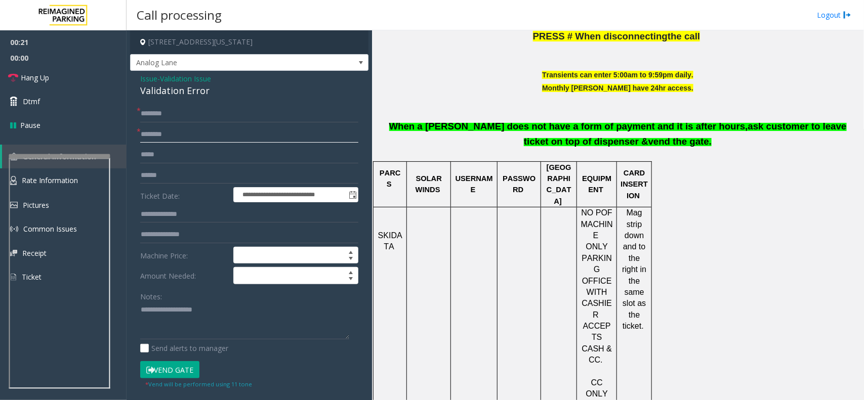
scroll to position [379, 0]
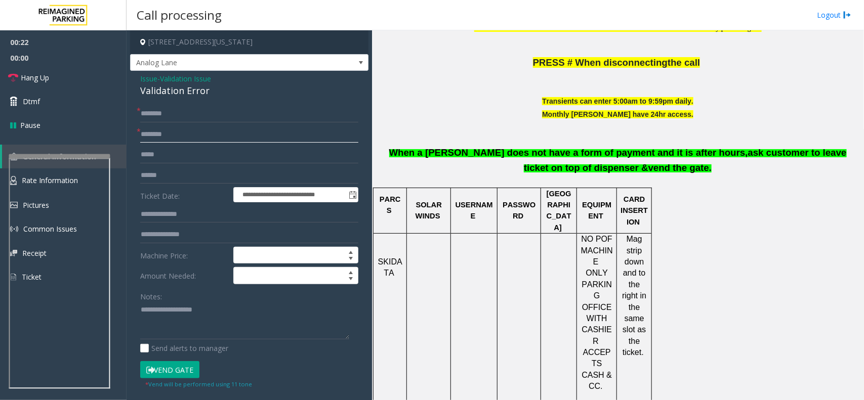
type input "********"
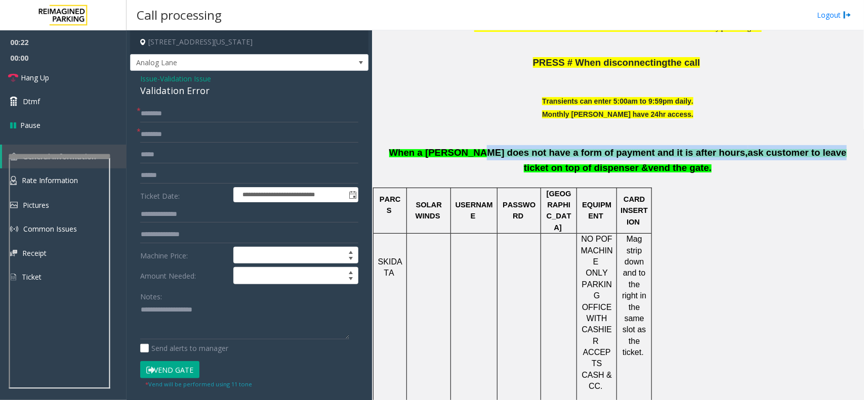
click at [738, 150] on font "When a [PERSON_NAME] does not have a form of payment and it is after hours, ask…" at bounding box center [617, 160] width 457 height 23
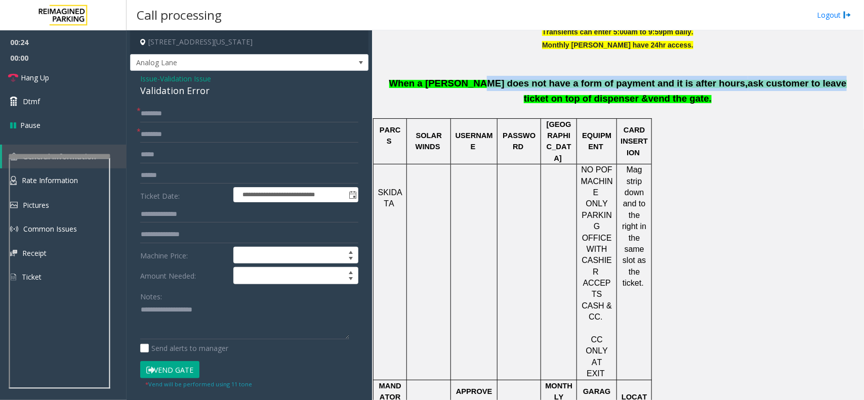
scroll to position [443, 0]
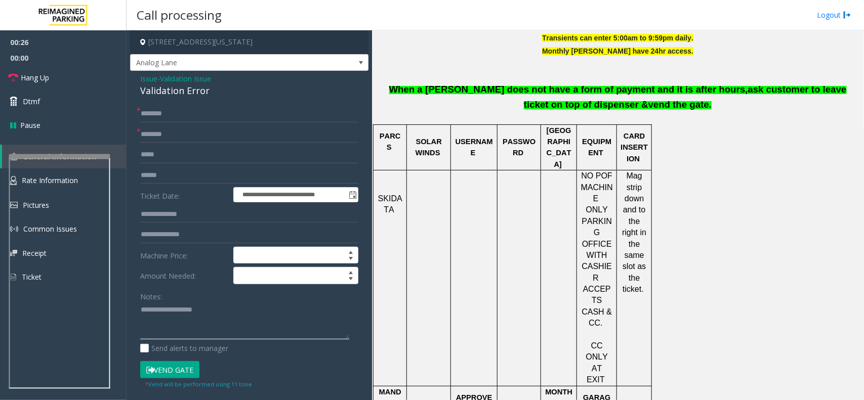
click at [223, 339] on textarea at bounding box center [244, 321] width 209 height 38
paste textarea "**********"
click at [199, 95] on div "Validation Error" at bounding box center [249, 91] width 218 height 14
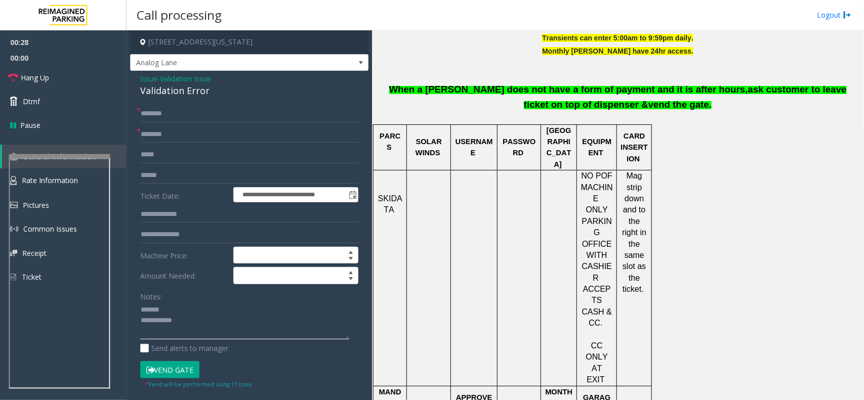
click at [204, 309] on textarea at bounding box center [244, 321] width 209 height 38
paste textarea "**********"
type textarea "**********"
click at [164, 170] on input "text" at bounding box center [249, 175] width 218 height 17
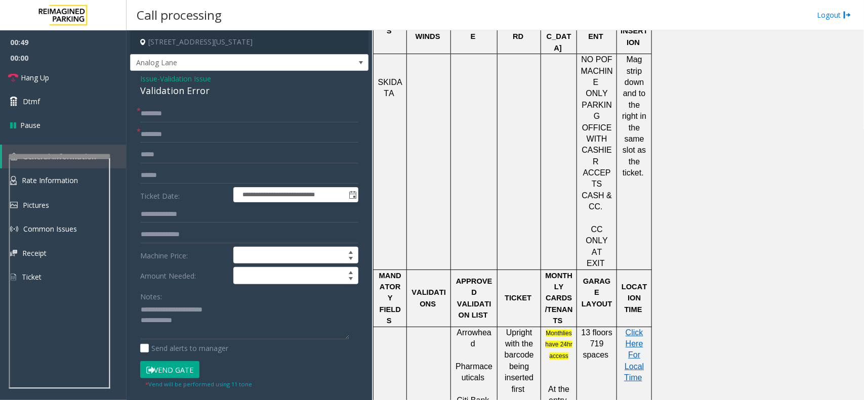
scroll to position [569, 0]
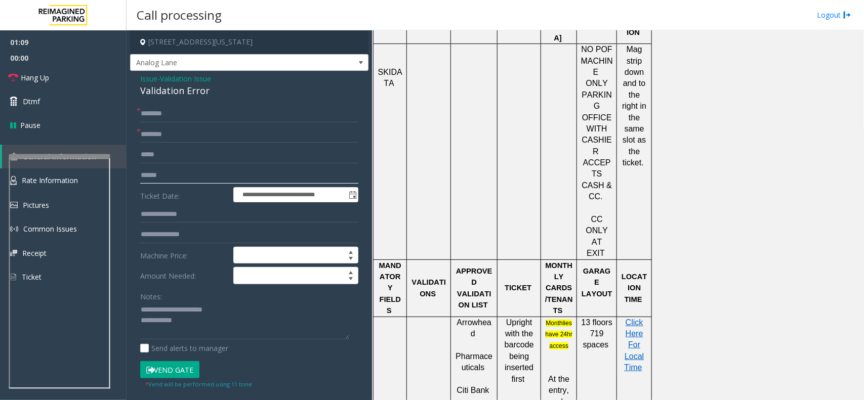
click at [147, 182] on input "text" at bounding box center [249, 175] width 218 height 17
type input "*"
click at [161, 115] on input "text" at bounding box center [249, 113] width 218 height 17
type input "**"
click at [52, 75] on link "Hang Up" at bounding box center [63, 78] width 126 height 24
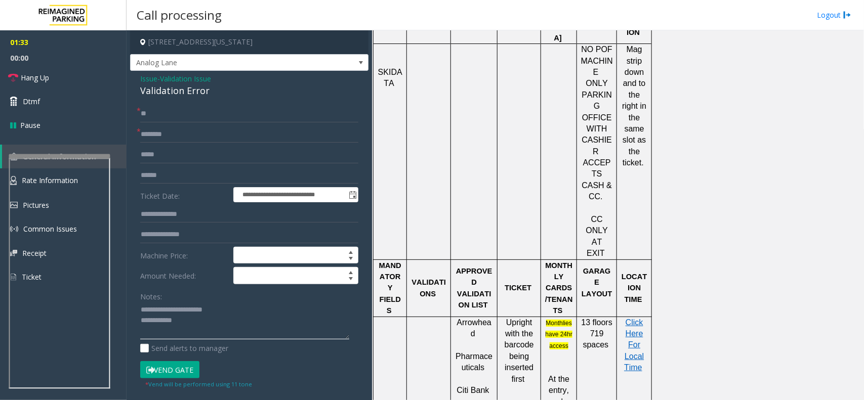
click at [219, 325] on textarea at bounding box center [244, 321] width 209 height 38
paste textarea "**********"
type textarea "**********"
click at [89, 87] on link "Hang Up" at bounding box center [63, 78] width 126 height 24
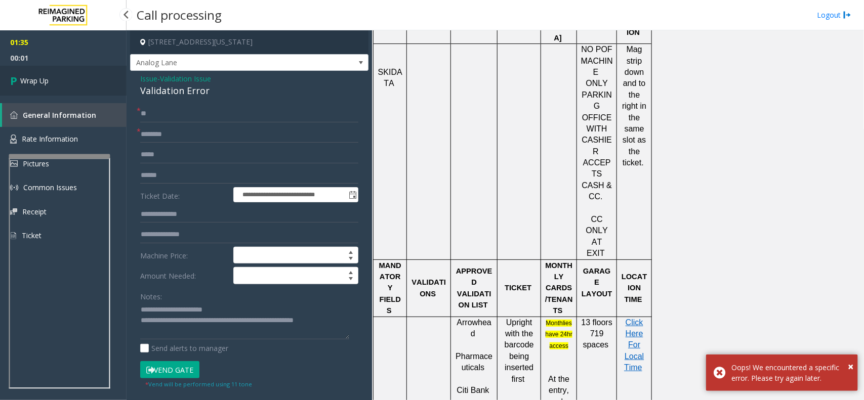
click at [80, 67] on link "Wrap Up" at bounding box center [63, 81] width 126 height 30
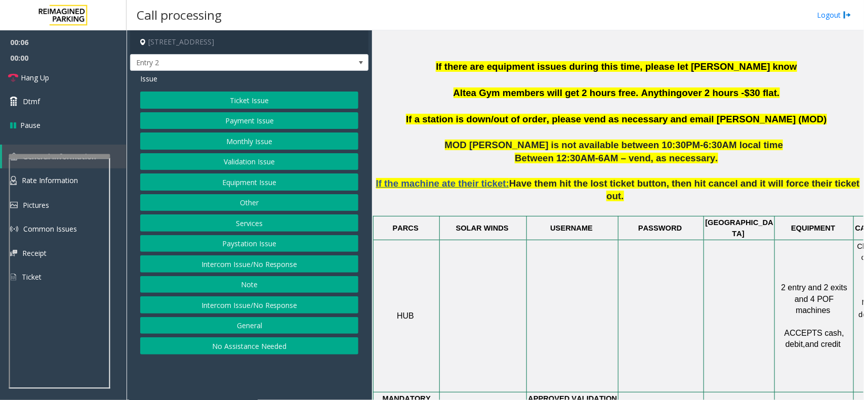
scroll to position [569, 0]
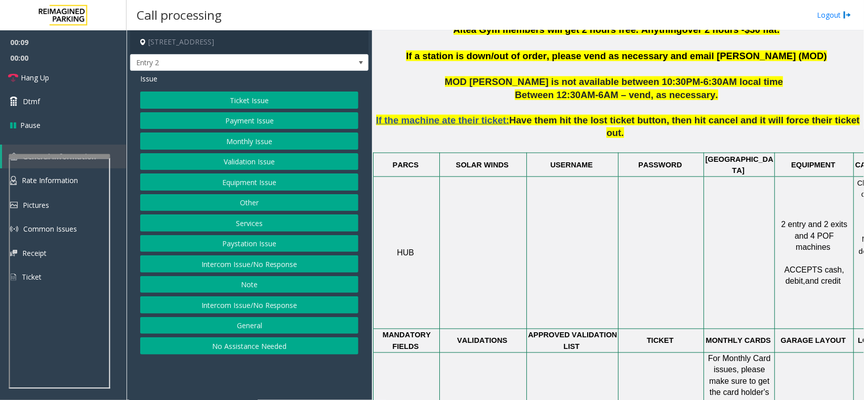
drag, startPoint x: 250, startPoint y: 360, endPoint x: 251, endPoint y: 351, distance: 9.2
click at [250, 360] on div "Issue Ticket Issue Payment Issue Monthly Issue Validation Issue Equipment Issue…" at bounding box center [249, 215] width 238 height 289
click at [249, 353] on button "No Assistance Needed" at bounding box center [249, 345] width 218 height 17
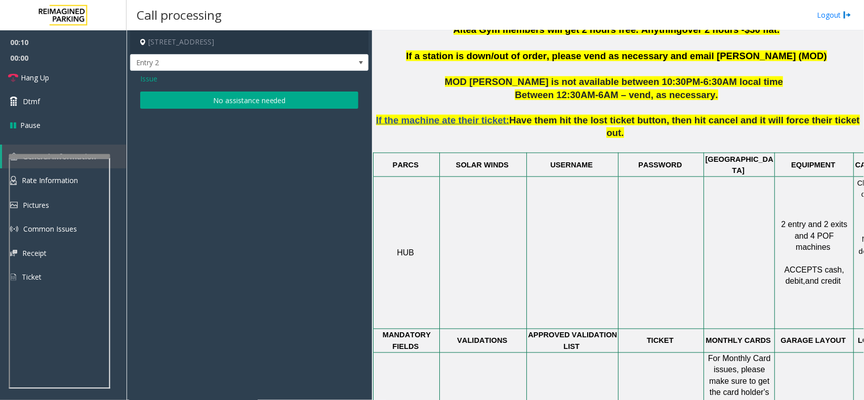
click at [235, 95] on button "No assistance needed" at bounding box center [249, 100] width 218 height 17
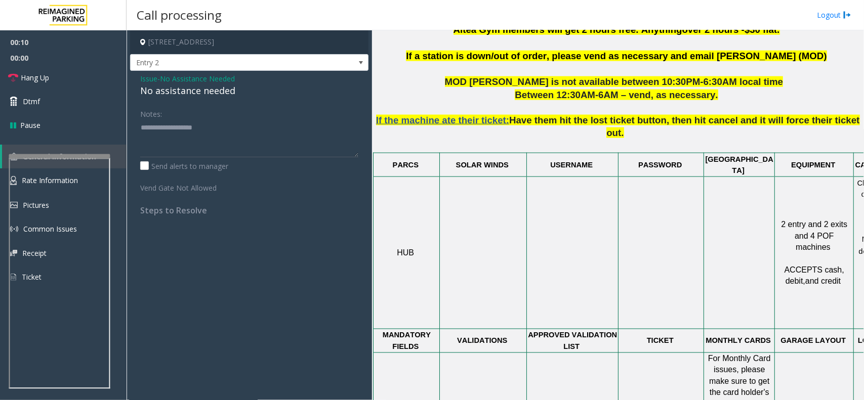
click at [181, 99] on div "Issue - No Assistance Needed No assistance needed Notes: Send alerts to manager…" at bounding box center [249, 148] width 238 height 155
click at [183, 98] on div "No assistance needed" at bounding box center [249, 91] width 218 height 14
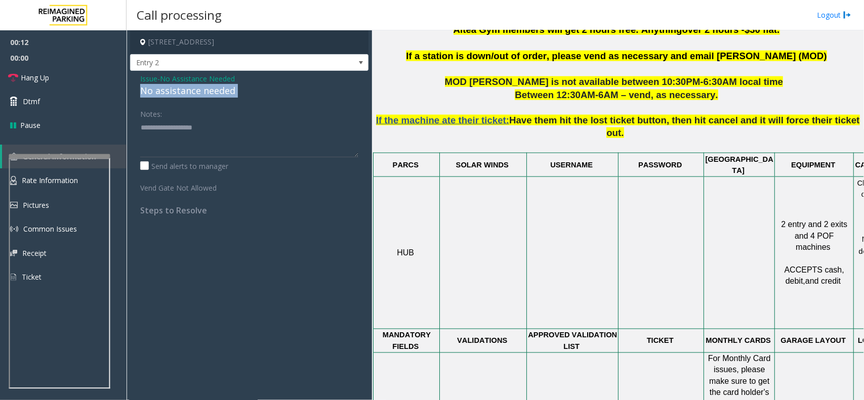
click at [183, 98] on div "No assistance needed" at bounding box center [249, 91] width 218 height 14
type textarea "**********"
click at [35, 73] on span "Hang Up" at bounding box center [35, 77] width 28 height 11
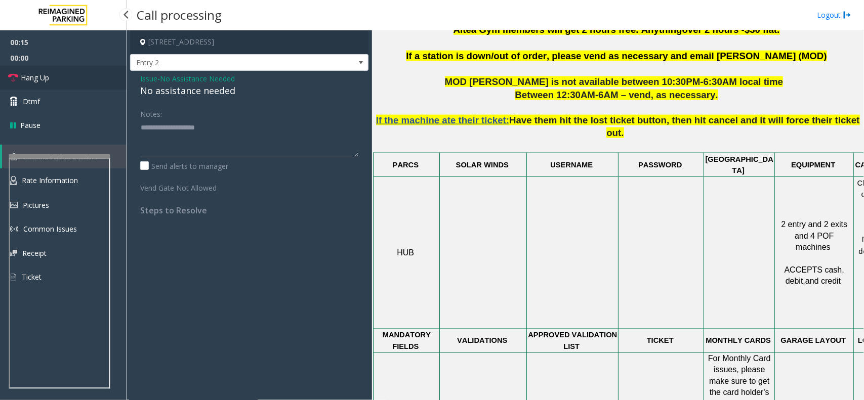
click at [35, 73] on span "Hang Up" at bounding box center [35, 77] width 28 height 11
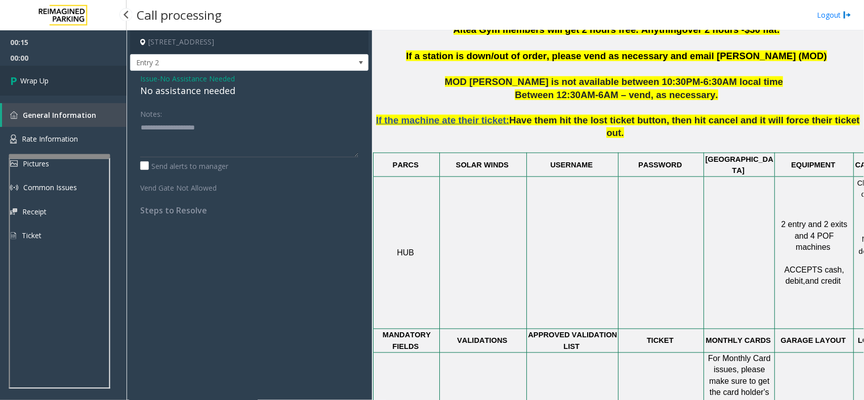
click at [35, 73] on link "Wrap Up" at bounding box center [63, 81] width 126 height 30
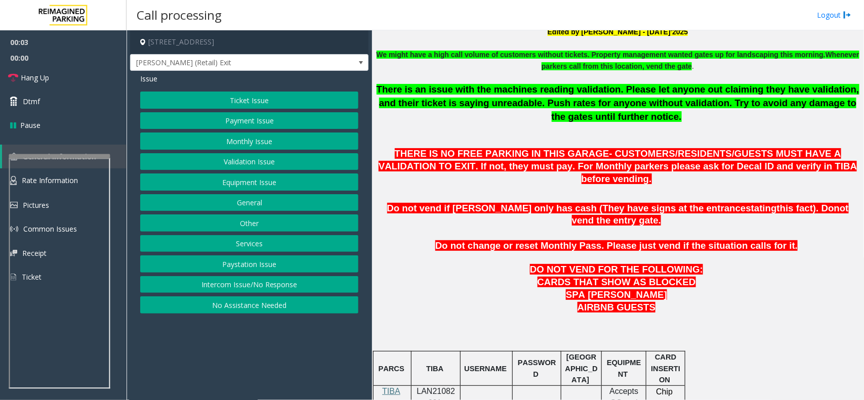
scroll to position [377, 0]
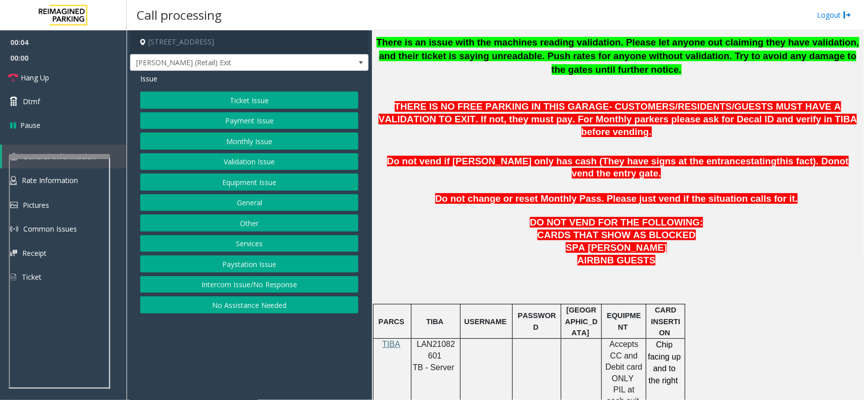
click at [431, 340] on span "LAN21082601" at bounding box center [436, 350] width 38 height 20
drag, startPoint x: 213, startPoint y: 282, endPoint x: 210, endPoint y: 264, distance: 18.5
click at [213, 282] on button "Intercom Issue/No Response" at bounding box center [249, 284] width 218 height 17
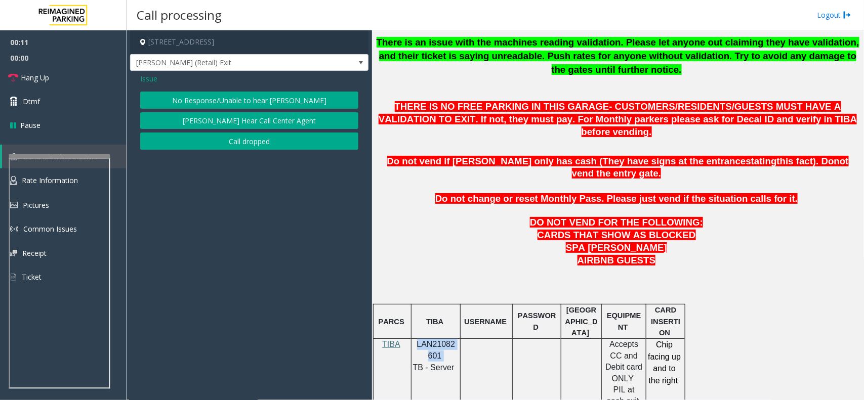
click at [195, 98] on button "No Response/Unable to hear [PERSON_NAME]" at bounding box center [249, 100] width 218 height 17
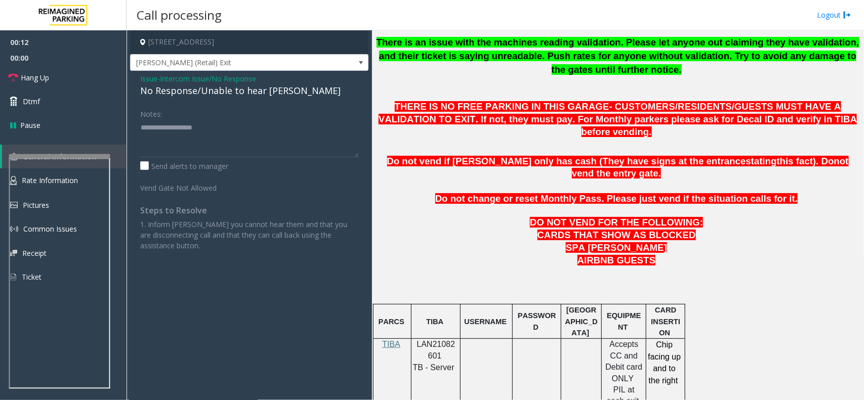
click at [200, 89] on div "No Response/Unable to hear [PERSON_NAME]" at bounding box center [249, 91] width 218 height 14
type textarea "**********"
click at [12, 69] on link "Hang Up" at bounding box center [63, 78] width 126 height 24
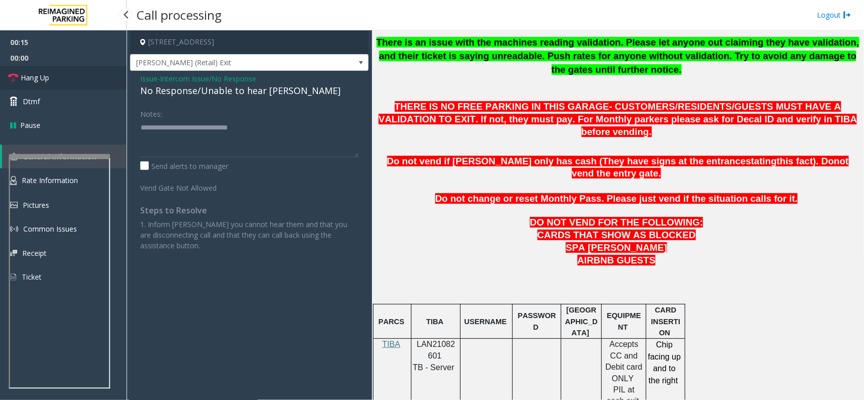
click at [66, 73] on link "Hang Up" at bounding box center [63, 78] width 126 height 24
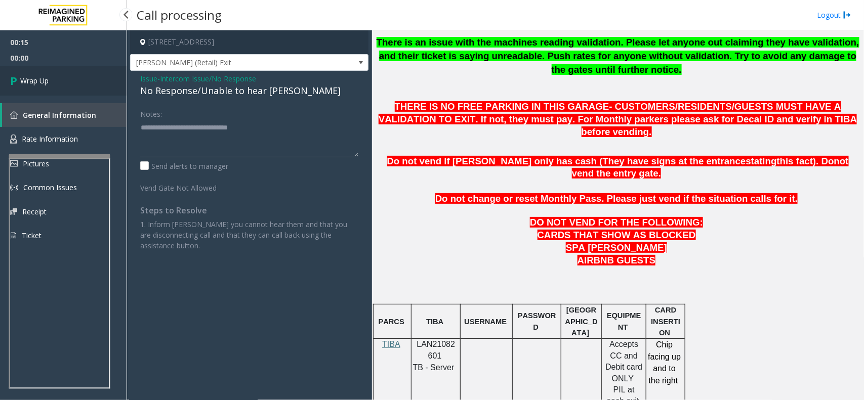
click at [66, 75] on link "Wrap Up" at bounding box center [63, 81] width 126 height 30
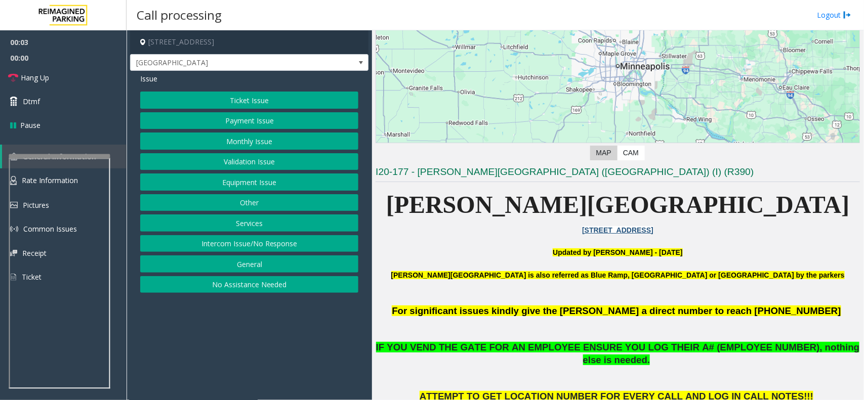
scroll to position [126, 0]
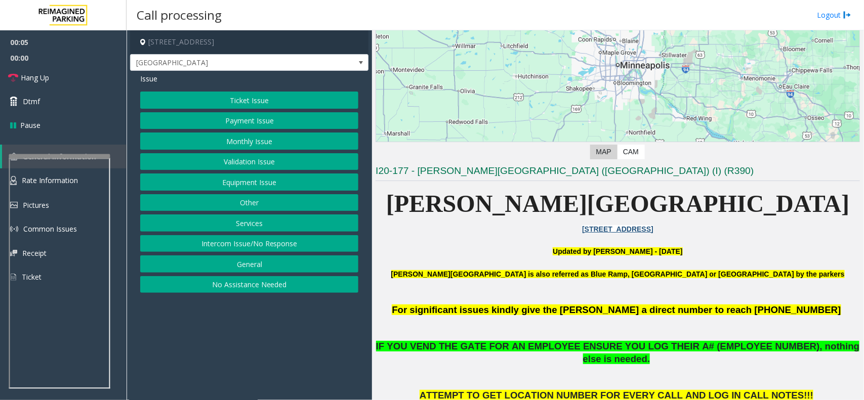
click at [220, 246] on button "Intercom Issue/No Response" at bounding box center [249, 243] width 218 height 17
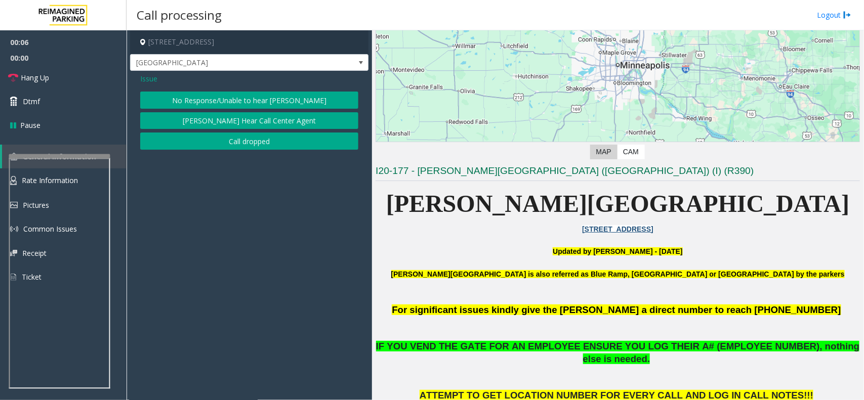
click at [268, 97] on button "No Response/Unable to hear [PERSON_NAME]" at bounding box center [249, 100] width 218 height 17
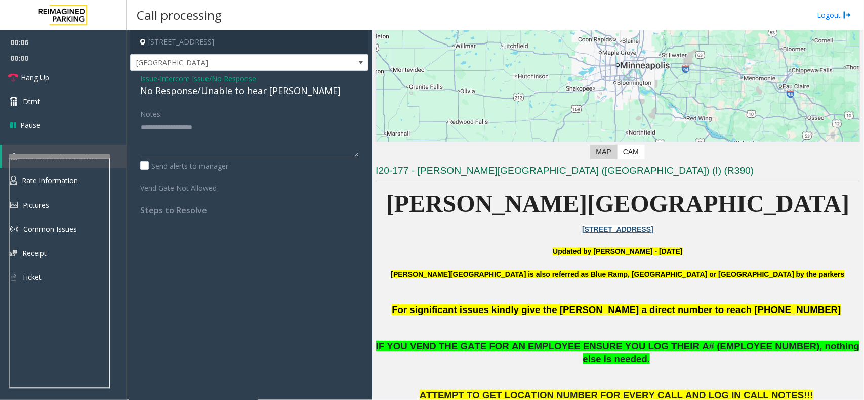
click at [259, 97] on div "No Response/Unable to hear [PERSON_NAME]" at bounding box center [249, 91] width 218 height 14
type textarea "**********"
click at [57, 84] on link "Hang Up" at bounding box center [63, 78] width 126 height 24
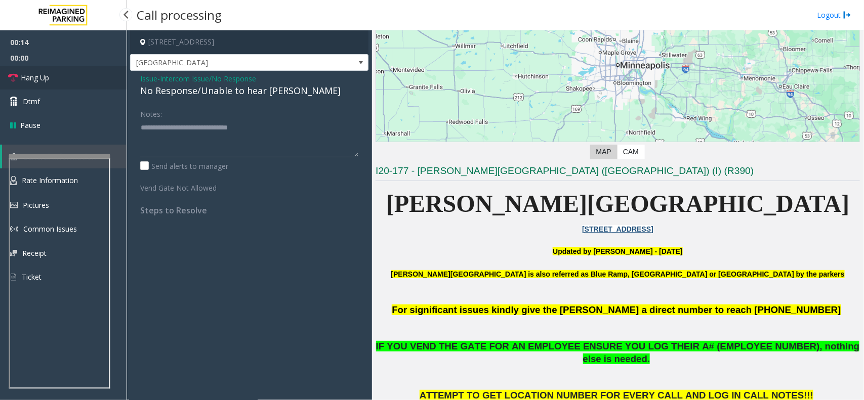
click at [34, 71] on link "Hang Up" at bounding box center [63, 78] width 126 height 24
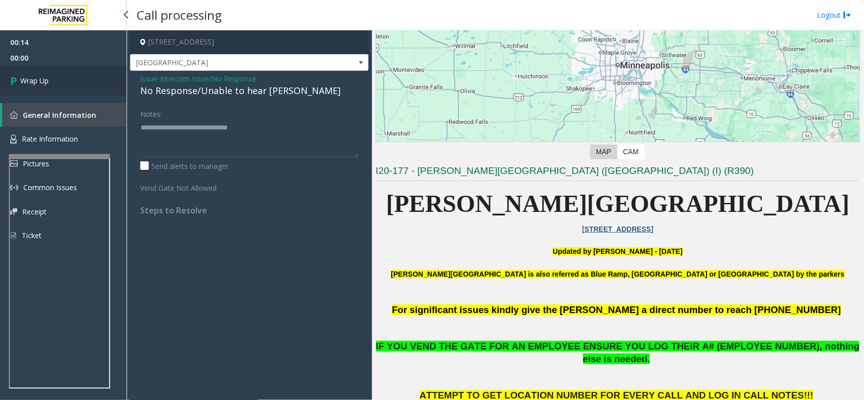
click at [34, 71] on link "Wrap Up" at bounding box center [63, 81] width 126 height 30
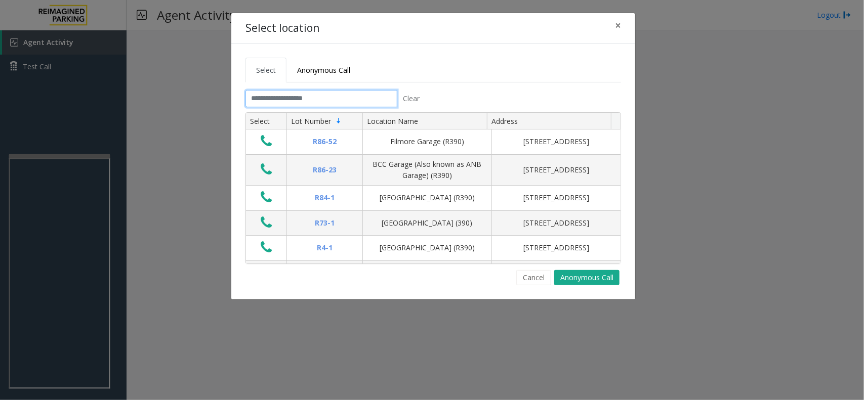
click at [319, 98] on input "text" at bounding box center [321, 98] width 152 height 17
click at [302, 98] on input "text" at bounding box center [321, 98] width 152 height 17
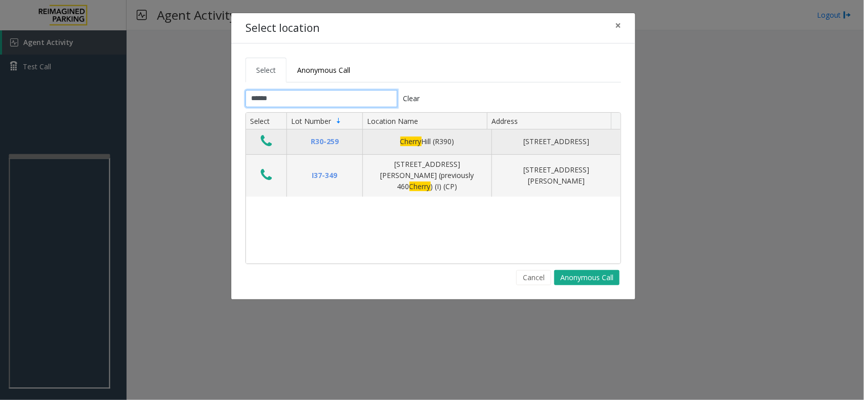
type input "******"
click at [263, 138] on icon "Data table" at bounding box center [266, 141] width 11 height 14
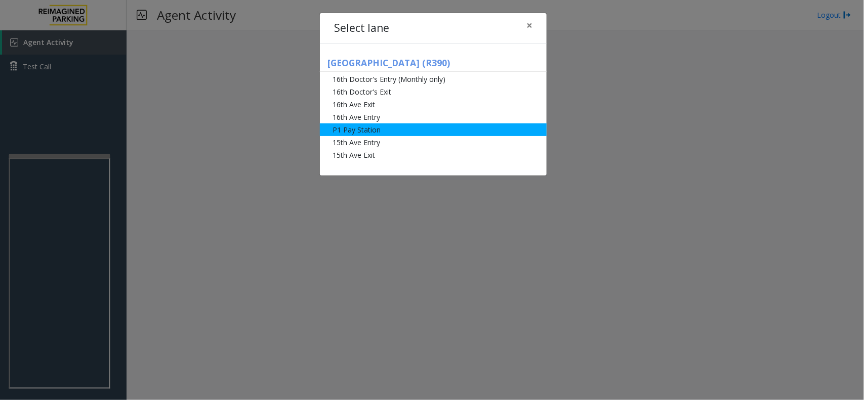
click at [390, 131] on li "P1 Pay Station" at bounding box center [433, 129] width 227 height 13
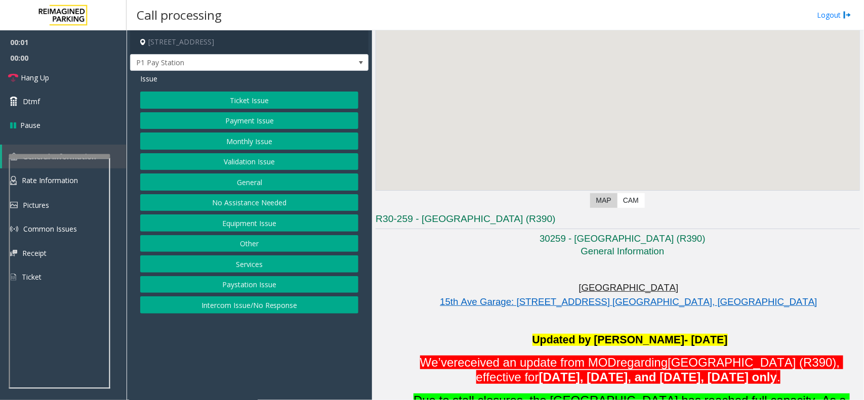
scroll to position [190, 0]
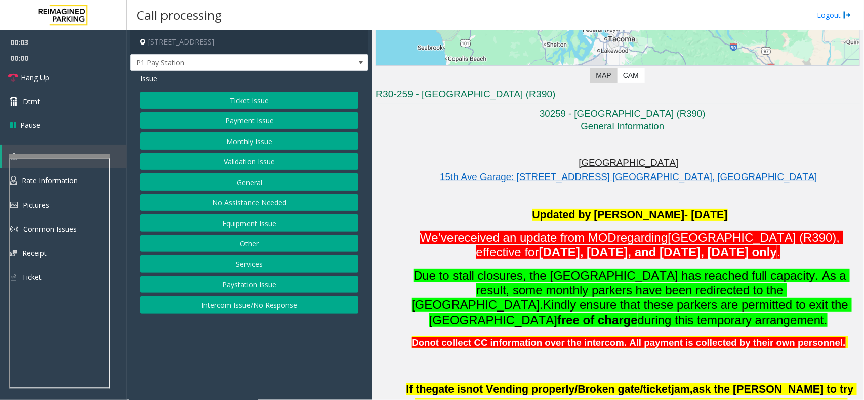
drag, startPoint x: 517, startPoint y: 208, endPoint x: 780, endPoint y: 203, distance: 263.1
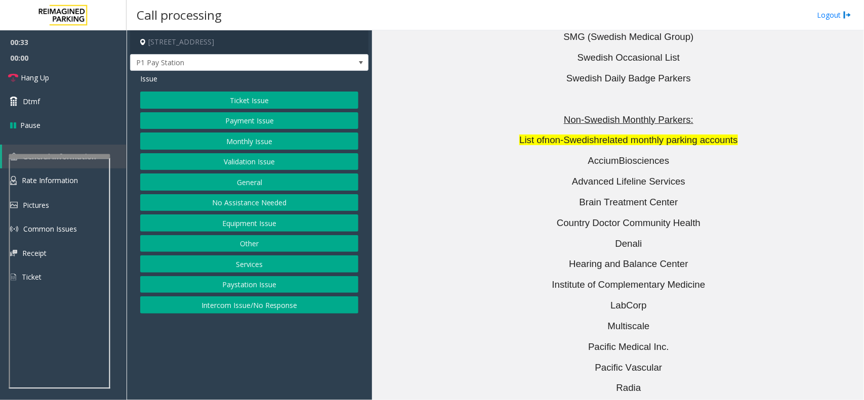
scroll to position [0, 0]
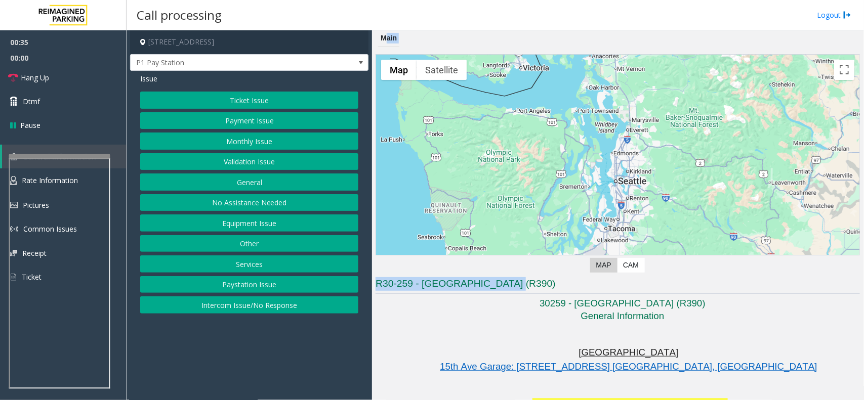
drag, startPoint x: 517, startPoint y: 282, endPoint x: 367, endPoint y: 291, distance: 150.1
click at [367, 291] on div "[STREET_ADDRESS] P1 Pay Station Issue Ticket Issue Payment Issue Monthly Issue …" at bounding box center [494, 215] width 737 height 370
click at [435, 350] on p "[GEOGRAPHIC_DATA]" at bounding box center [630, 353] width 460 height 13
drag, startPoint x: 378, startPoint y: 282, endPoint x: 500, endPoint y: 286, distance: 121.5
click at [500, 286] on h3 "R30-259 - [GEOGRAPHIC_DATA] (R390)" at bounding box center [617, 285] width 484 height 17
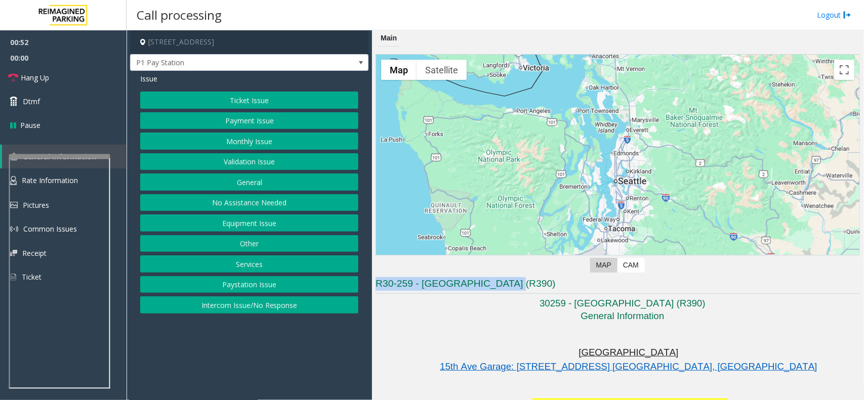
click at [252, 100] on button "Ticket Issue" at bounding box center [249, 100] width 218 height 17
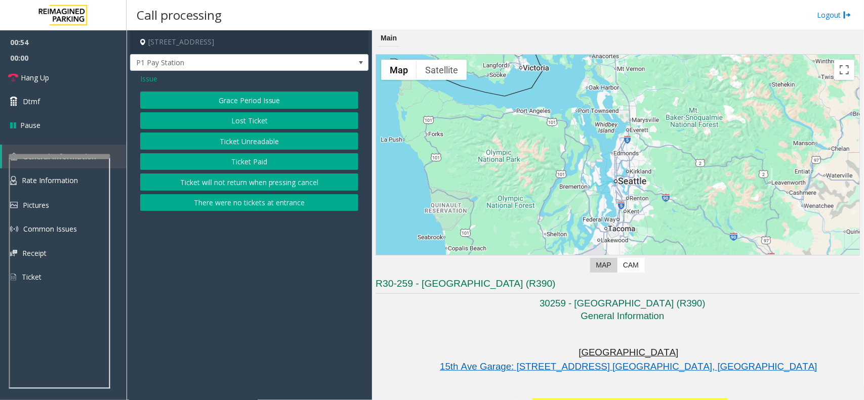
click at [145, 77] on span "Issue" at bounding box center [148, 78] width 17 height 11
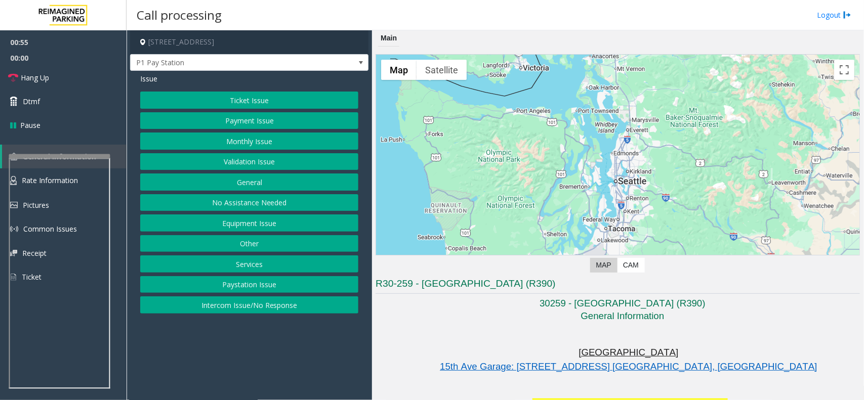
click at [248, 118] on button "Payment Issue" at bounding box center [249, 120] width 218 height 17
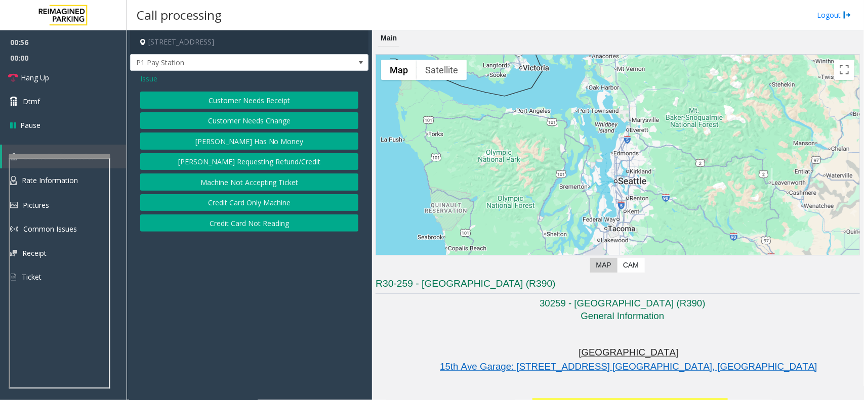
click at [281, 99] on button "Customer Needs Receipt" at bounding box center [249, 100] width 218 height 17
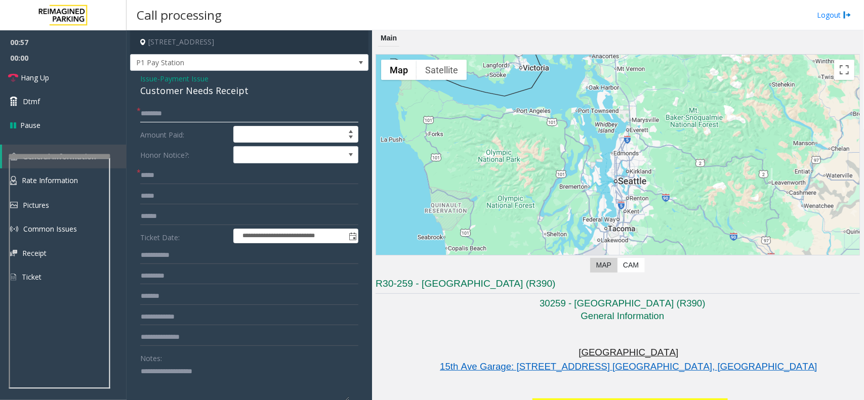
click at [185, 115] on input "text" at bounding box center [249, 113] width 218 height 17
type input "**"
click at [180, 170] on input "text" at bounding box center [249, 175] width 218 height 17
paste input "**********"
type input "**********"
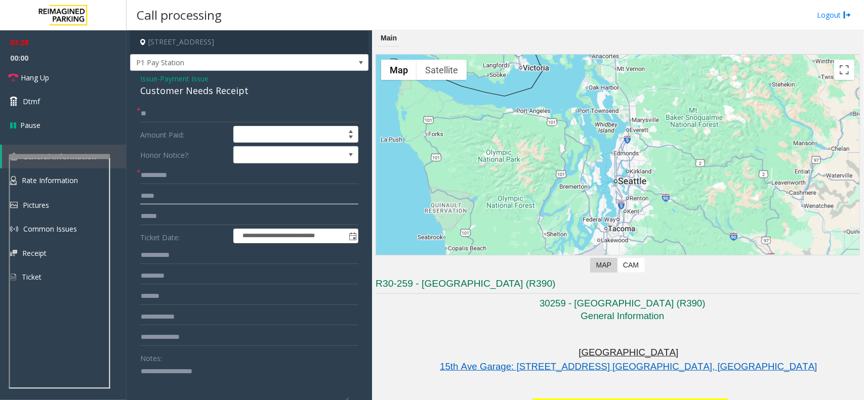
click at [177, 201] on input "text" at bounding box center [249, 196] width 218 height 17
paste input "**********"
type input "**********"
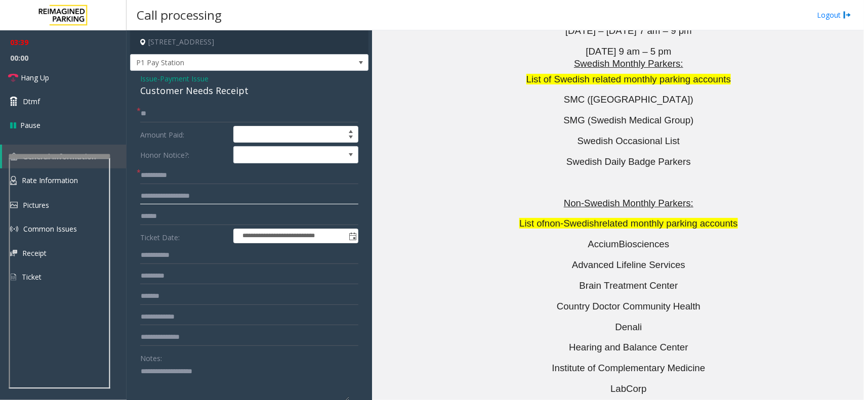
scroll to position [3439, 0]
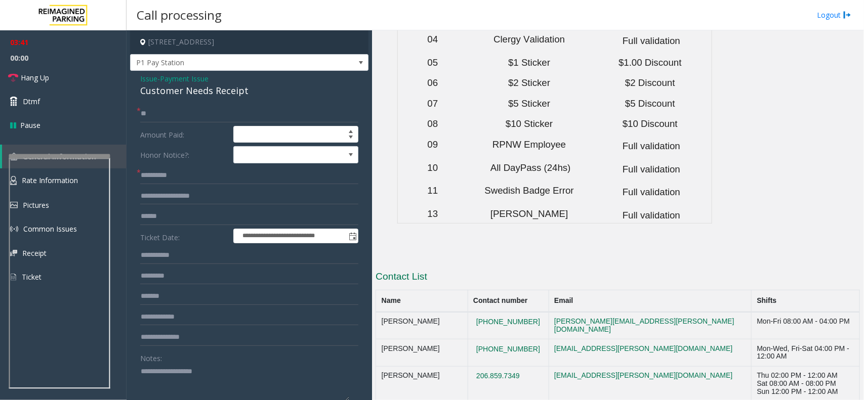
drag, startPoint x: 697, startPoint y: 173, endPoint x: 547, endPoint y: 182, distance: 150.0
click at [547, 312] on tr "[PERSON_NAME] [PHONE_NUMBER] [PERSON_NAME][EMAIL_ADDRESS][PERSON_NAME][DOMAIN_N…" at bounding box center [618, 325] width 484 height 27
click at [180, 220] on input "text" at bounding box center [249, 216] width 218 height 17
paste input "******"
click at [144, 218] on input "******" at bounding box center [249, 216] width 218 height 17
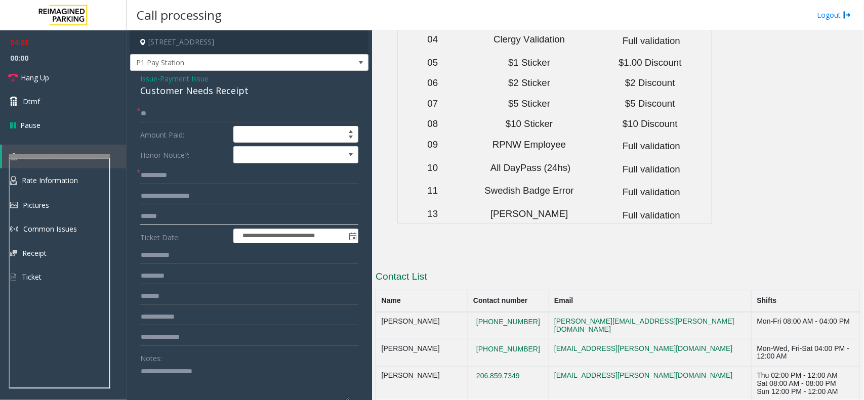
type input "******"
click at [205, 378] on textarea at bounding box center [244, 383] width 209 height 38
paste textarea "**********"
click at [192, 90] on div "Customer Needs Receipt" at bounding box center [249, 91] width 218 height 14
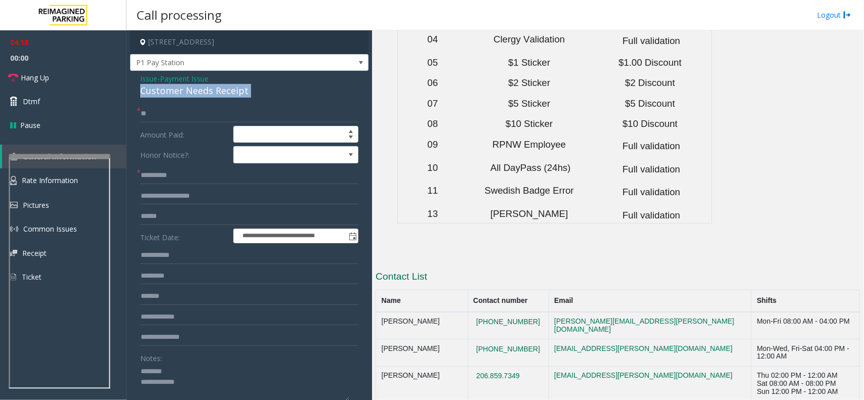
click at [192, 90] on div "Customer Needs Receipt" at bounding box center [249, 91] width 218 height 14
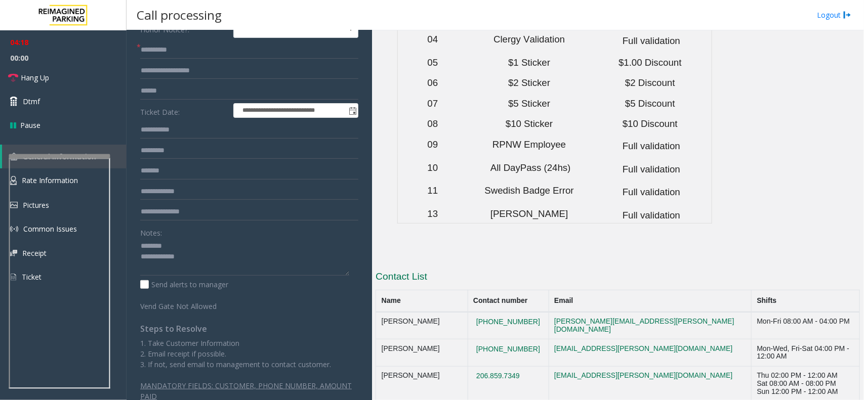
scroll to position [126, 0]
click at [200, 242] on textarea at bounding box center [244, 256] width 209 height 38
paste textarea "**********"
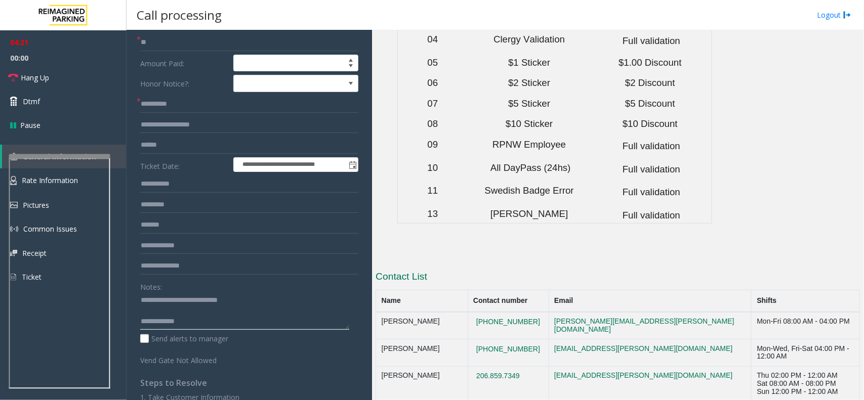
scroll to position [0, 0]
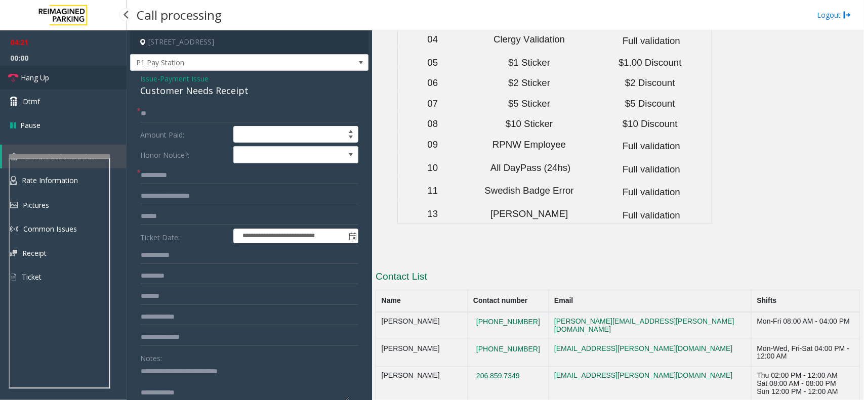
click at [44, 78] on span "Hang Up" at bounding box center [35, 77] width 28 height 11
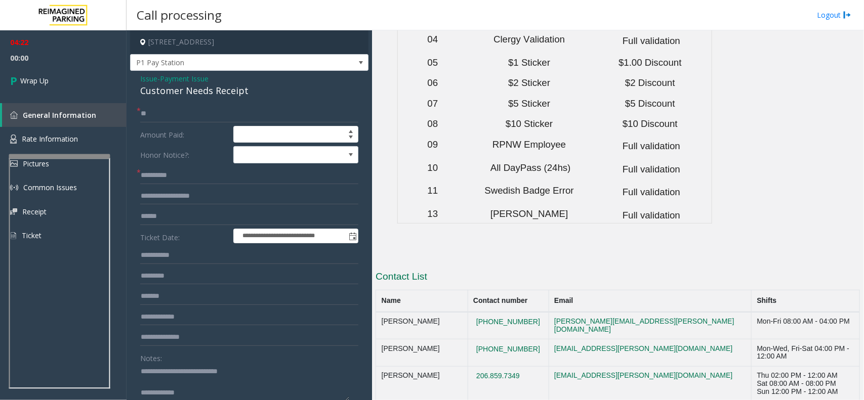
scroll to position [63, 0]
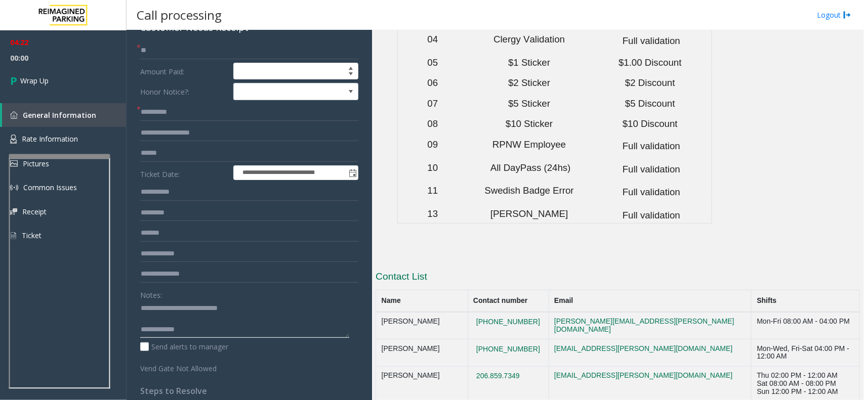
click at [223, 315] on textarea at bounding box center [244, 319] width 209 height 38
click at [218, 338] on textarea at bounding box center [244, 319] width 209 height 38
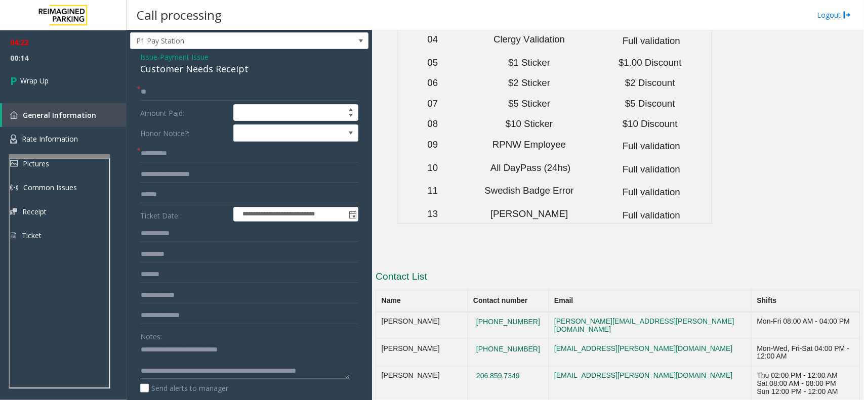
scroll to position [0, 0]
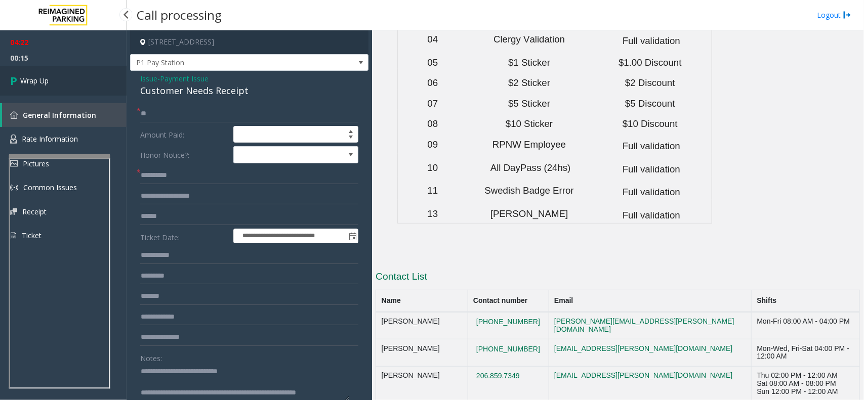
type textarea "**********"
click at [60, 71] on link "Wrap Up" at bounding box center [63, 81] width 126 height 30
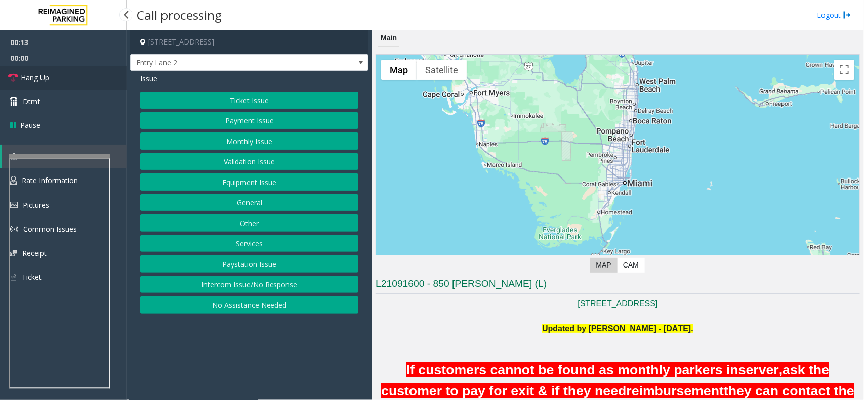
click at [77, 72] on link "Hang Up" at bounding box center [63, 78] width 126 height 24
click at [213, 283] on button "Intercom Issue/No Response" at bounding box center [249, 284] width 218 height 17
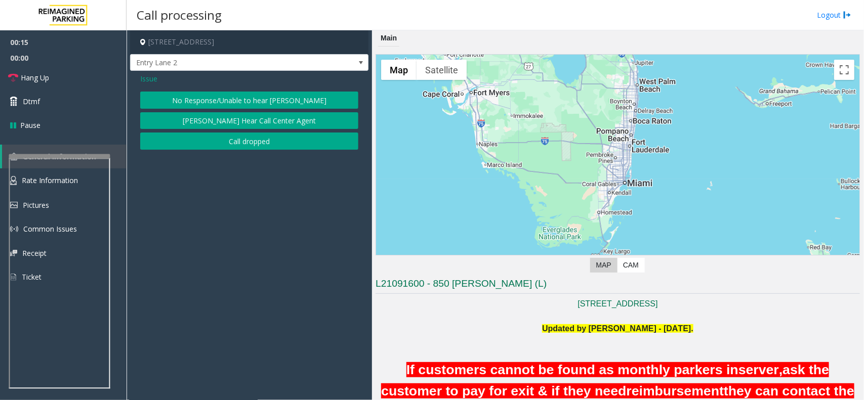
click at [210, 92] on button "No Response/Unable to hear [PERSON_NAME]" at bounding box center [249, 100] width 218 height 17
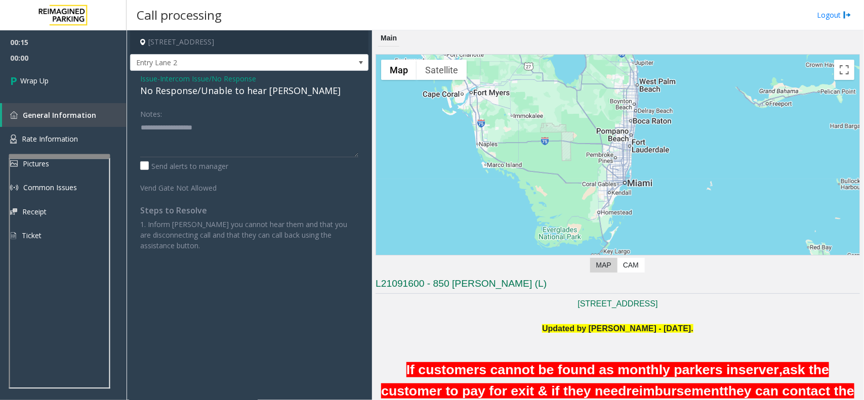
click at [208, 88] on div "No Response/Unable to hear [PERSON_NAME]" at bounding box center [249, 91] width 218 height 14
click at [170, 136] on textarea at bounding box center [249, 138] width 218 height 38
paste textarea "**********"
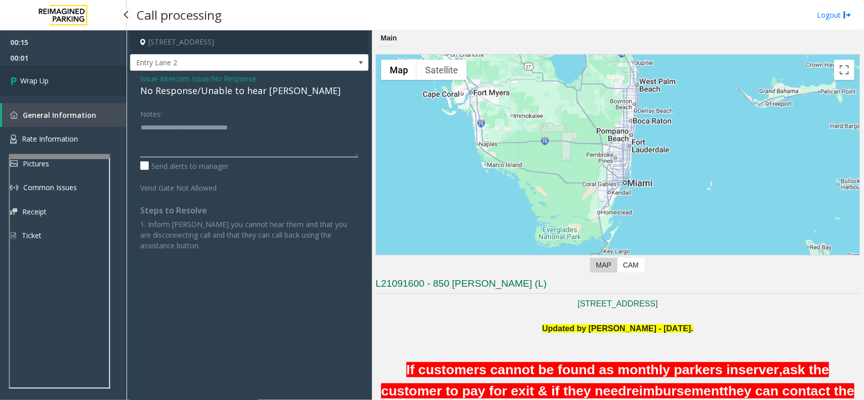
type textarea "**********"
click at [44, 73] on link "Wrap Up" at bounding box center [63, 81] width 126 height 30
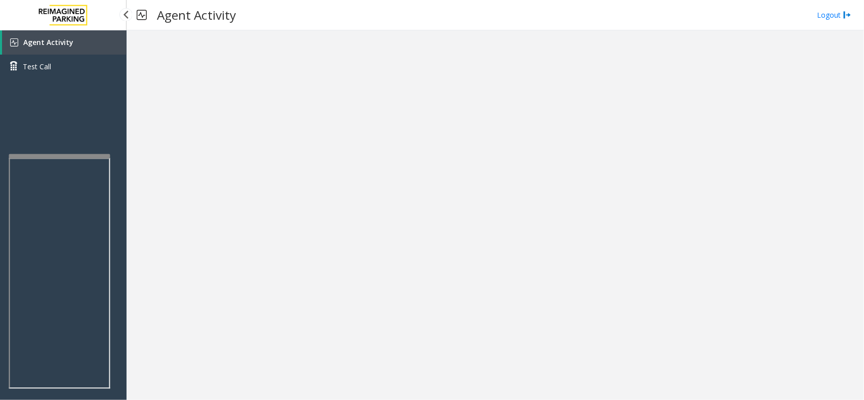
click at [71, 42] on link "Agent Activity" at bounding box center [64, 42] width 124 height 24
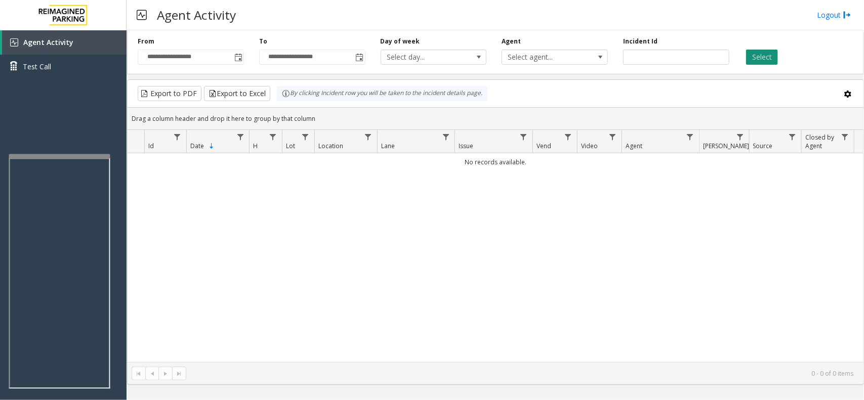
click at [772, 52] on button "Select" at bounding box center [762, 57] width 32 height 15
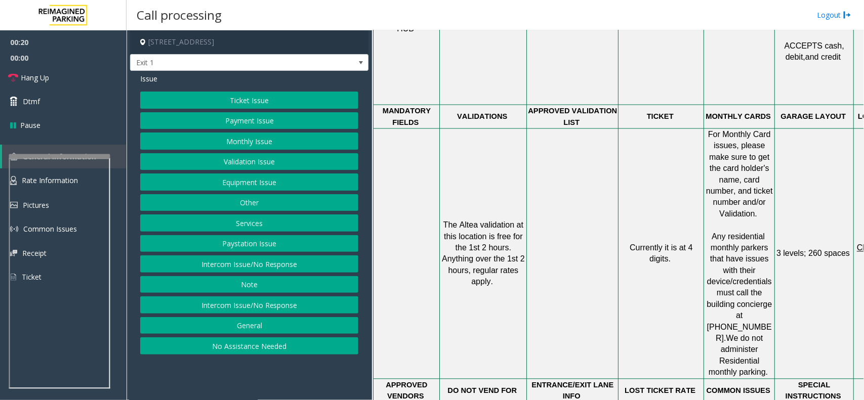
scroll to position [822, 0]
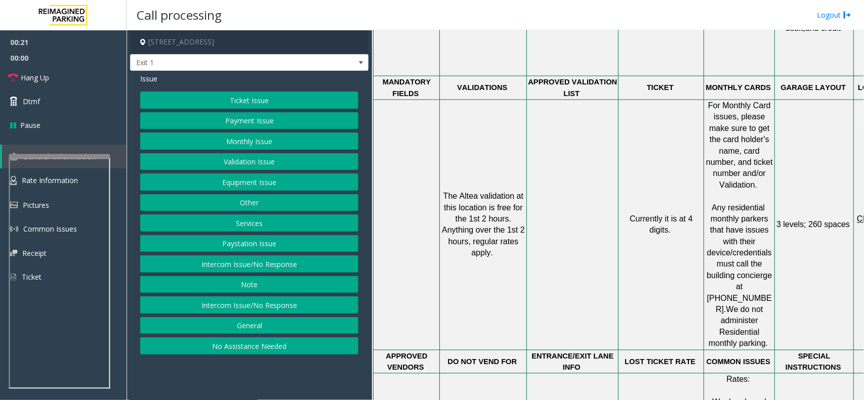
click at [237, 97] on button "Ticket Issue" at bounding box center [249, 100] width 218 height 17
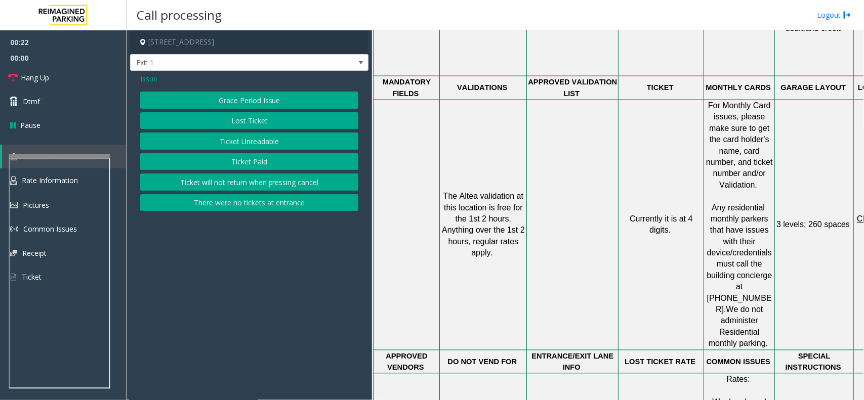
click at [256, 204] on button "There were no tickets at entrance" at bounding box center [249, 202] width 218 height 17
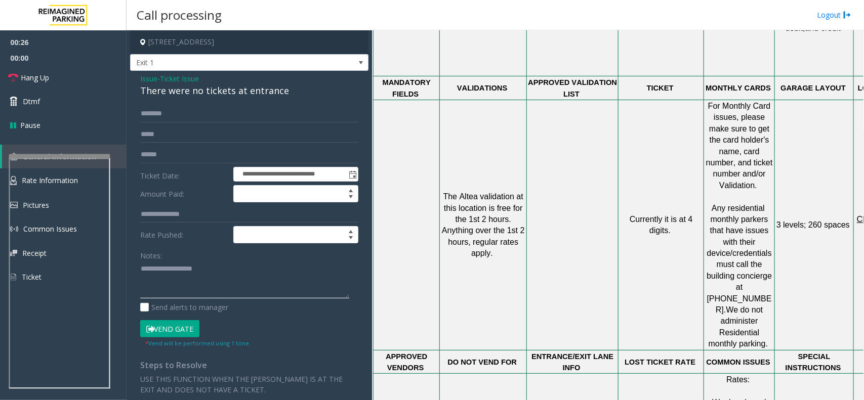
drag, startPoint x: 215, startPoint y: 282, endPoint x: 188, endPoint y: 281, distance: 26.9
click at [213, 283] on textarea at bounding box center [244, 280] width 209 height 38
paste textarea "**********"
type textarea "**********"
click at [157, 110] on input "text" at bounding box center [249, 113] width 218 height 17
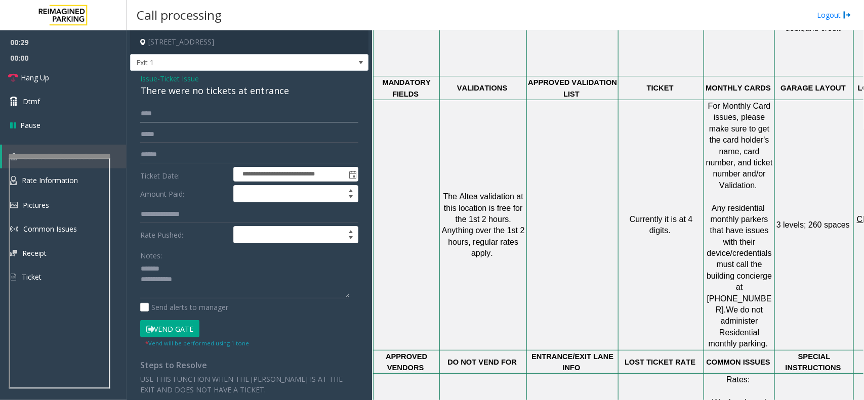
type input "*****"
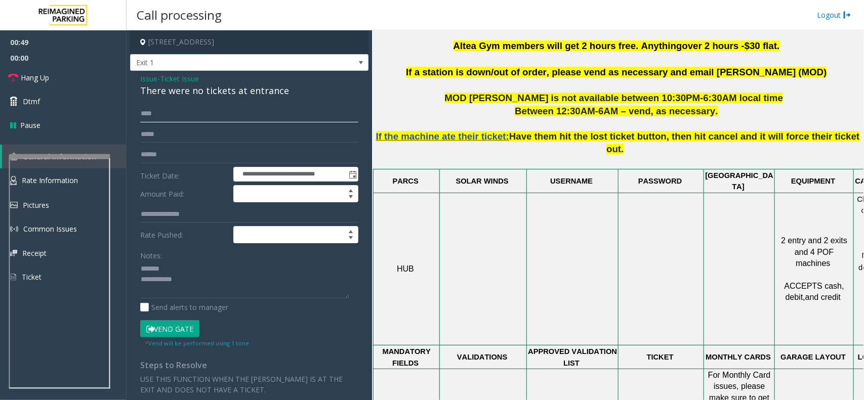
scroll to position [316, 0]
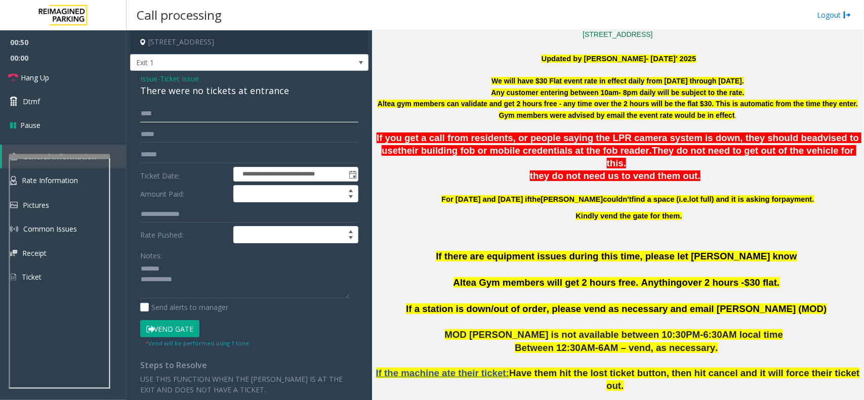
type input "****"
drag, startPoint x: 508, startPoint y: 272, endPoint x: 382, endPoint y: 251, distance: 127.6
click at [464, 266] on p "If there are equipment issues during this time, please let [PERSON_NAME] know A…" at bounding box center [617, 276] width 484 height 53
click at [174, 324] on button "Vend Gate" at bounding box center [169, 328] width 59 height 17
click at [196, 280] on textarea at bounding box center [244, 280] width 209 height 38
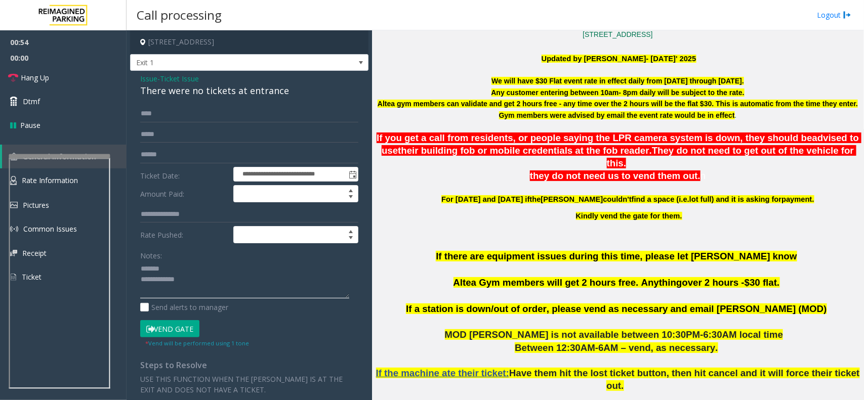
paste textarea "*********"
click at [59, 70] on link "Hang Up" at bounding box center [63, 78] width 126 height 24
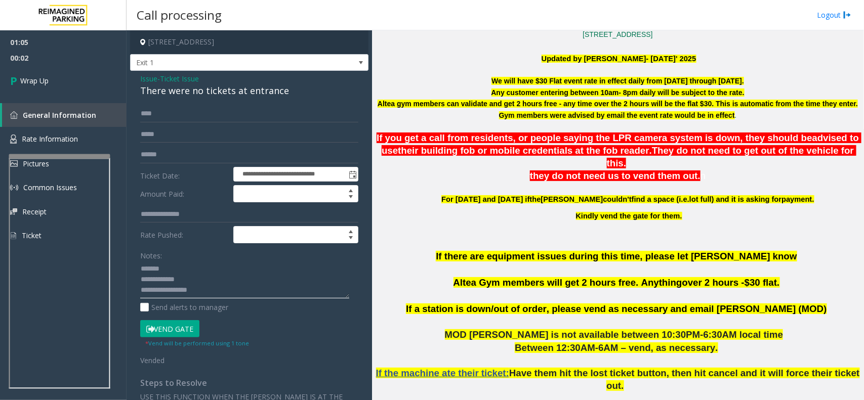
click at [226, 287] on textarea at bounding box center [244, 280] width 209 height 38
click at [226, 277] on textarea at bounding box center [244, 280] width 209 height 38
paste textarea "**********"
click at [190, 96] on div "There were no tickets at entrance" at bounding box center [249, 91] width 218 height 14
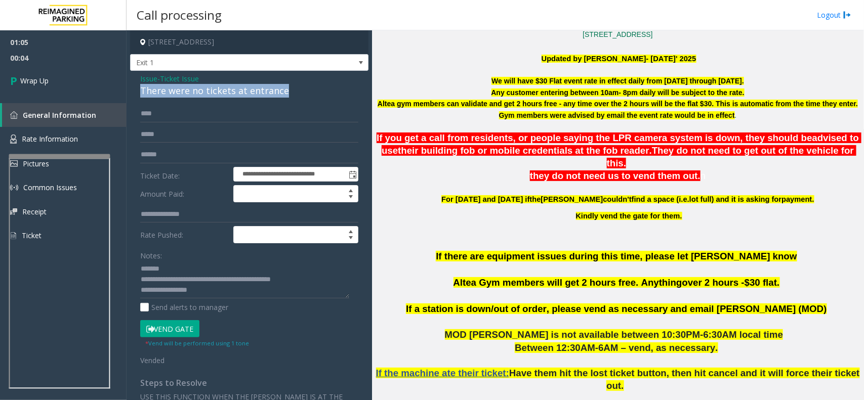
click at [190, 96] on div "There were no tickets at entrance" at bounding box center [249, 91] width 218 height 14
click at [187, 271] on textarea at bounding box center [244, 280] width 209 height 38
paste textarea "**********"
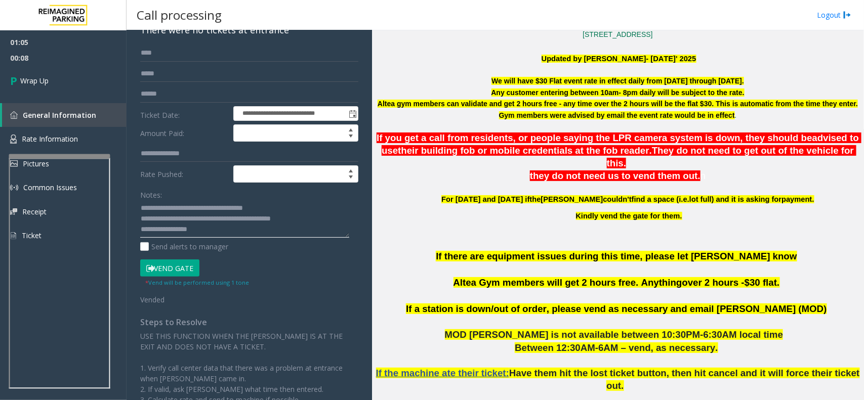
scroll to position [0, 0]
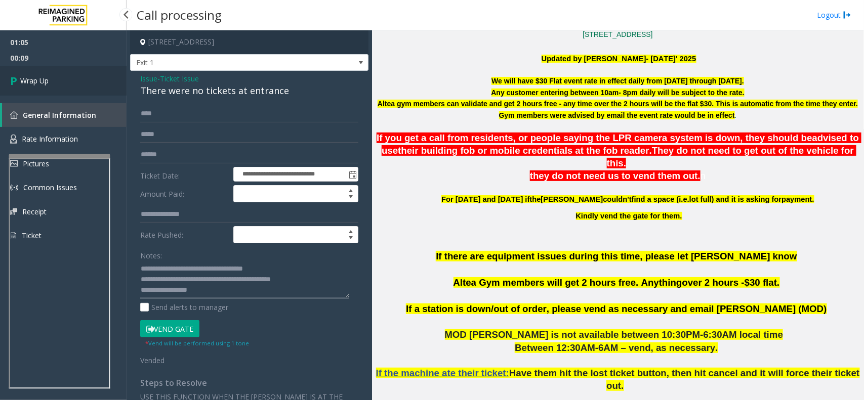
type textarea "**********"
click at [71, 71] on link "Wrap Up" at bounding box center [63, 81] width 126 height 30
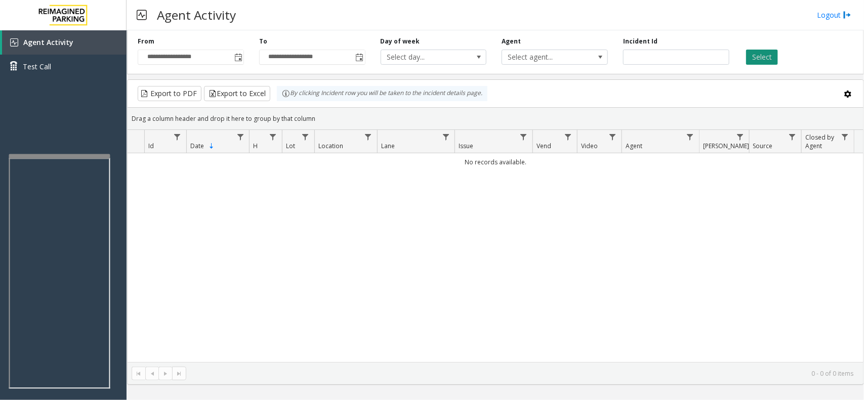
click at [774, 59] on button "Select" at bounding box center [762, 57] width 32 height 15
click at [771, 59] on button "Select" at bounding box center [762, 57] width 32 height 15
click at [754, 51] on button "Select" at bounding box center [762, 57] width 32 height 15
